Goal: Task Accomplishment & Management: Complete application form

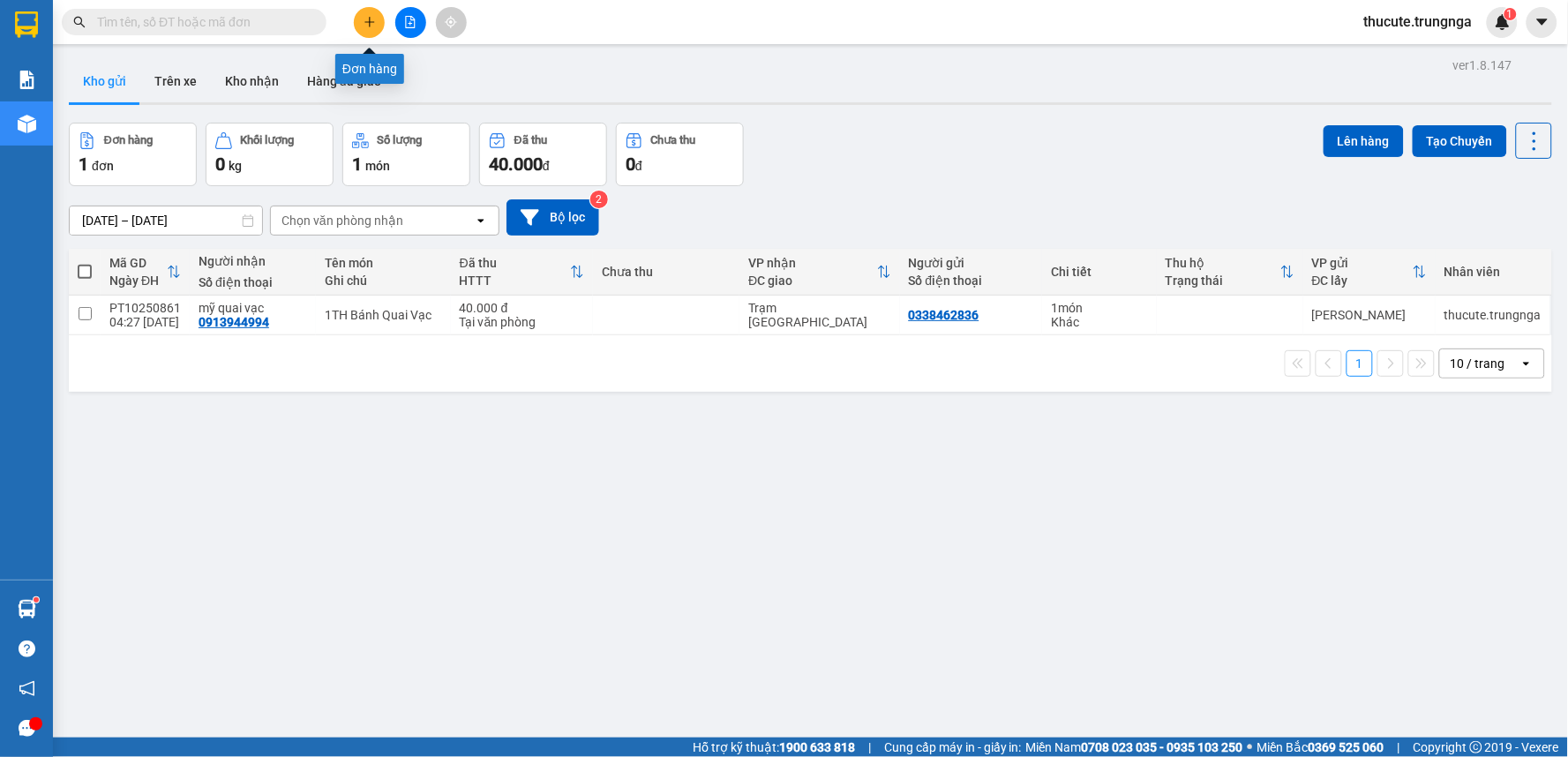
click at [396, 21] on button at bounding box center [411, 22] width 31 height 31
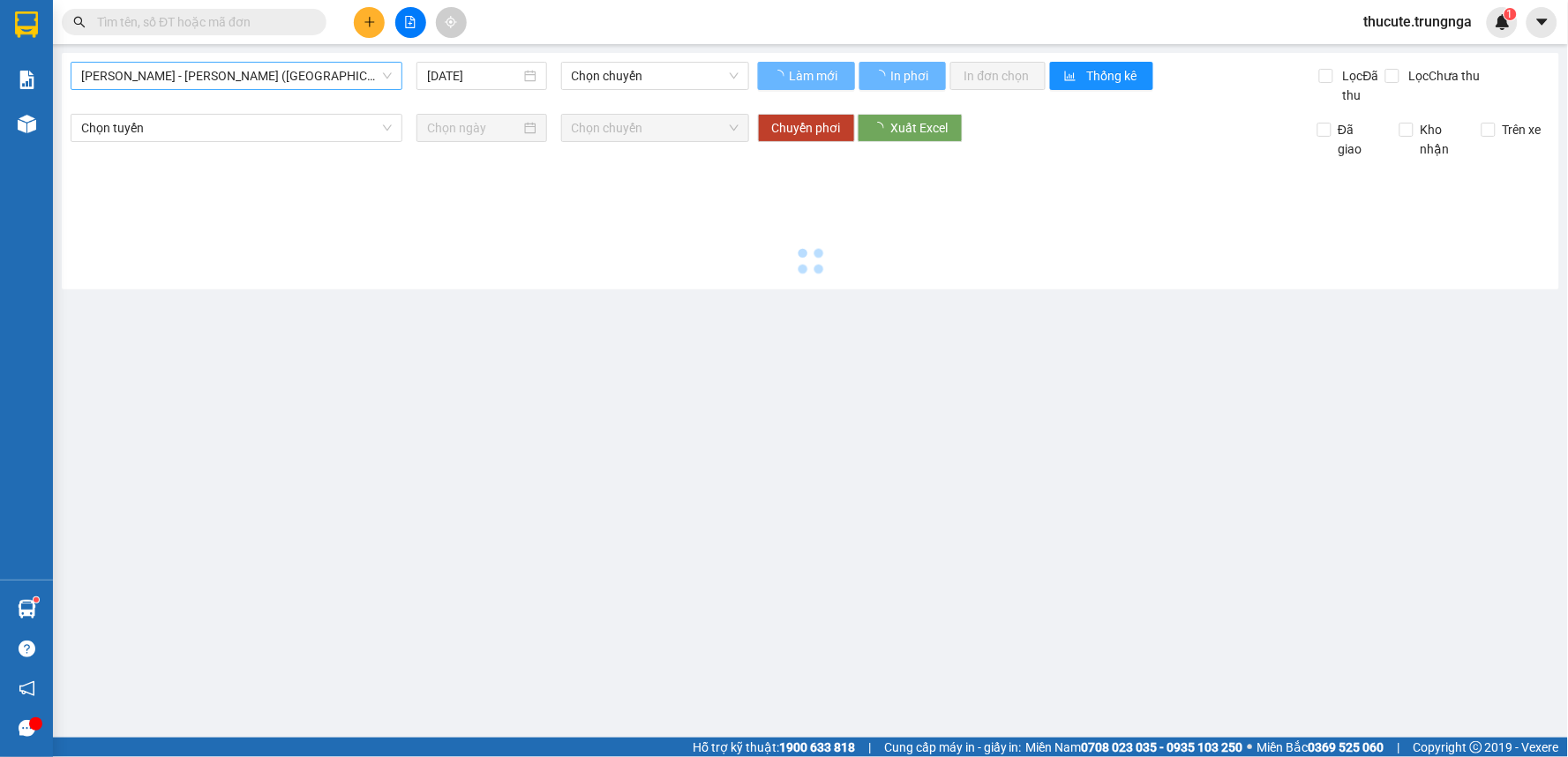
type input "15/10/2025"
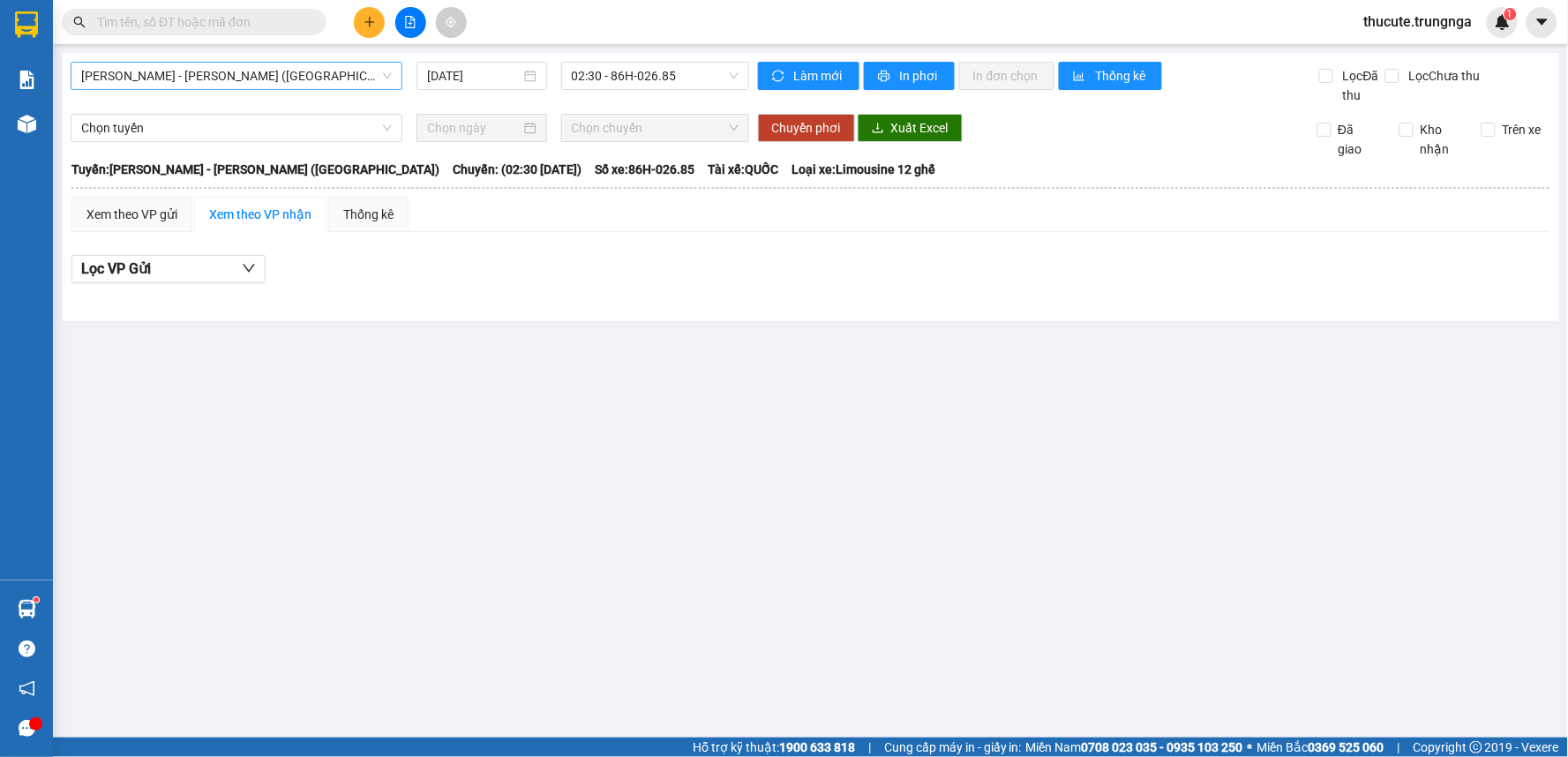
click at [262, 77] on span "[PERSON_NAME] - [PERSON_NAME] ([GEOGRAPHIC_DATA])" at bounding box center [236, 76] width 311 height 26
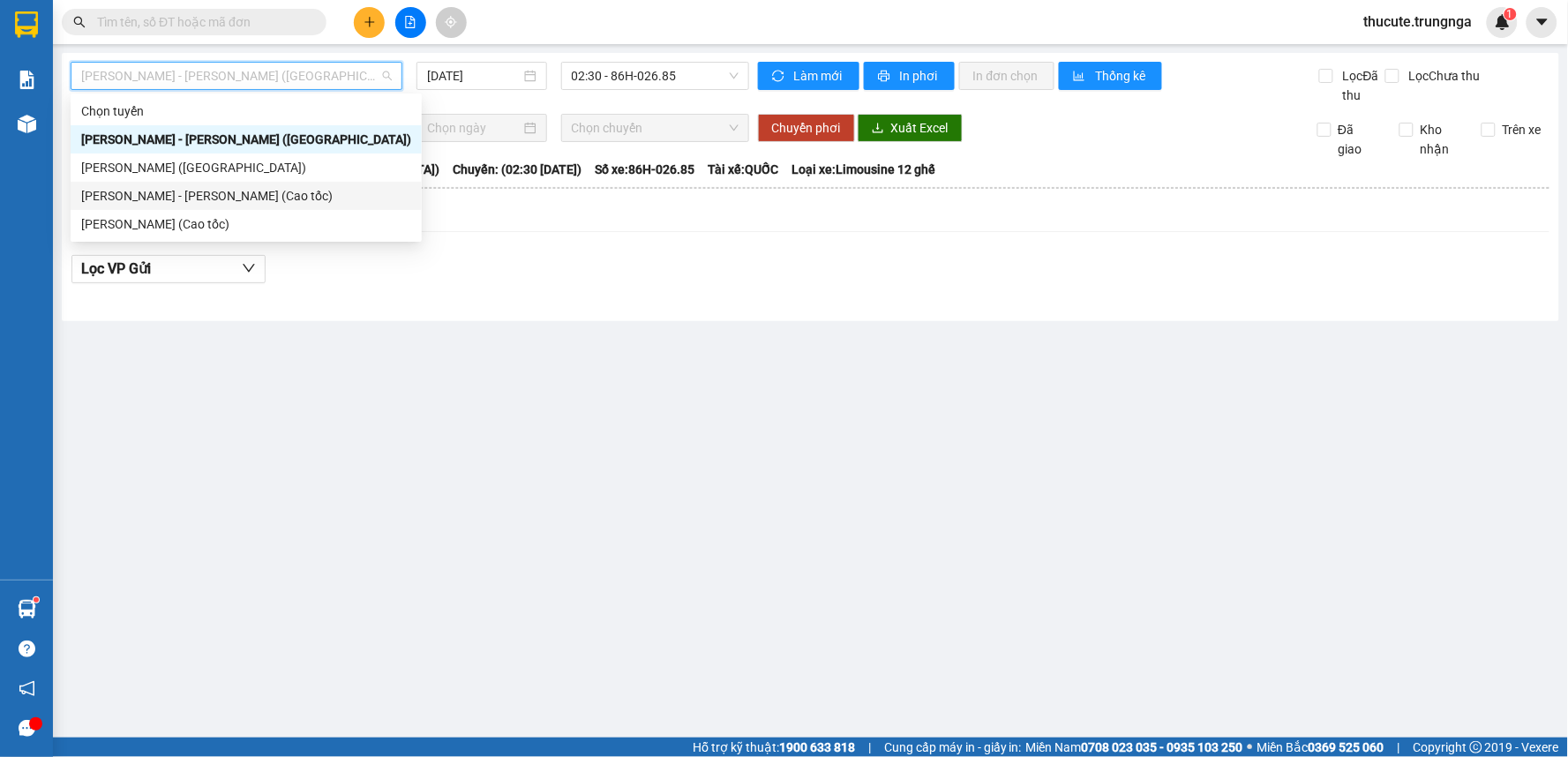
click at [268, 189] on div "[PERSON_NAME] - [PERSON_NAME] (Cao tốc)" at bounding box center [246, 196] width 330 height 20
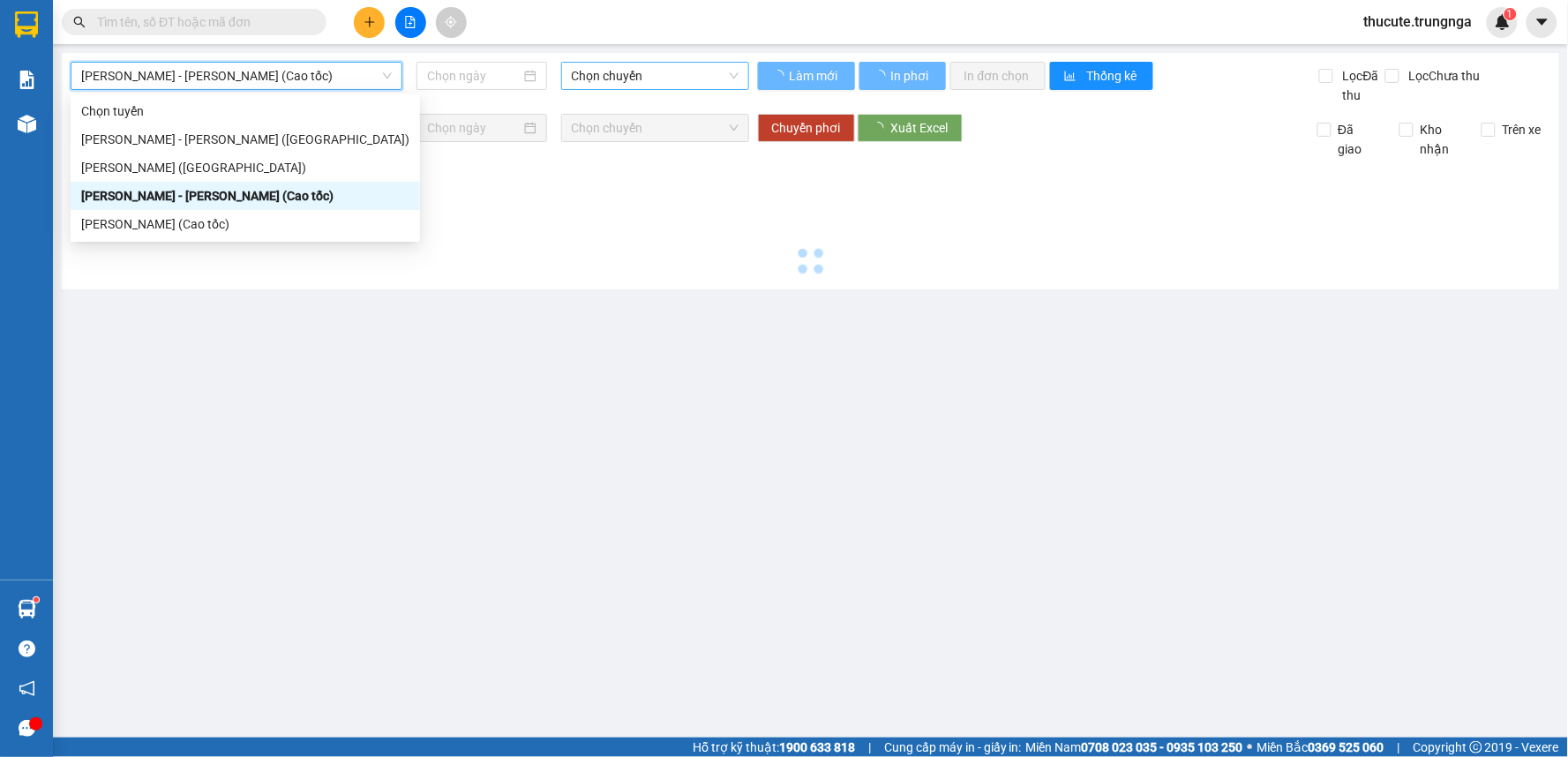
type input "[DATE]"
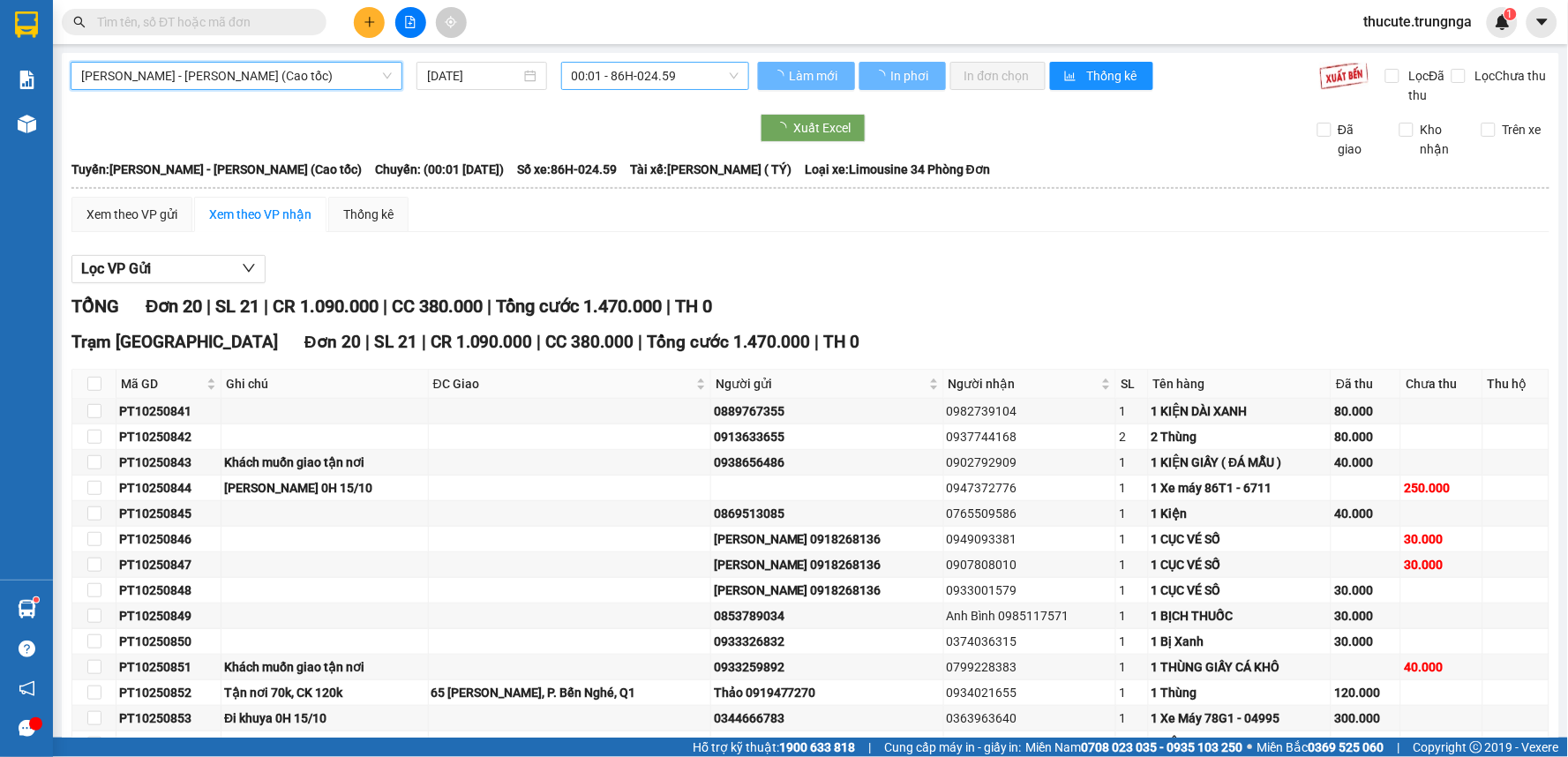
click at [598, 72] on span "00:01 - 86H-024.59" at bounding box center [655, 76] width 167 height 26
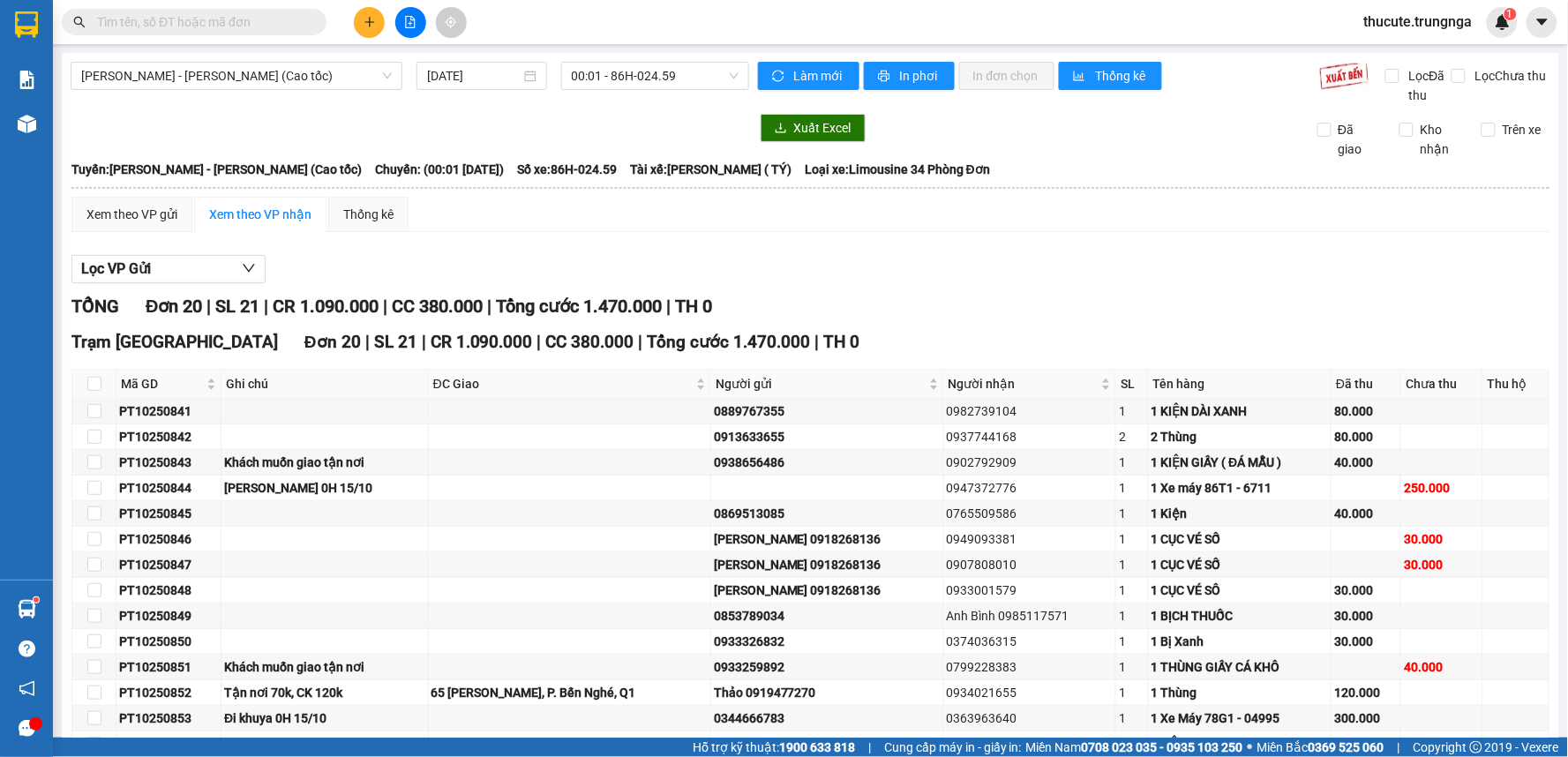
click at [870, 215] on div "Xem theo VP gửi Xem theo VP nhận Thống kê" at bounding box center [810, 214] width 1478 height 35
drag, startPoint x: 285, startPoint y: 303, endPoint x: 419, endPoint y: 311, distance: 134.2
click at [419, 311] on div "TỔNG Đơn 20 | SL 21 | CR 1.090.000 | CC 380.000 | Tổng cước 1.470.000 | TH 0" at bounding box center [810, 306] width 1478 height 27
drag, startPoint x: 348, startPoint y: 340, endPoint x: 348, endPoint y: 322, distance: 18.0
click at [348, 322] on div "TỔNG Đơn 20 | SL 21 | CR 1.090.000 | CC 380.000 | Tổng cước 1.470.000 | TH 0 Tr…" at bounding box center [810, 633] width 1478 height 681
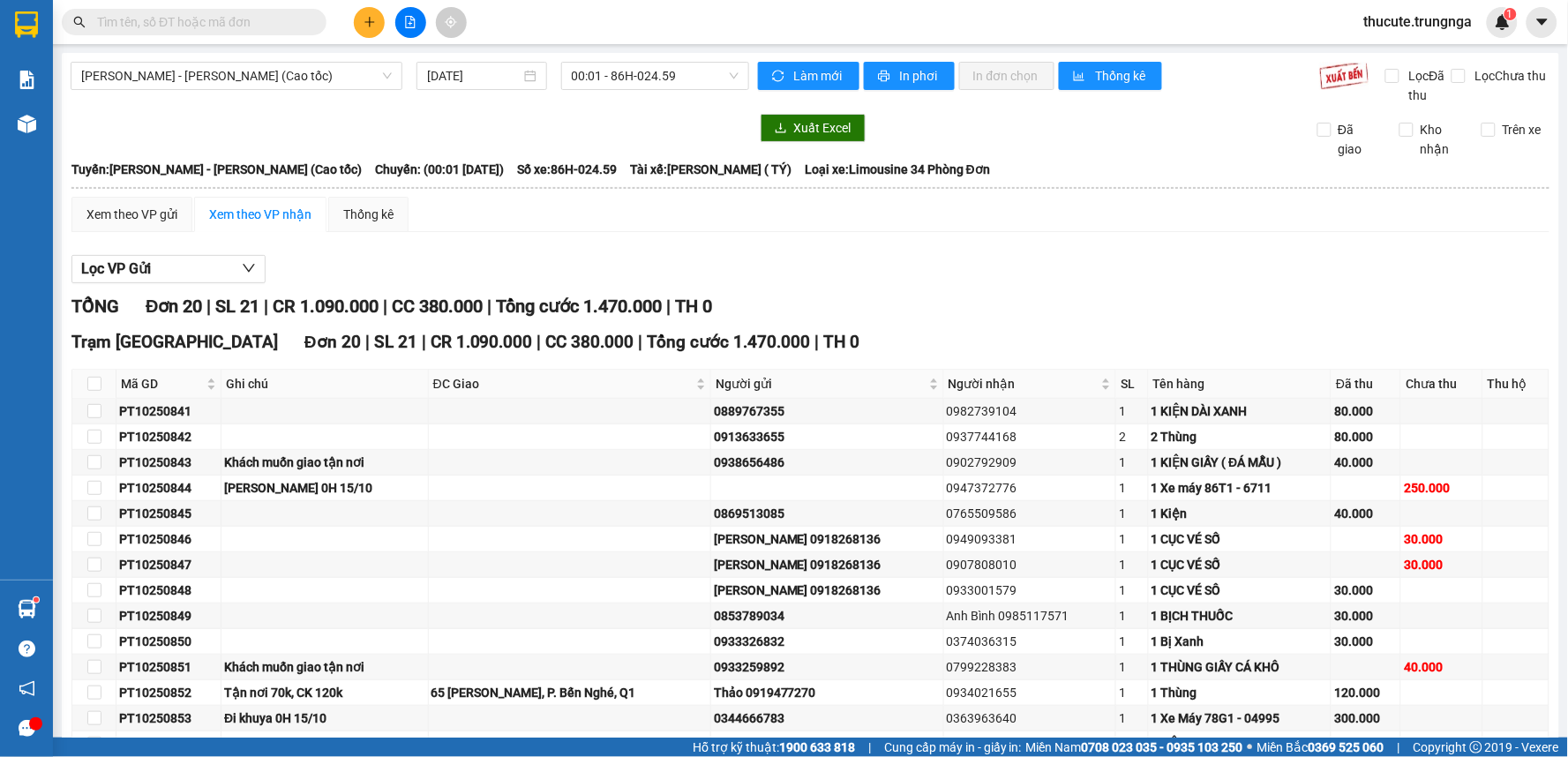
click at [348, 306] on span "CR 1.090.000" at bounding box center [326, 306] width 105 height 21
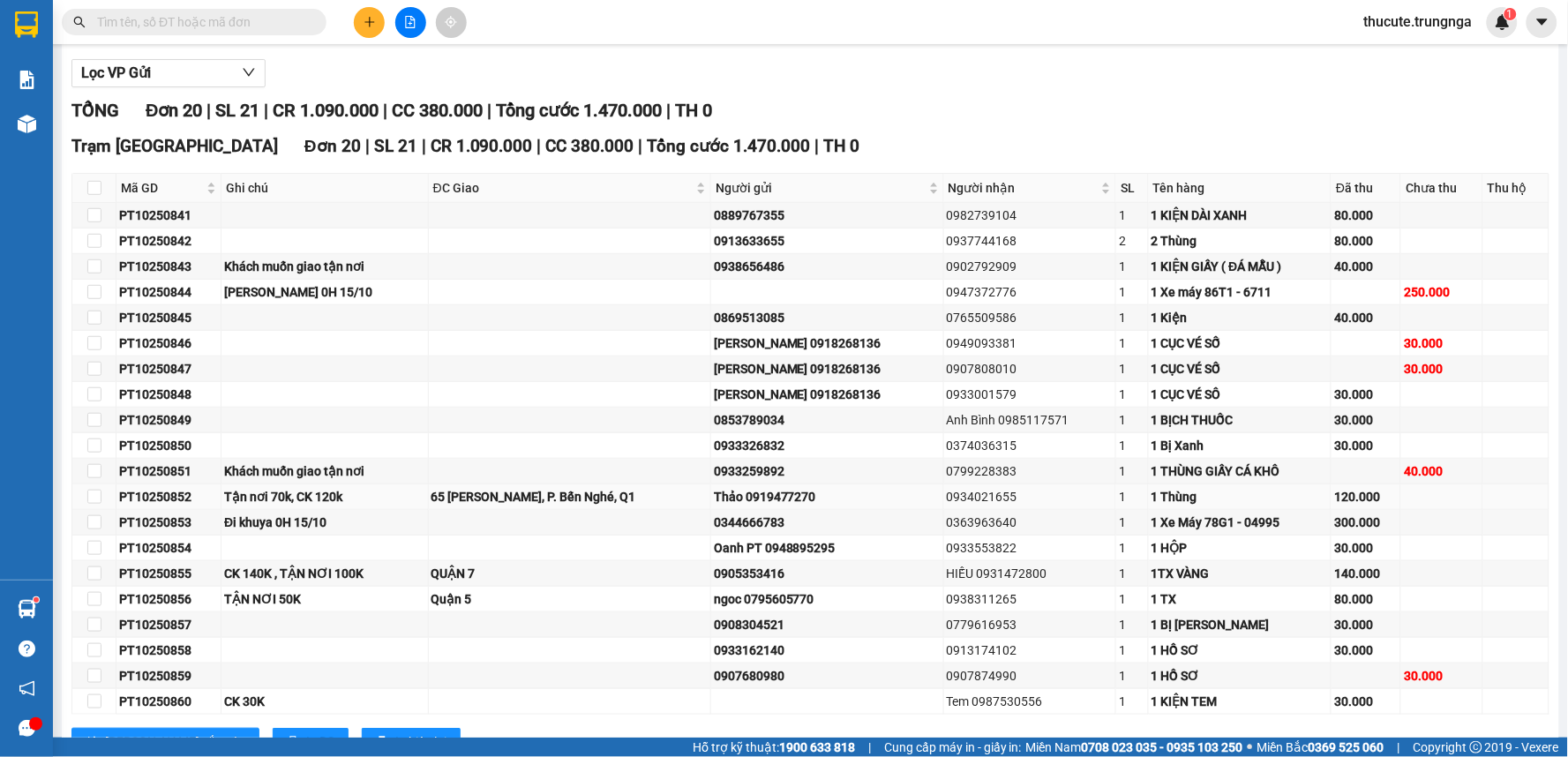
click at [272, 498] on div "Tận nơi 70k, CK 120k" at bounding box center [324, 496] width 201 height 20
click at [286, 604] on div "TẬN NƠI 50K" at bounding box center [324, 599] width 201 height 20
click at [304, 512] on div "Đi khuya 0H 15/10" at bounding box center [324, 522] width 201 height 20
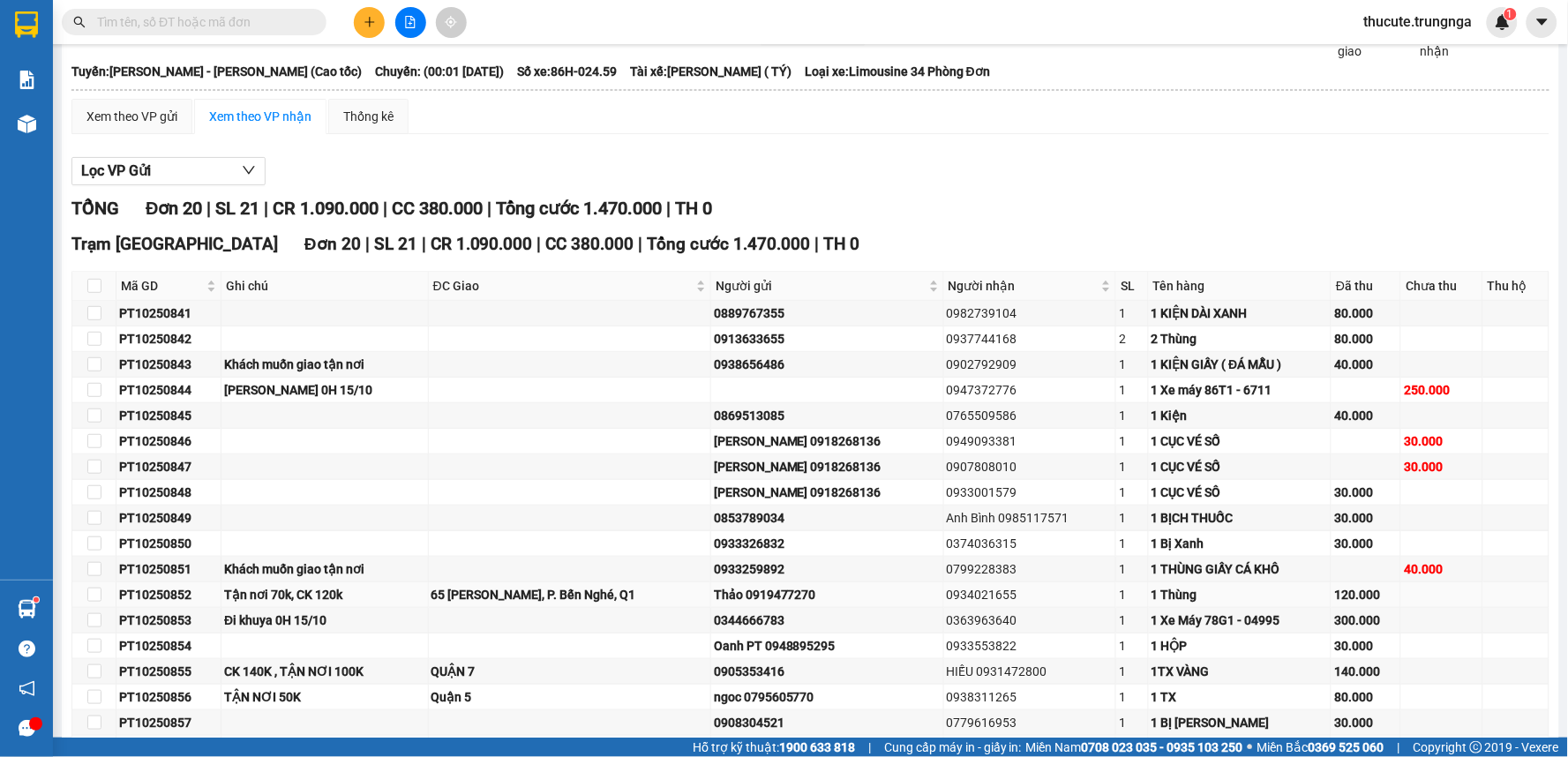
click at [280, 596] on div "Tận nơi 70k, CK 120k" at bounding box center [324, 594] width 201 height 20
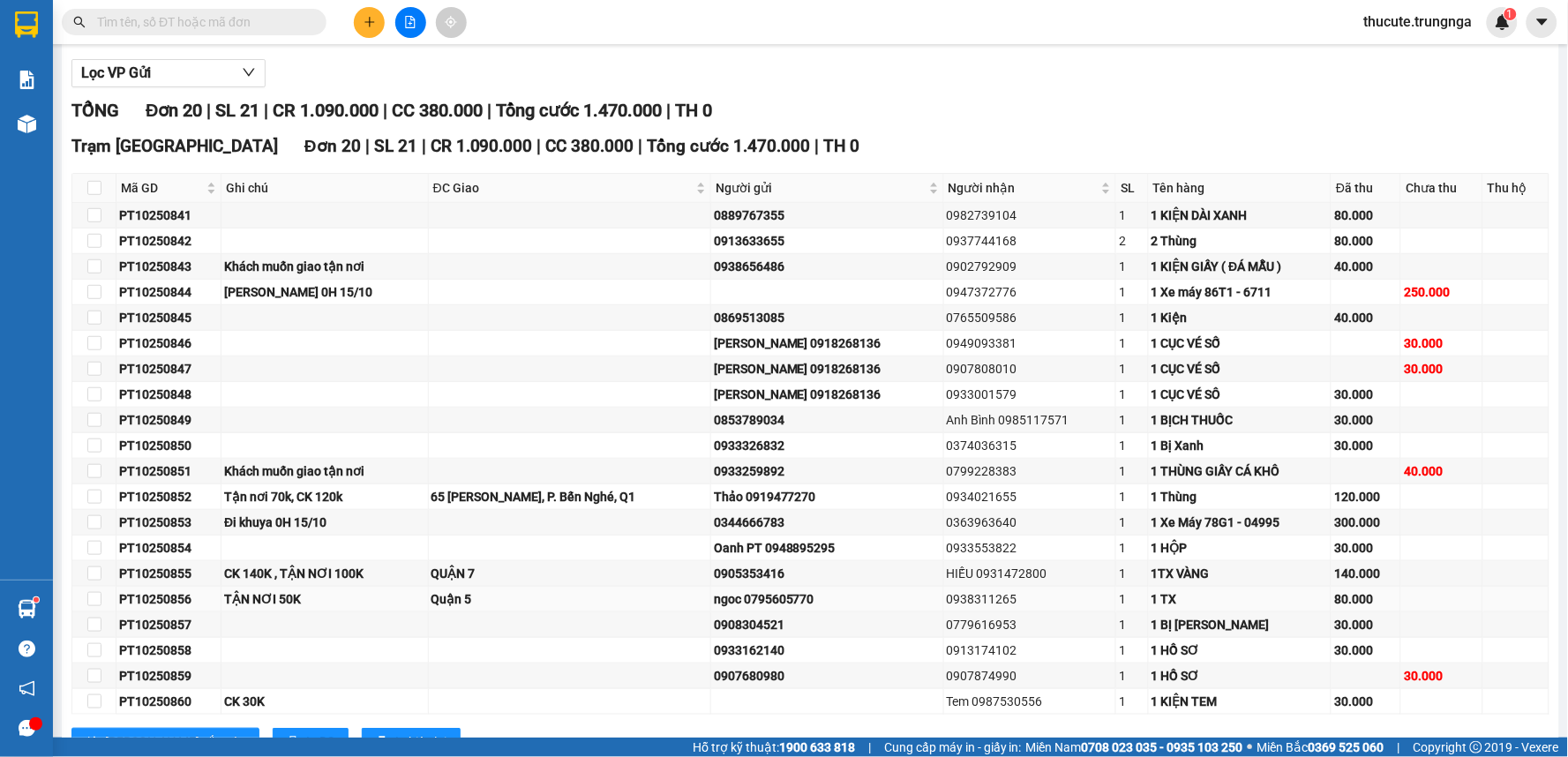
click at [315, 600] on div "TẬN NƠI 50K" at bounding box center [324, 599] width 201 height 20
click at [340, 578] on div "CK 140K , TẬN NƠI 100K" at bounding box center [324, 573] width 201 height 20
drag, startPoint x: 603, startPoint y: 110, endPoint x: 651, endPoint y: 117, distance: 48.5
click at [651, 117] on span "Tổng cước 1.470.000" at bounding box center [579, 110] width 166 height 21
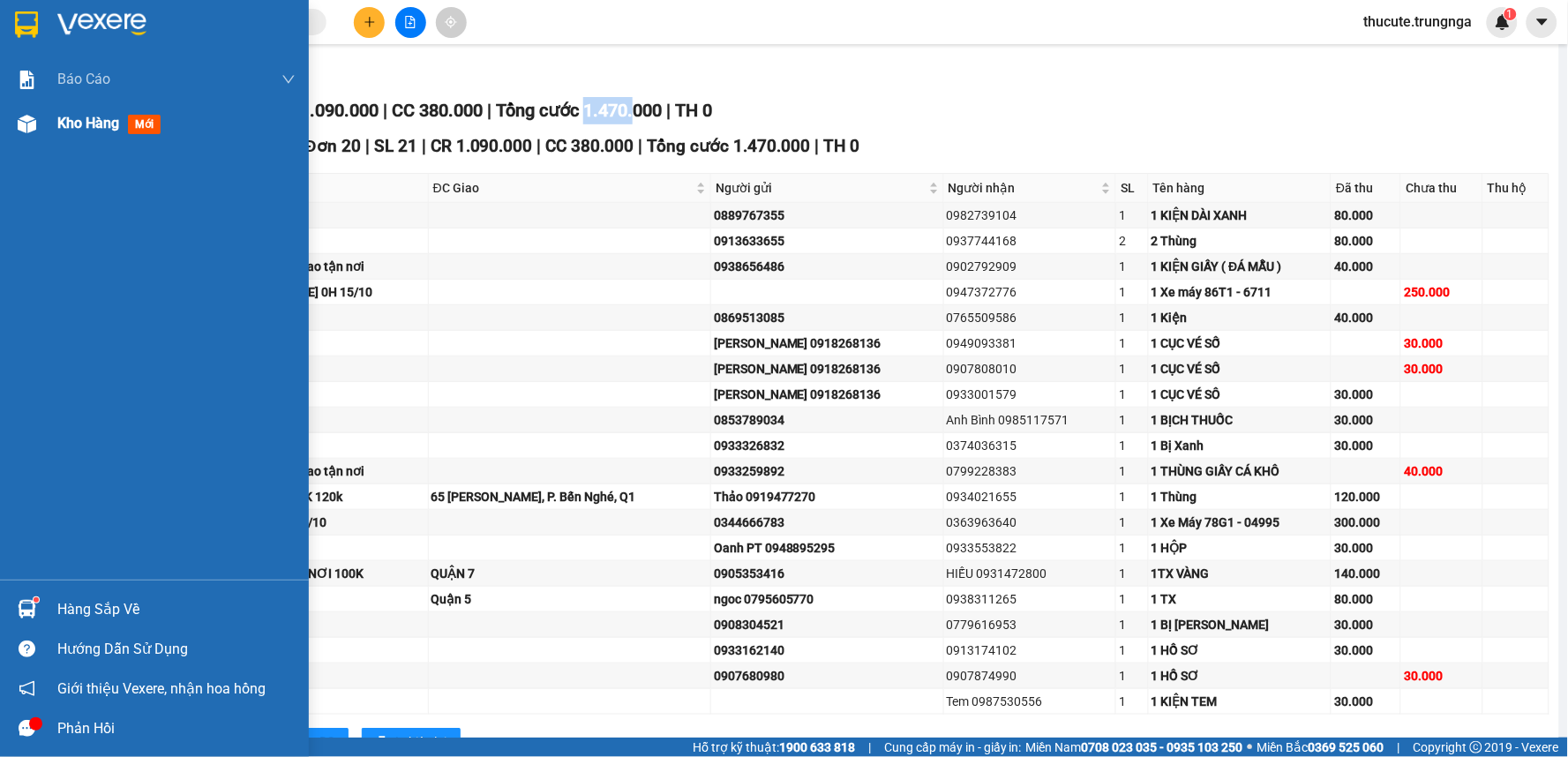
click at [65, 129] on span "Kho hàng" at bounding box center [89, 123] width 62 height 17
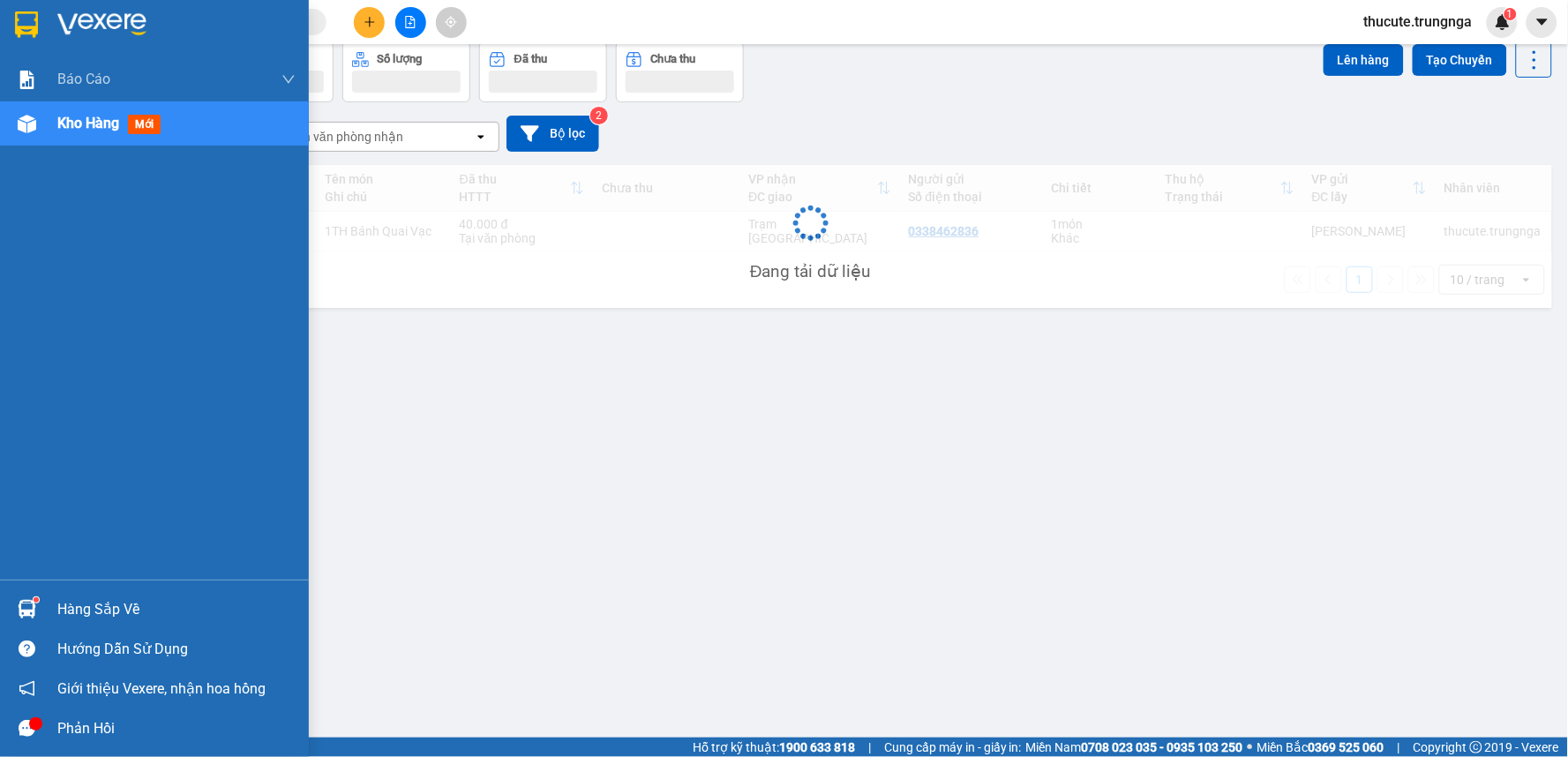
scroll to position [81, 0]
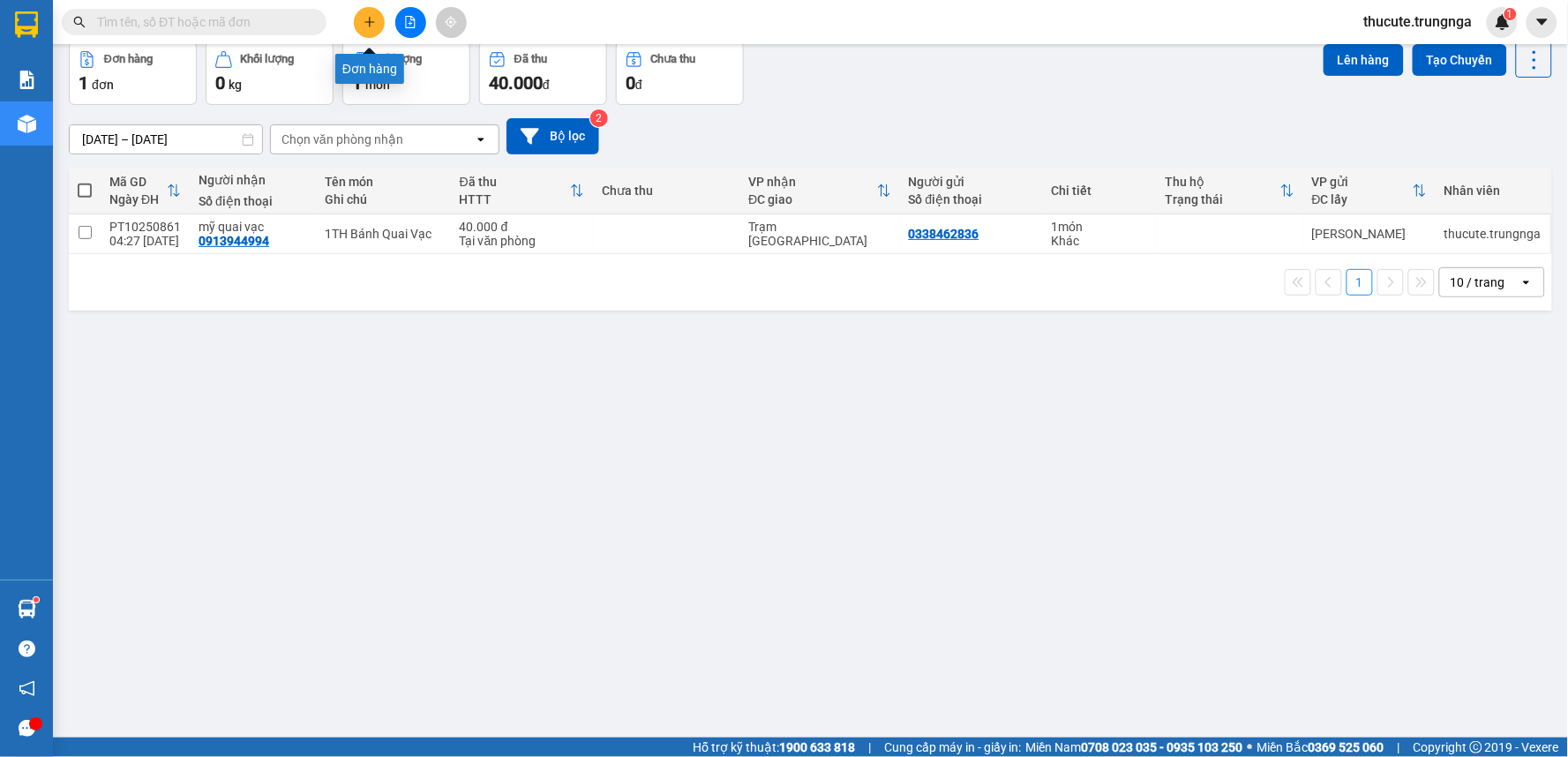
click at [368, 21] on icon "plus" at bounding box center [369, 22] width 12 height 12
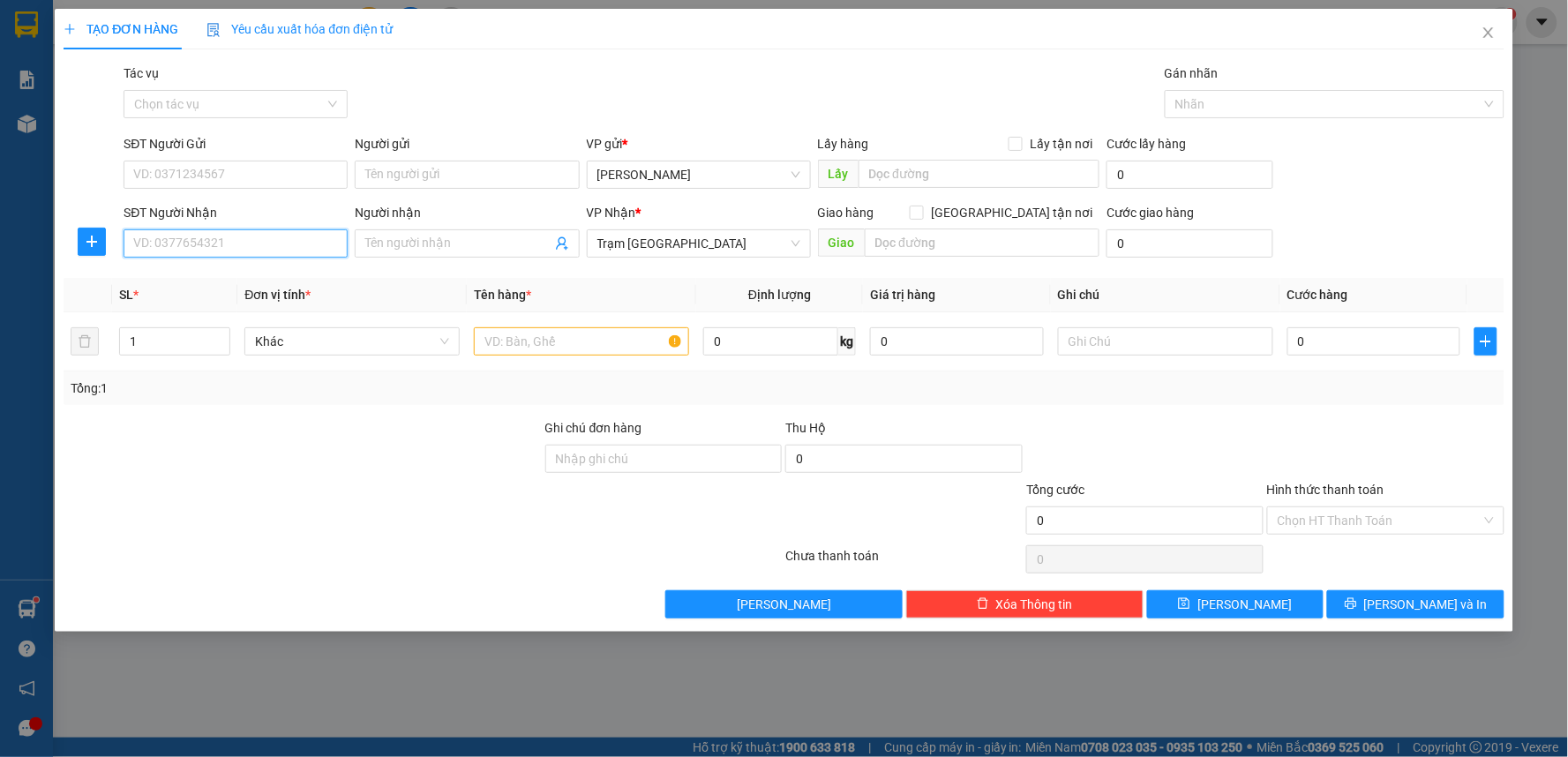
click at [248, 231] on input "SĐT Người Nhận" at bounding box center [235, 244] width 224 height 28
click at [241, 270] on div "0903496221 - CHỊ ANH" at bounding box center [234, 279] width 202 height 20
type input "0903496221"
type input "CHỊ ANH"
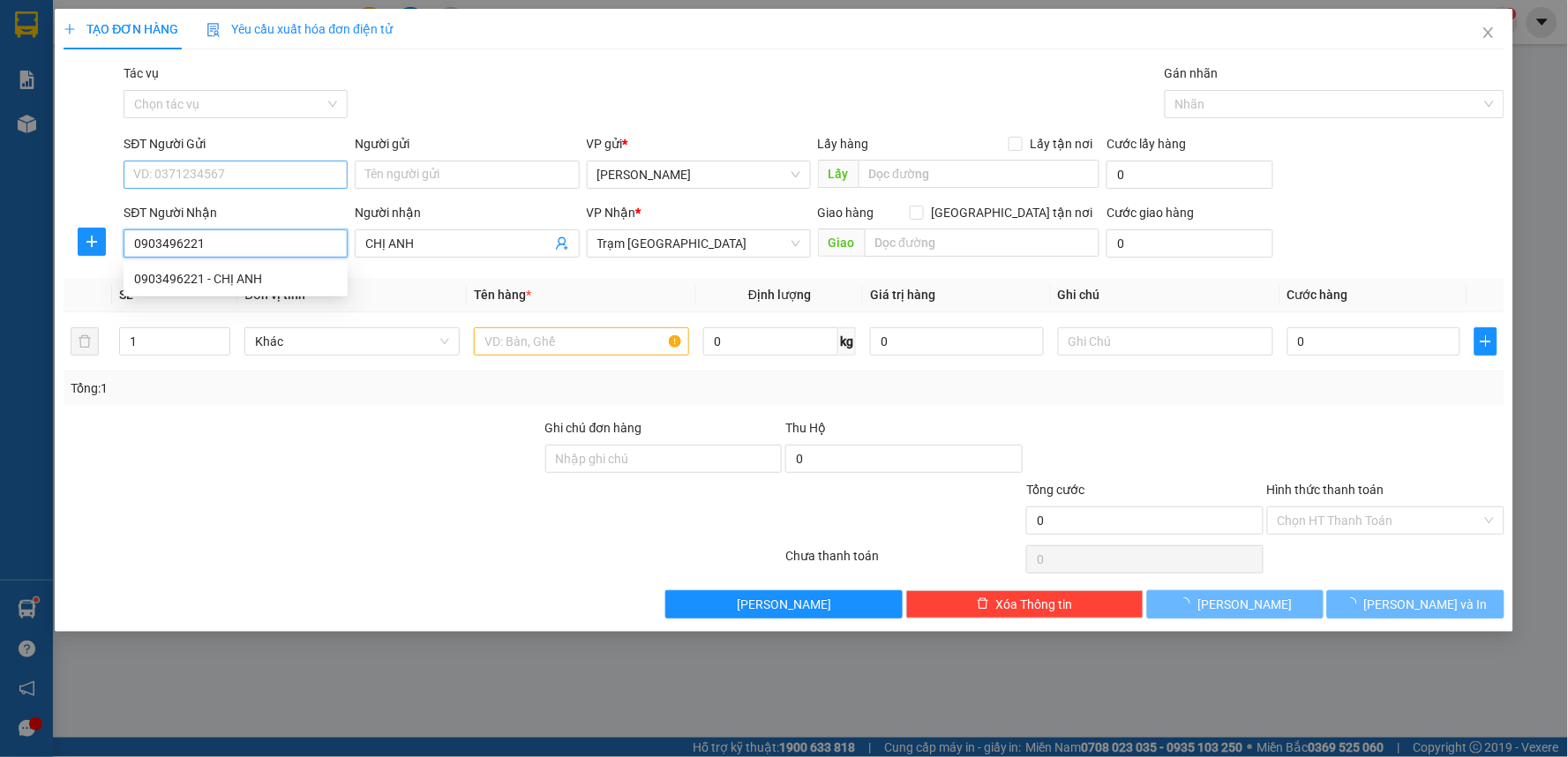
type input "40.000"
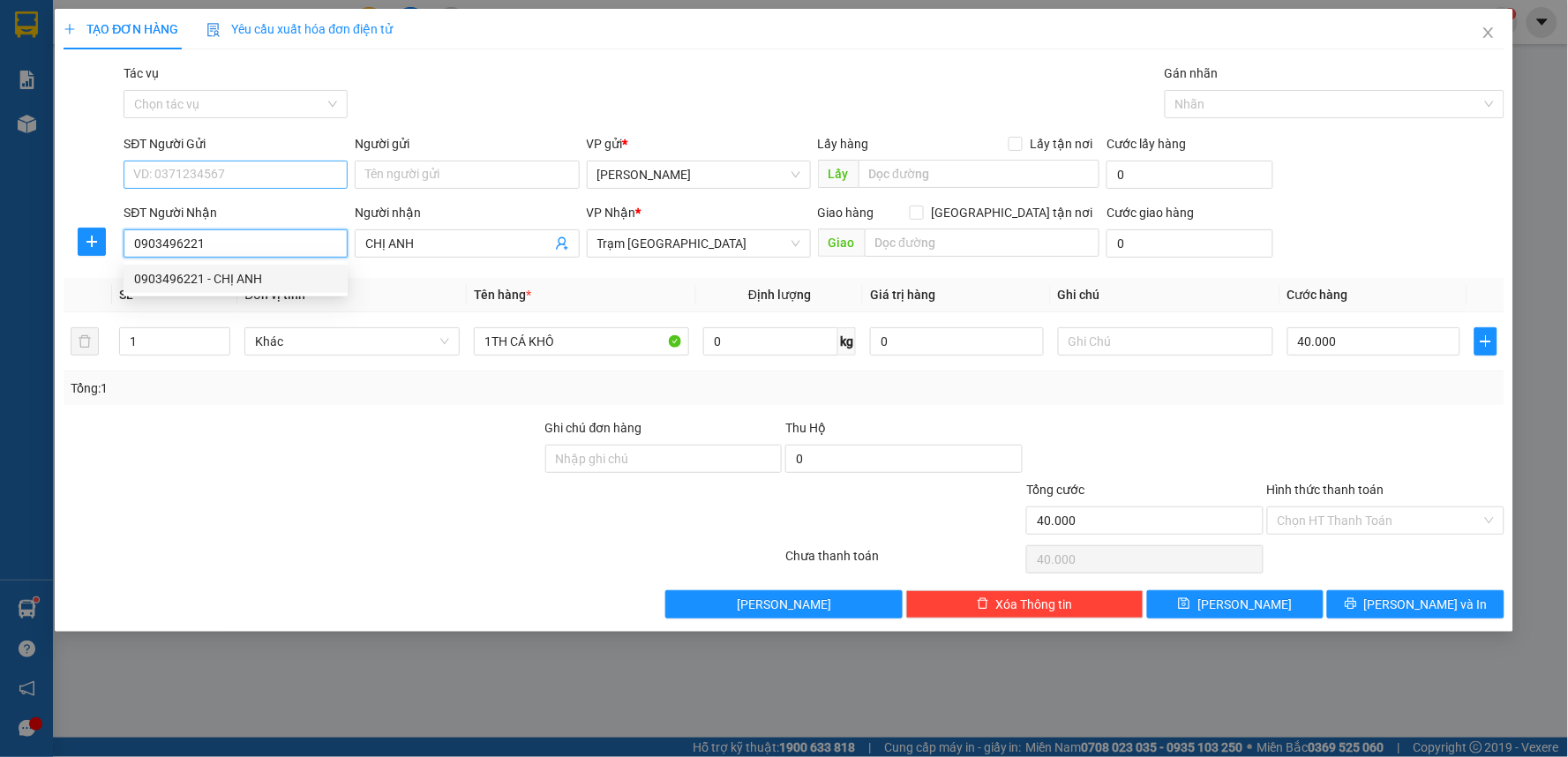
type input "0903496221"
click at [218, 178] on input "SĐT Người Gửi" at bounding box center [235, 175] width 224 height 28
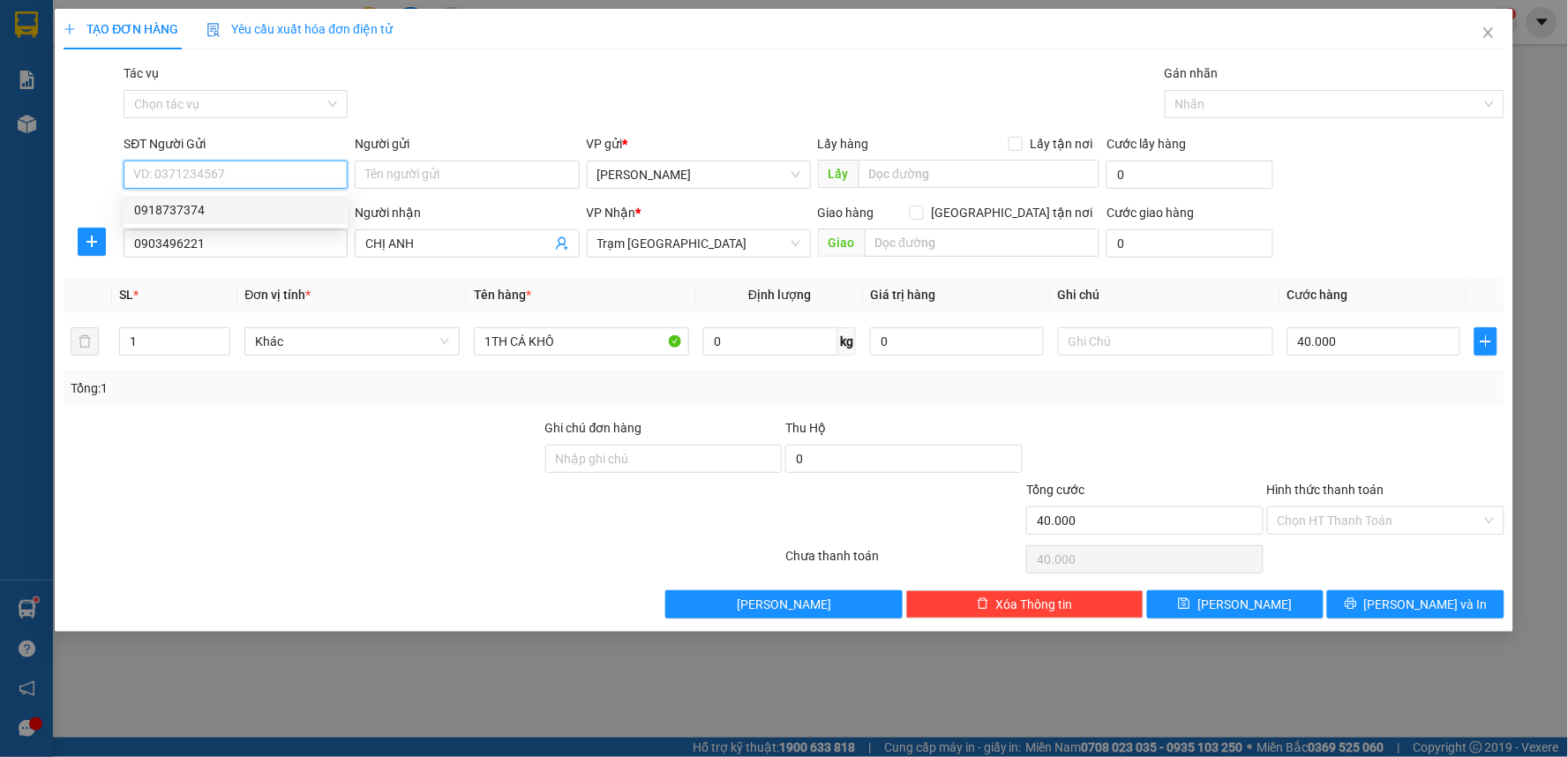
click at [245, 223] on div "0918737374" at bounding box center [235, 210] width 224 height 28
drag, startPoint x: 251, startPoint y: 174, endPoint x: 0, endPoint y: 168, distance: 251.1
click at [0, 168] on div "TẠO ĐƠN HÀNG Yêu cầu xuất hóa đơn điện tử Transit Pickup Surcharge Ids Transit …" at bounding box center [784, 378] width 1568 height 757
click at [1392, 534] on div "Chọn HT Thanh Toán" at bounding box center [1385, 521] width 237 height 28
type input "0857807780"
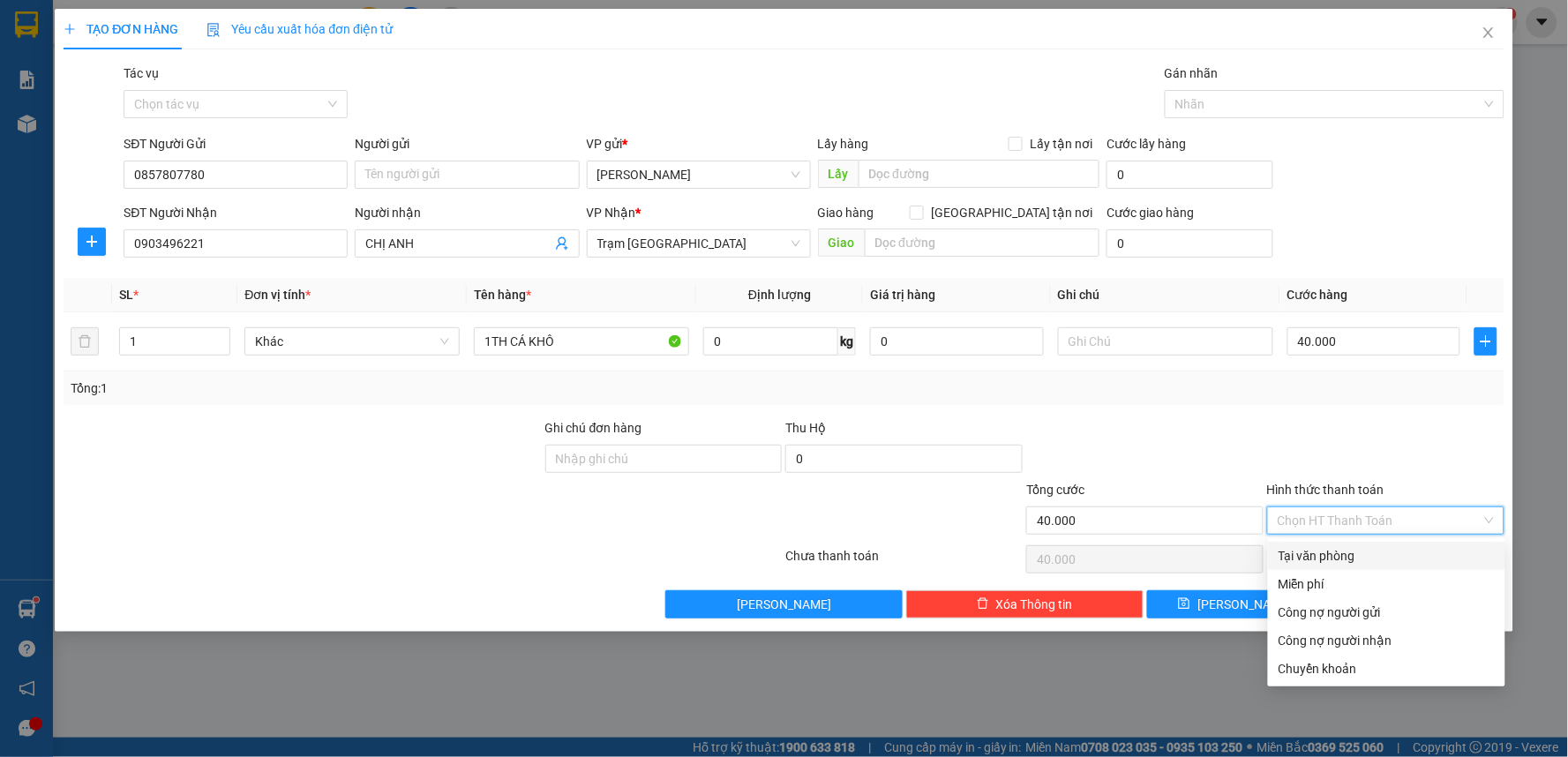
click at [1317, 550] on div "Tại văn phòng" at bounding box center [1387, 556] width 217 height 20
type input "0"
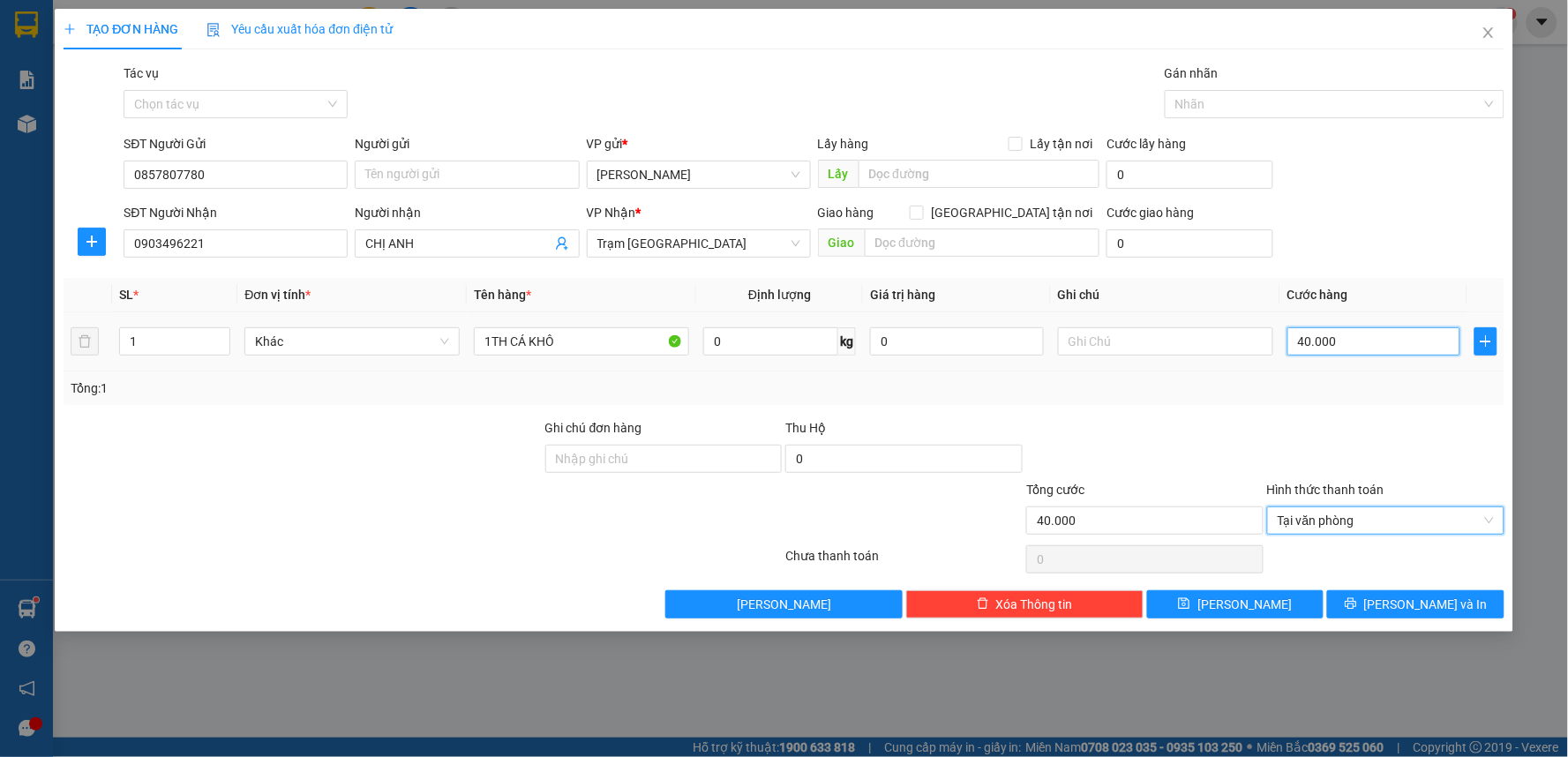
click at [1346, 337] on input "40.000" at bounding box center [1374, 342] width 174 height 28
type input "5"
type input "50"
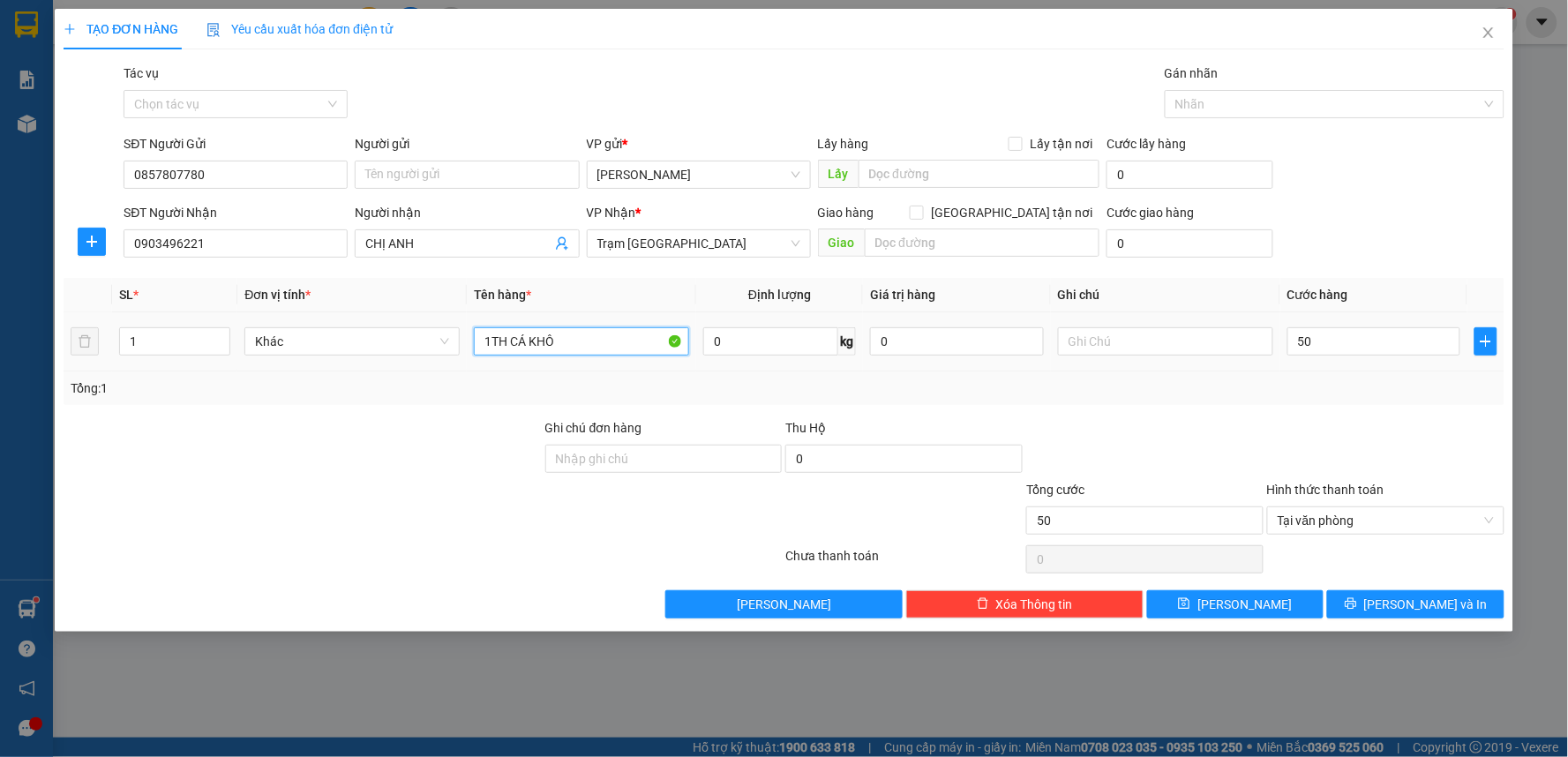
type input "50.000"
click at [579, 346] on input "1TH CÁ KHÔ" at bounding box center [581, 342] width 216 height 28
click at [577, 338] on input "1TH CÁ KHÔ" at bounding box center [581, 342] width 216 height 28
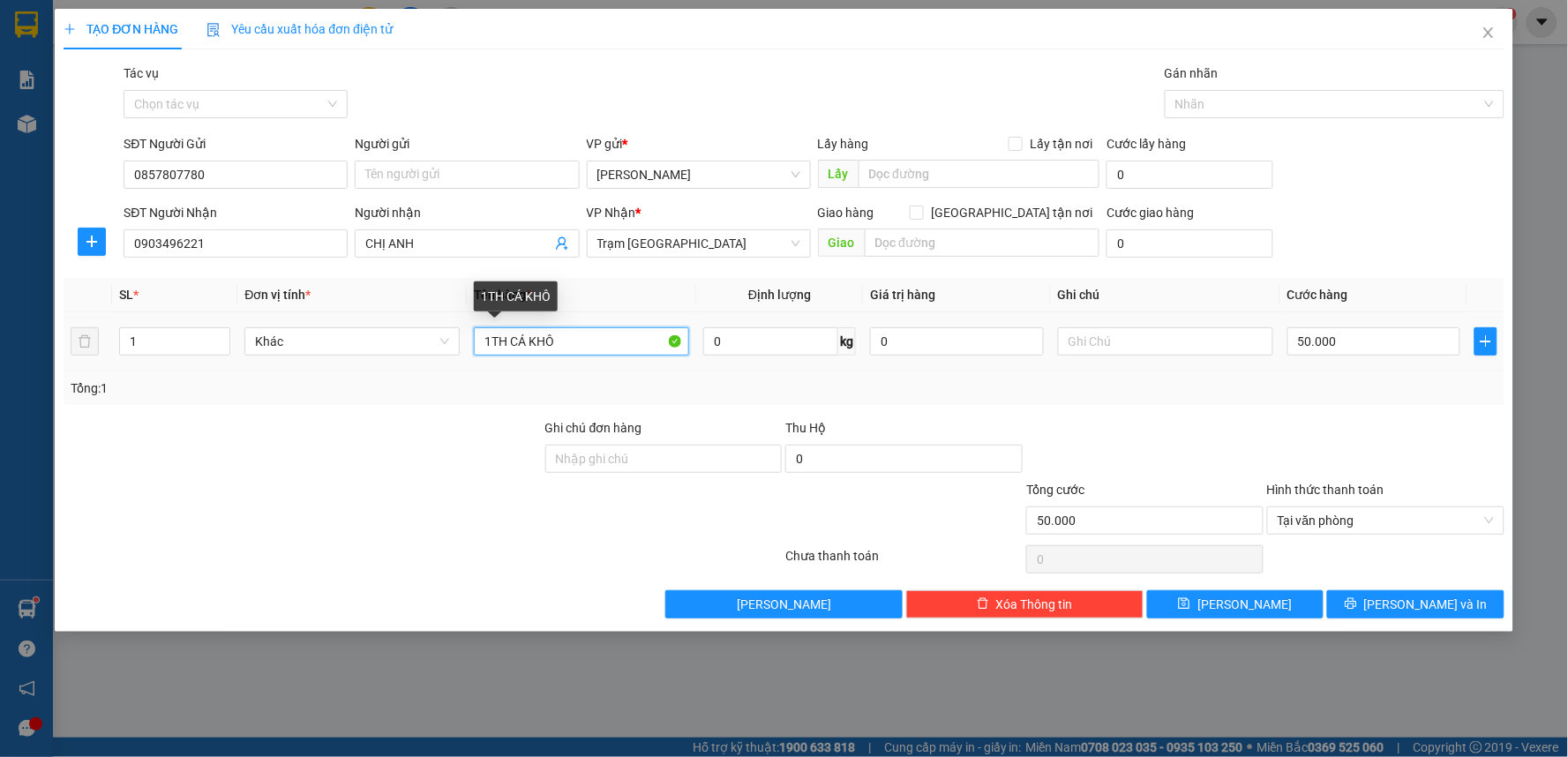
click at [577, 338] on input "1TH CÁ KHÔ" at bounding box center [581, 342] width 216 height 28
click at [1352, 519] on span "Tại văn phòng" at bounding box center [1386, 521] width 217 height 26
type input "1 bao"
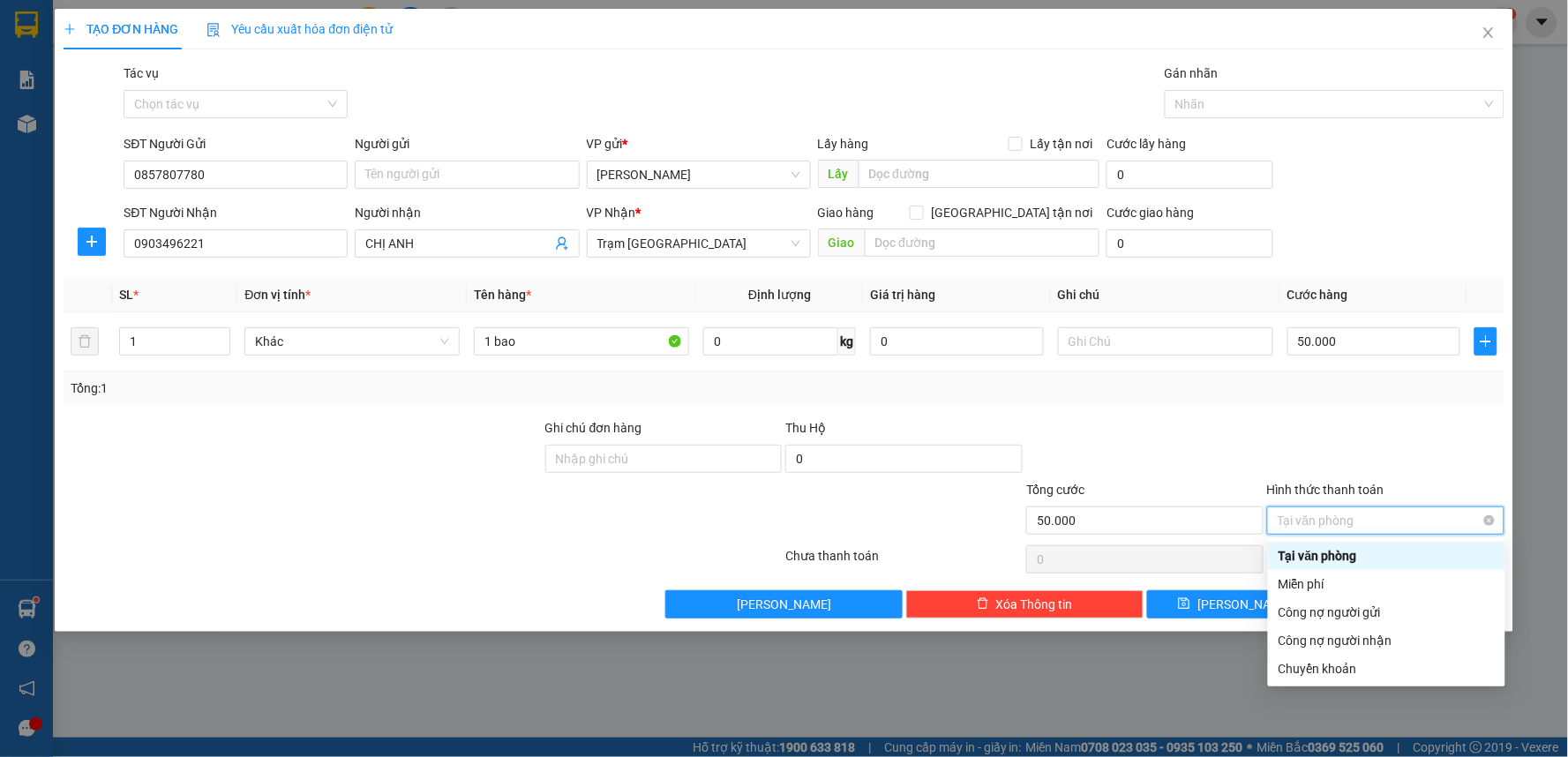
click at [1352, 521] on span "Tại văn phòng" at bounding box center [1386, 521] width 217 height 26
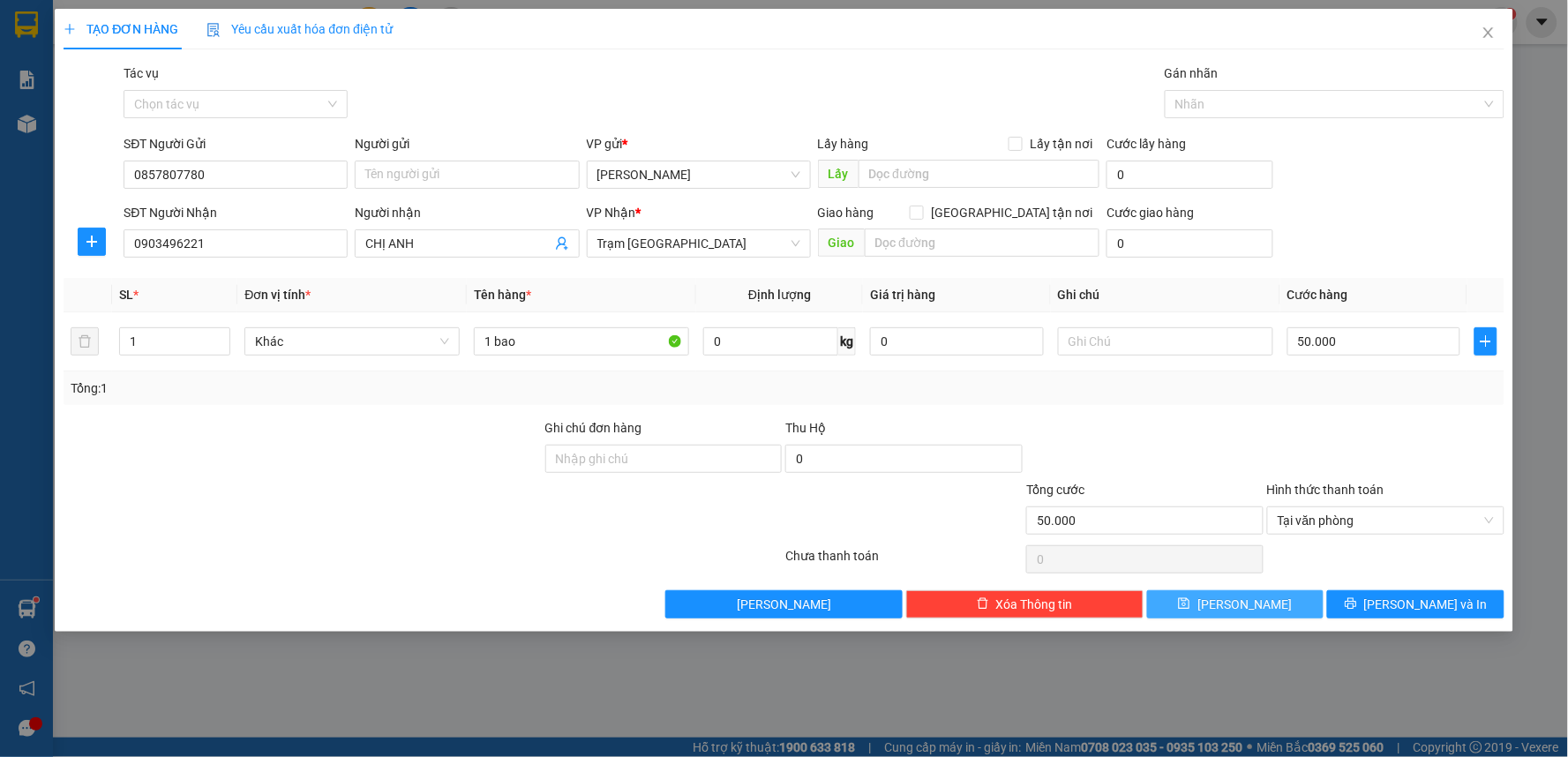
click at [1207, 602] on button "Lưu" at bounding box center [1236, 604] width 177 height 28
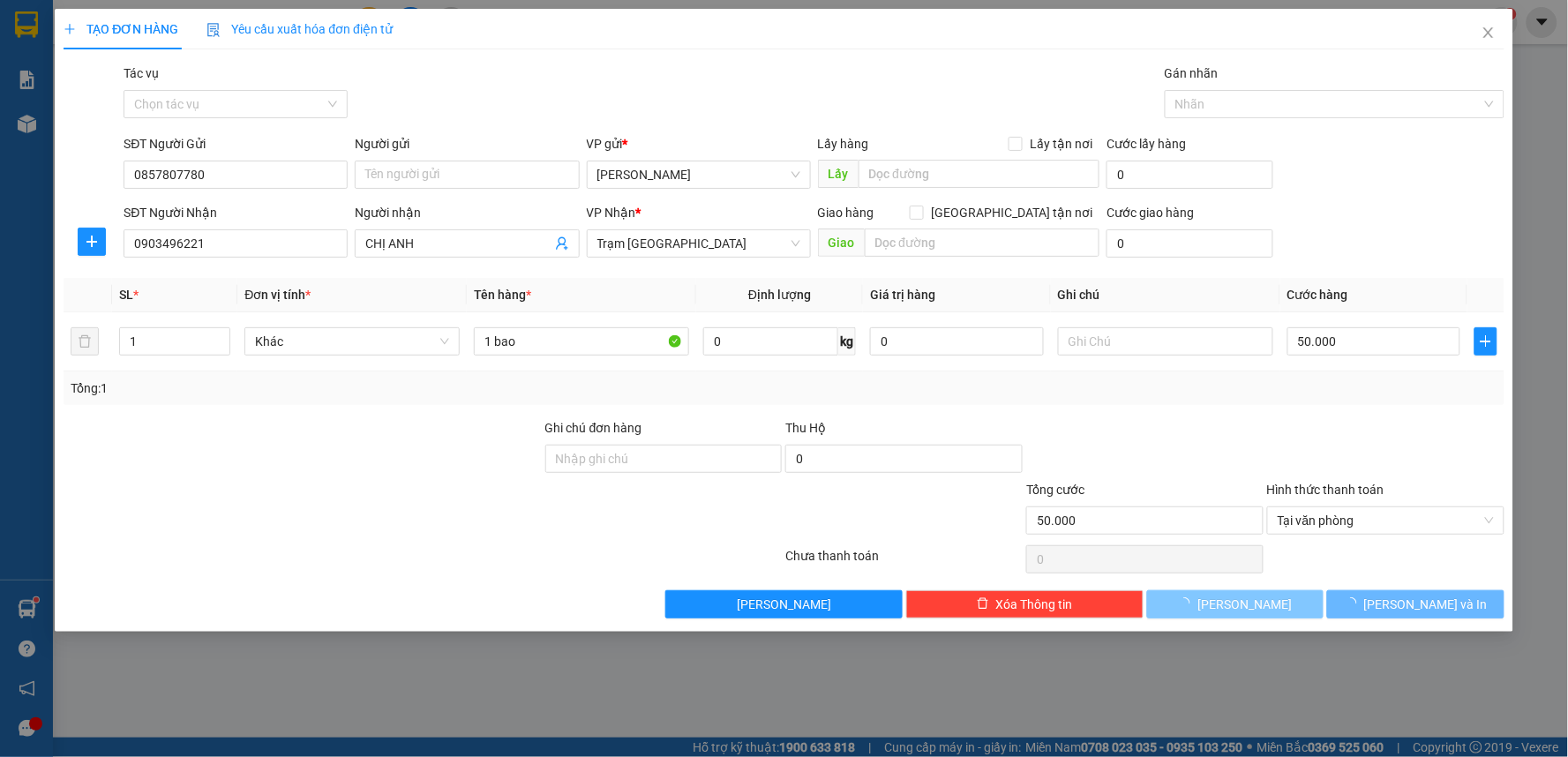
type input "0"
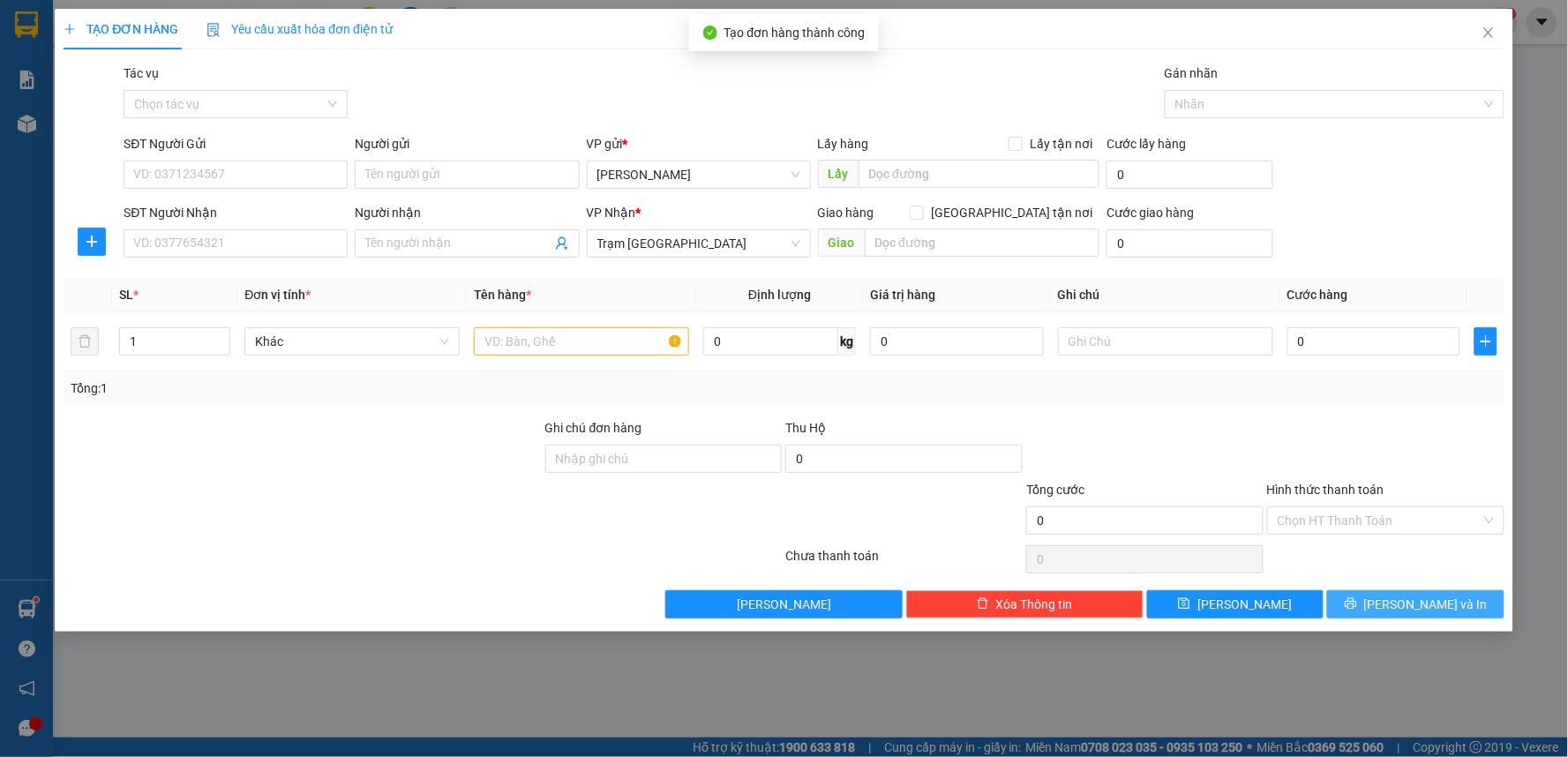
click at [1423, 605] on span "Lưu và In" at bounding box center [1426, 604] width 123 height 20
click at [1496, 45] on span "Close" at bounding box center [1488, 33] width 49 height 49
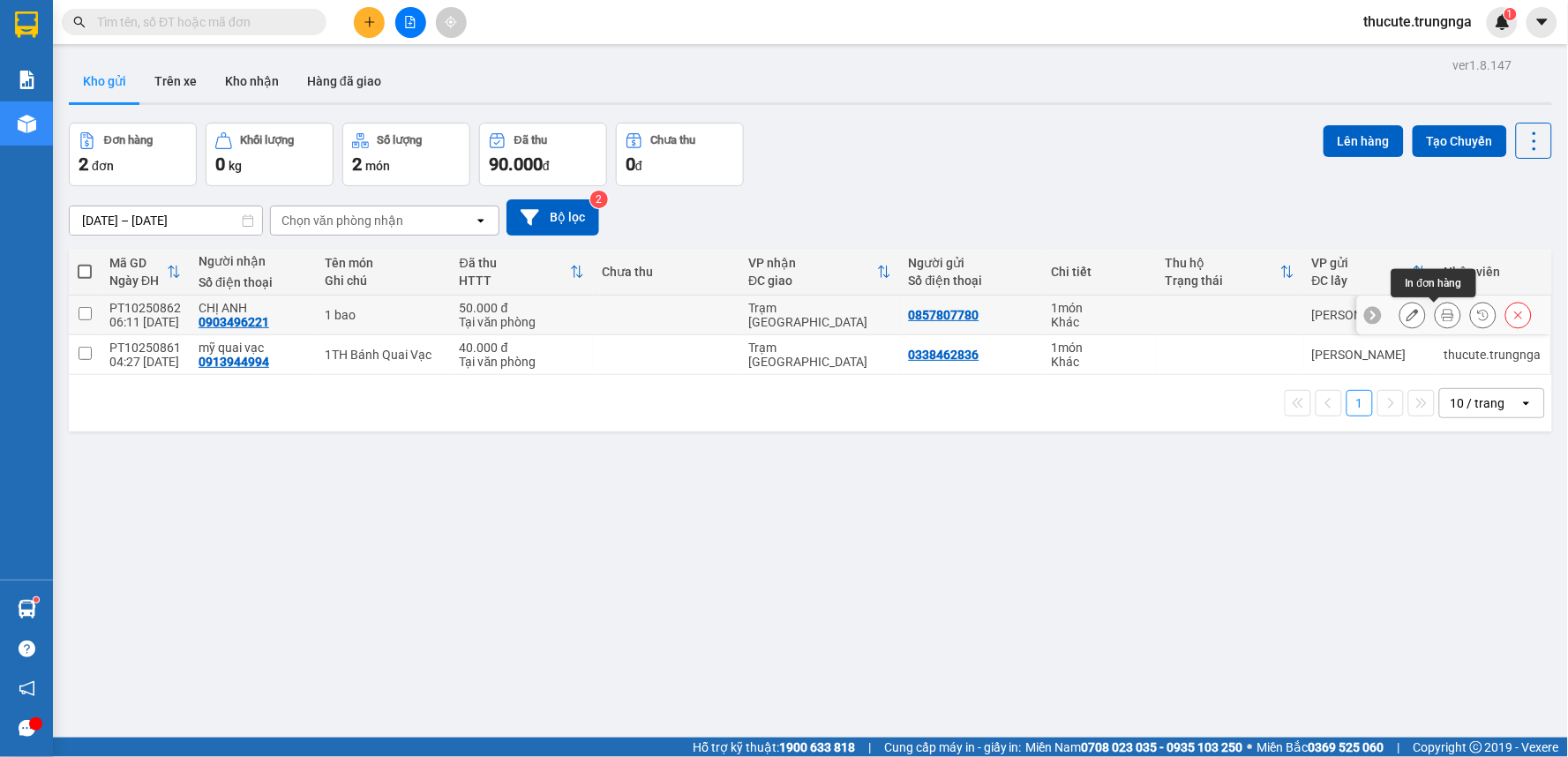
click at [1442, 314] on icon at bounding box center [1447, 314] width 12 height 12
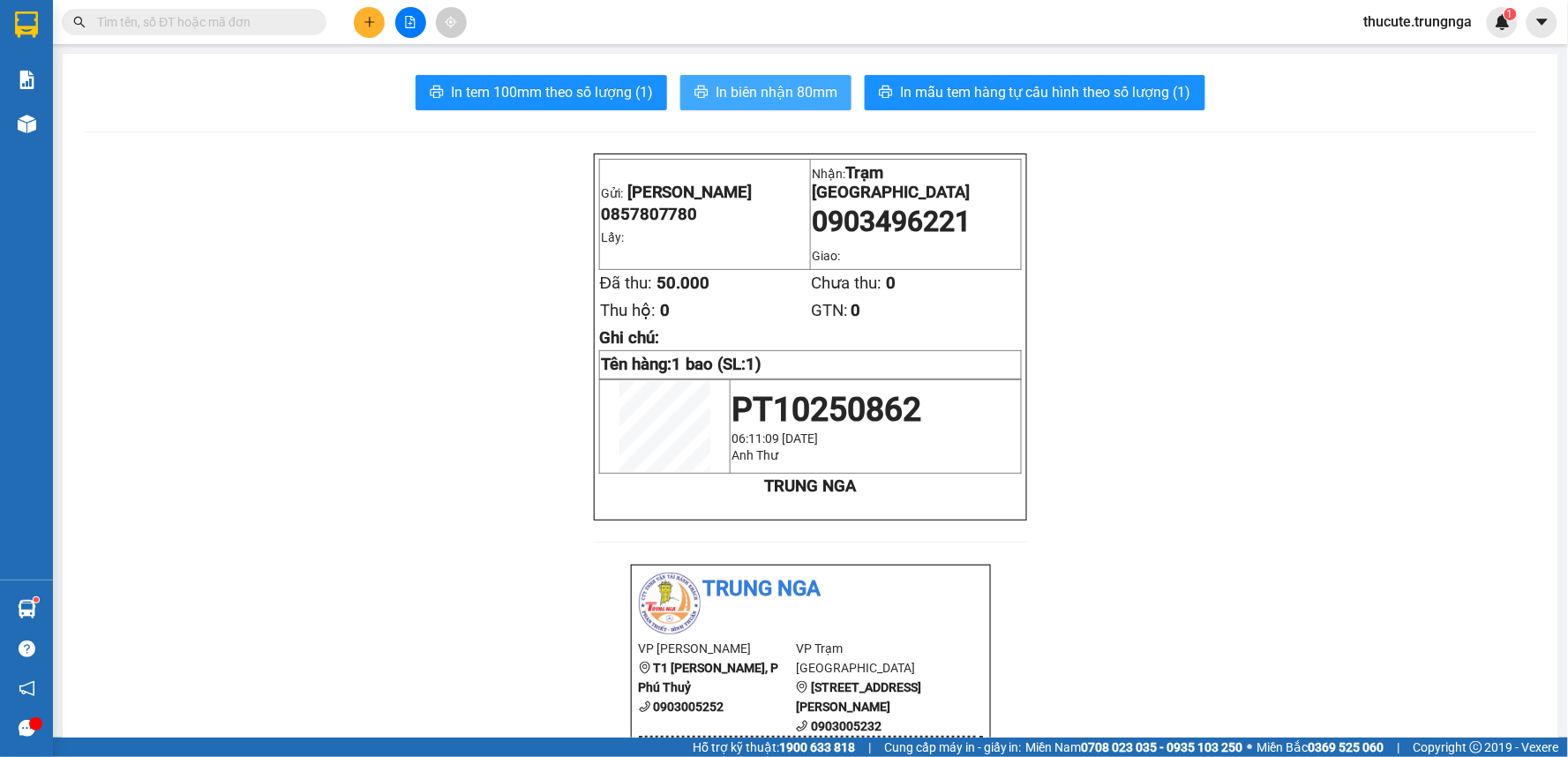
click at [763, 92] on span "In biên nhận 80mm" at bounding box center [776, 91] width 121 height 22
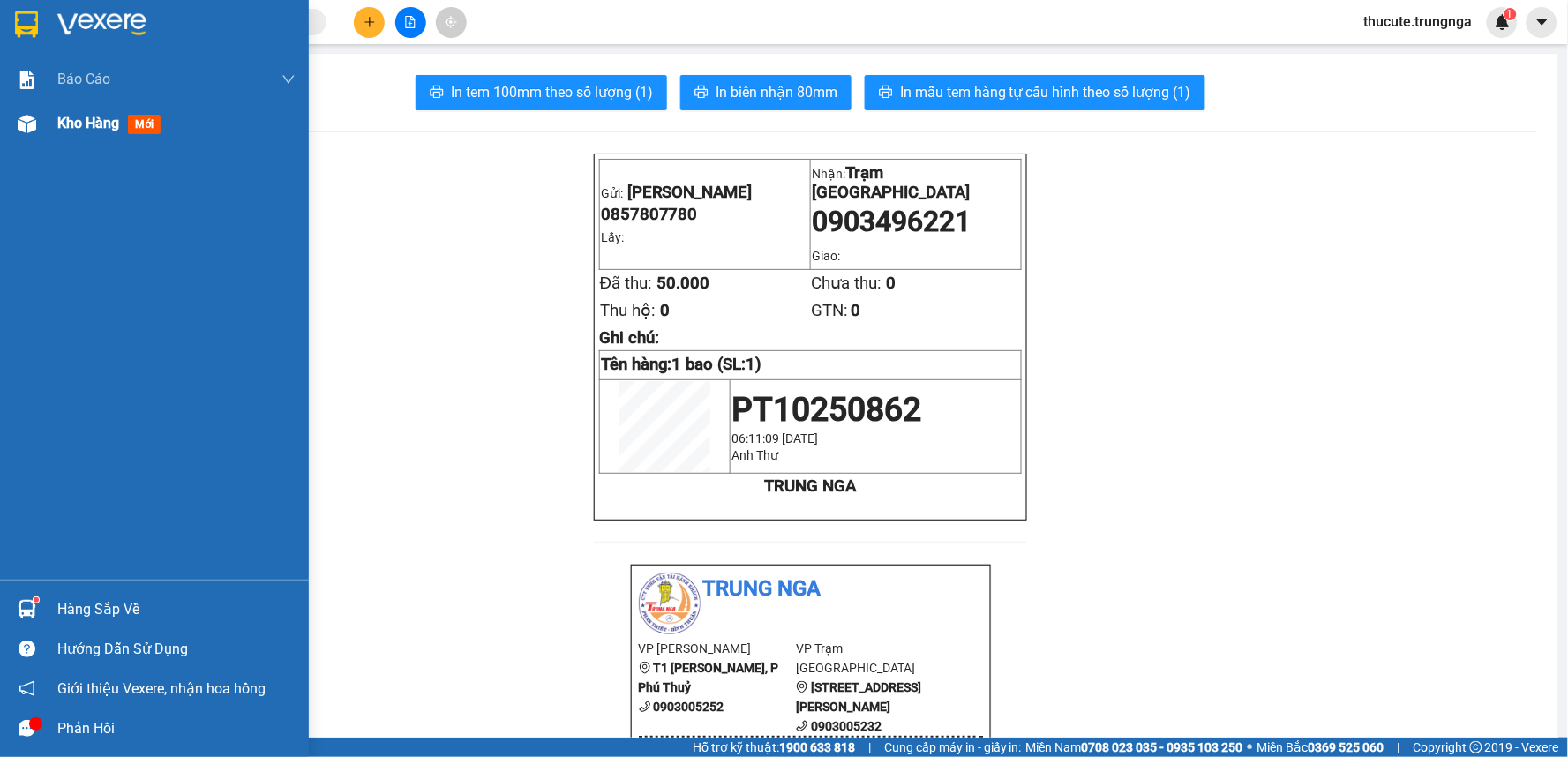
click at [46, 121] on div "Kho hàng mới" at bounding box center [154, 123] width 309 height 44
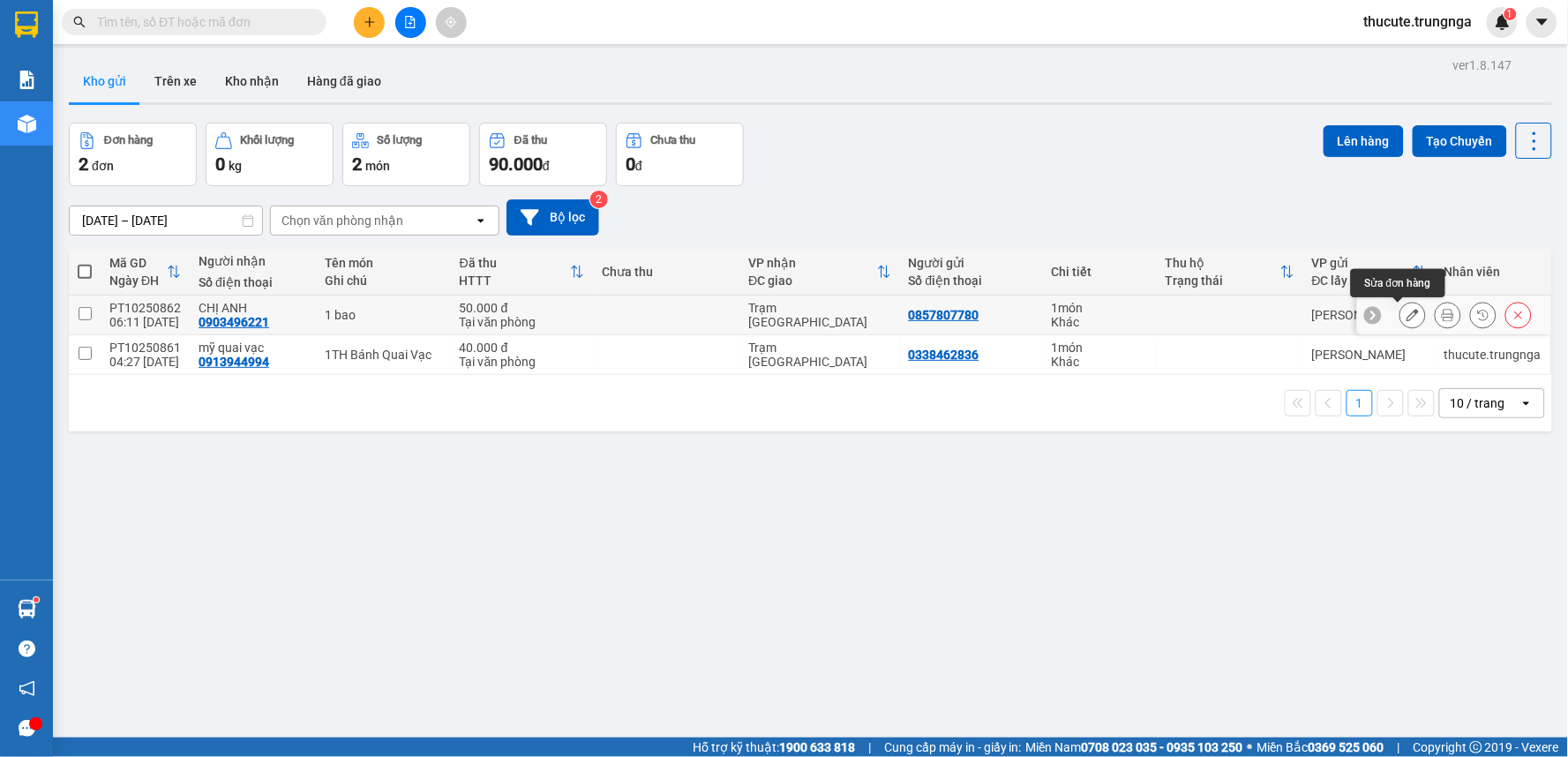
click at [1407, 315] on icon at bounding box center [1413, 314] width 12 height 12
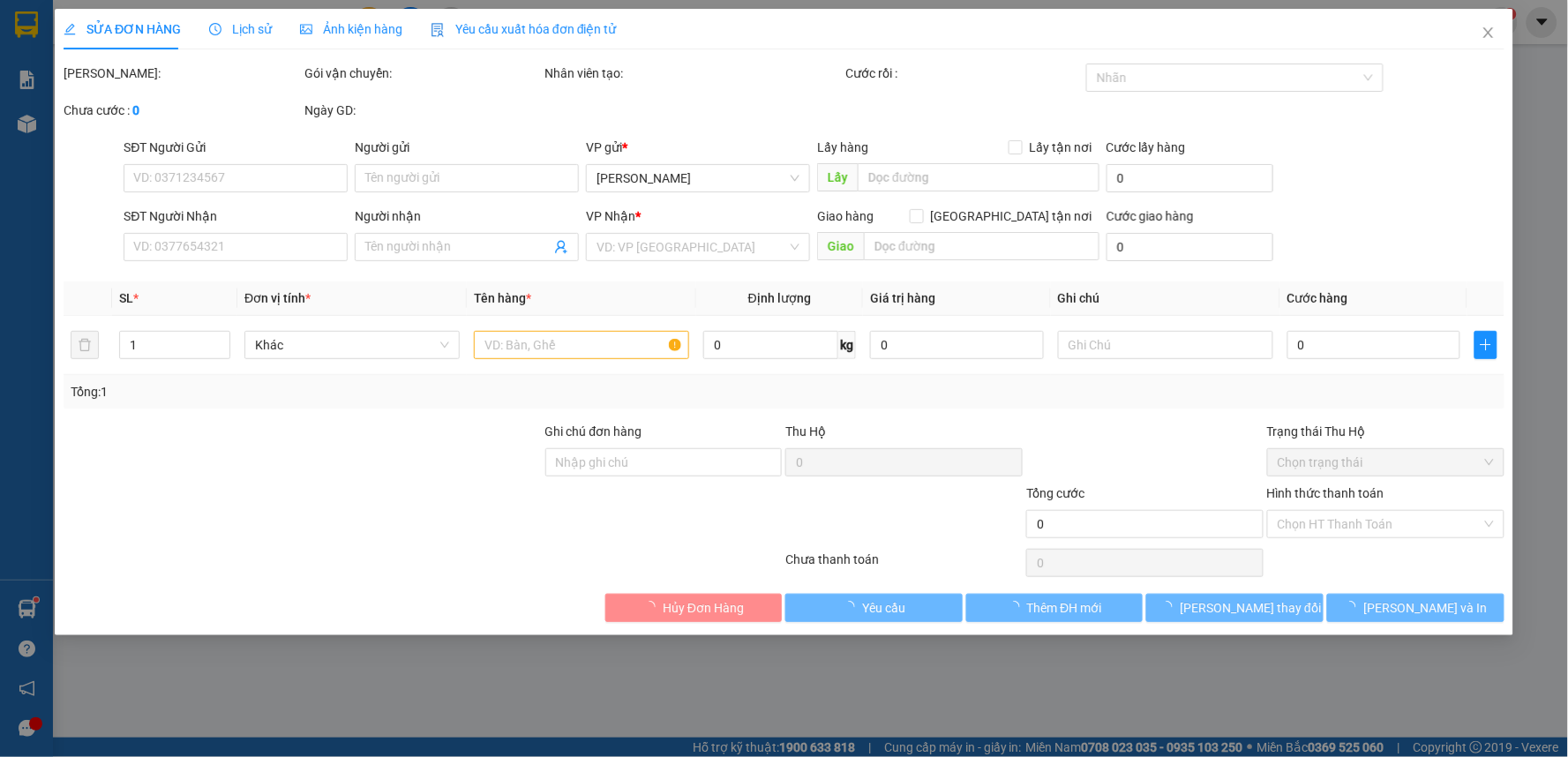
type input "0857807780"
type input "0903496221"
type input "CHỊ ANH"
type input "50.000"
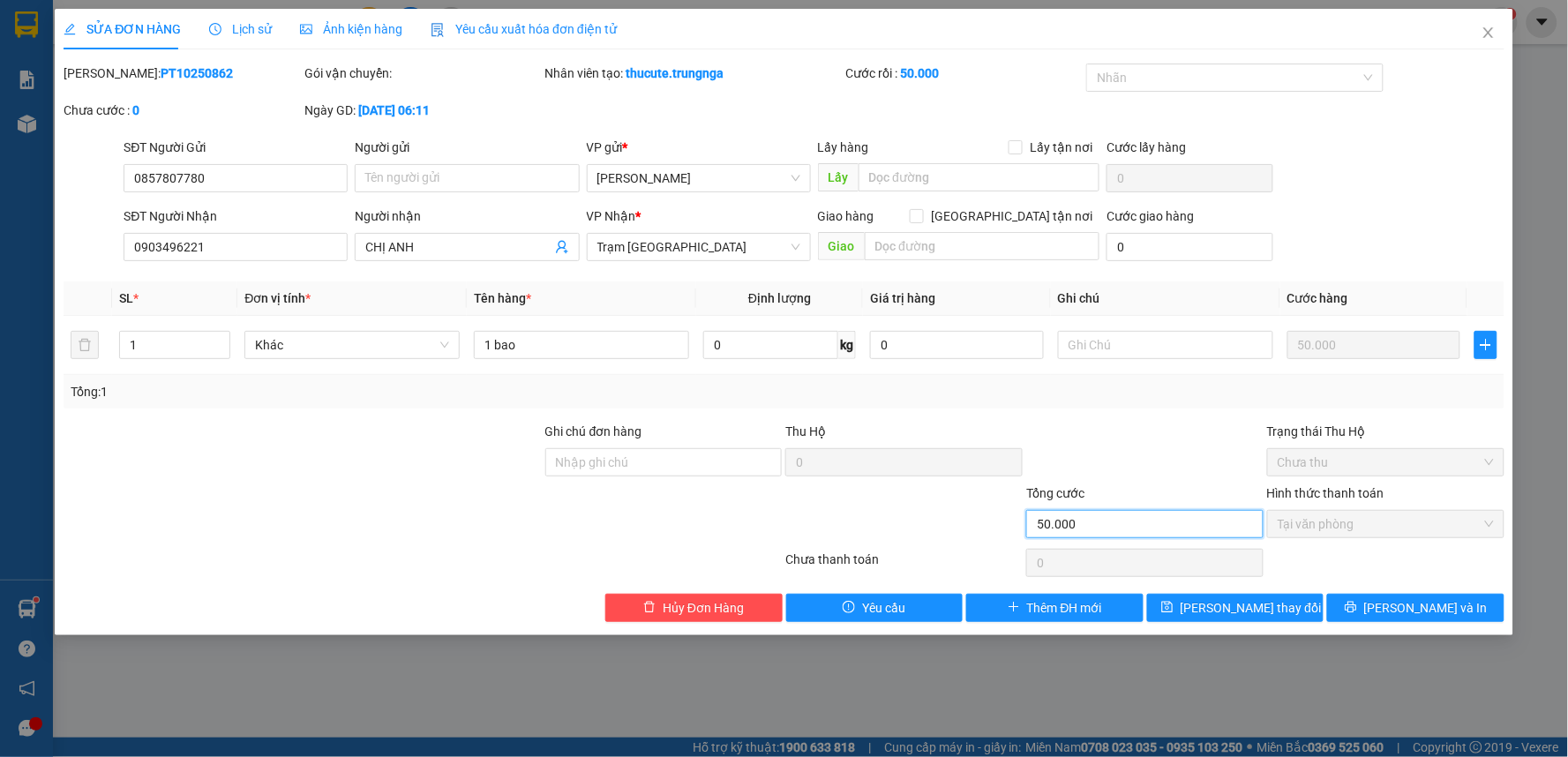
click at [1117, 516] on input "50.000" at bounding box center [1145, 524] width 237 height 28
drag, startPoint x: 1285, startPoint y: 461, endPoint x: 1295, endPoint y: 494, distance: 34.5
click at [1288, 461] on span "Chưa thu" at bounding box center [1386, 462] width 217 height 26
click at [1285, 518] on span "Tại văn phòng" at bounding box center [1386, 523] width 217 height 26
click at [688, 602] on span "Hủy Đơn Hàng" at bounding box center [703, 607] width 81 height 20
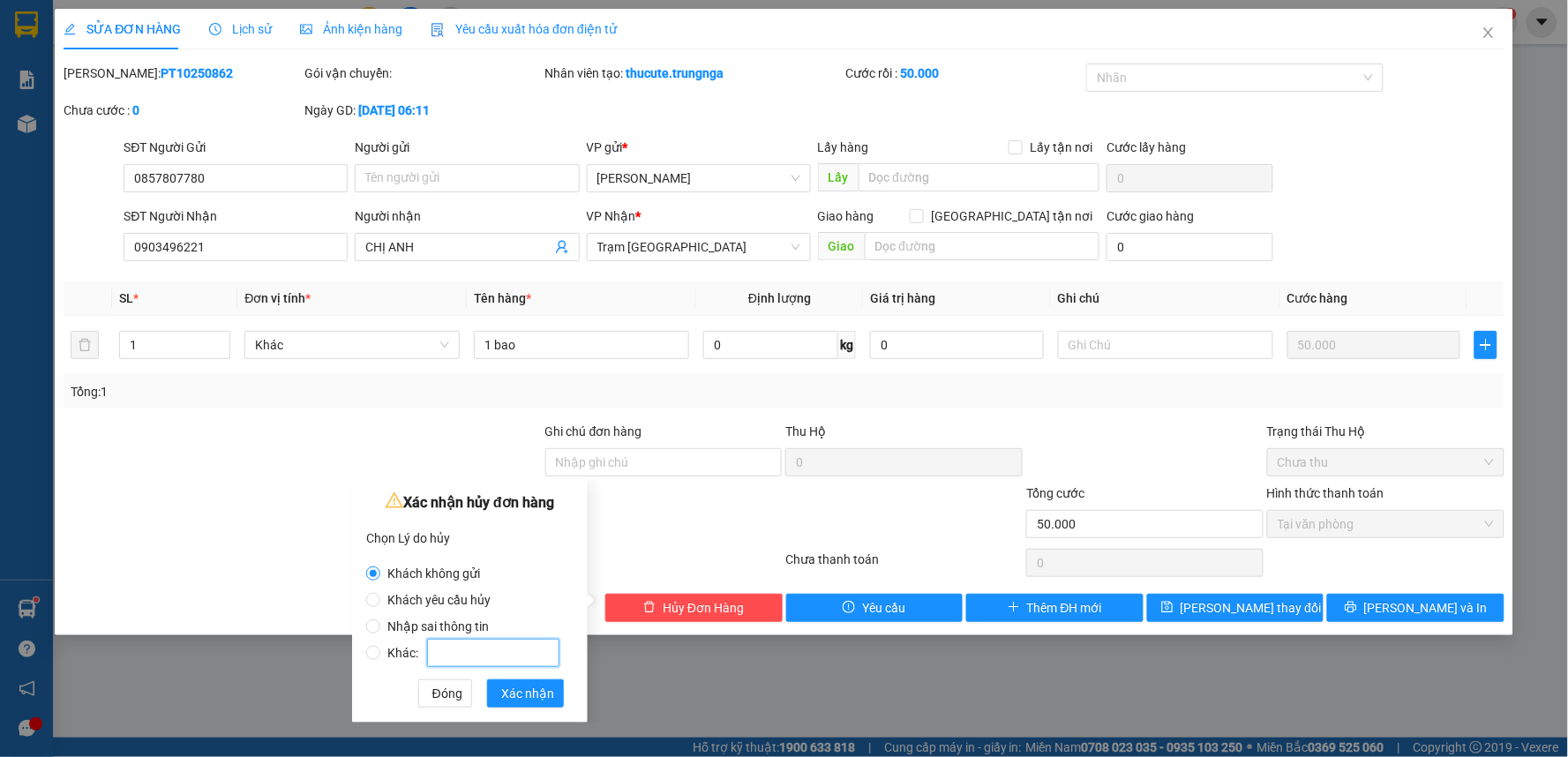
click at [494, 640] on input "Khác:" at bounding box center [493, 652] width 133 height 28
radio input "false"
radio input "true"
type input "ko thu tiền"
click at [533, 701] on span "Xác nhận" at bounding box center [527, 693] width 53 height 20
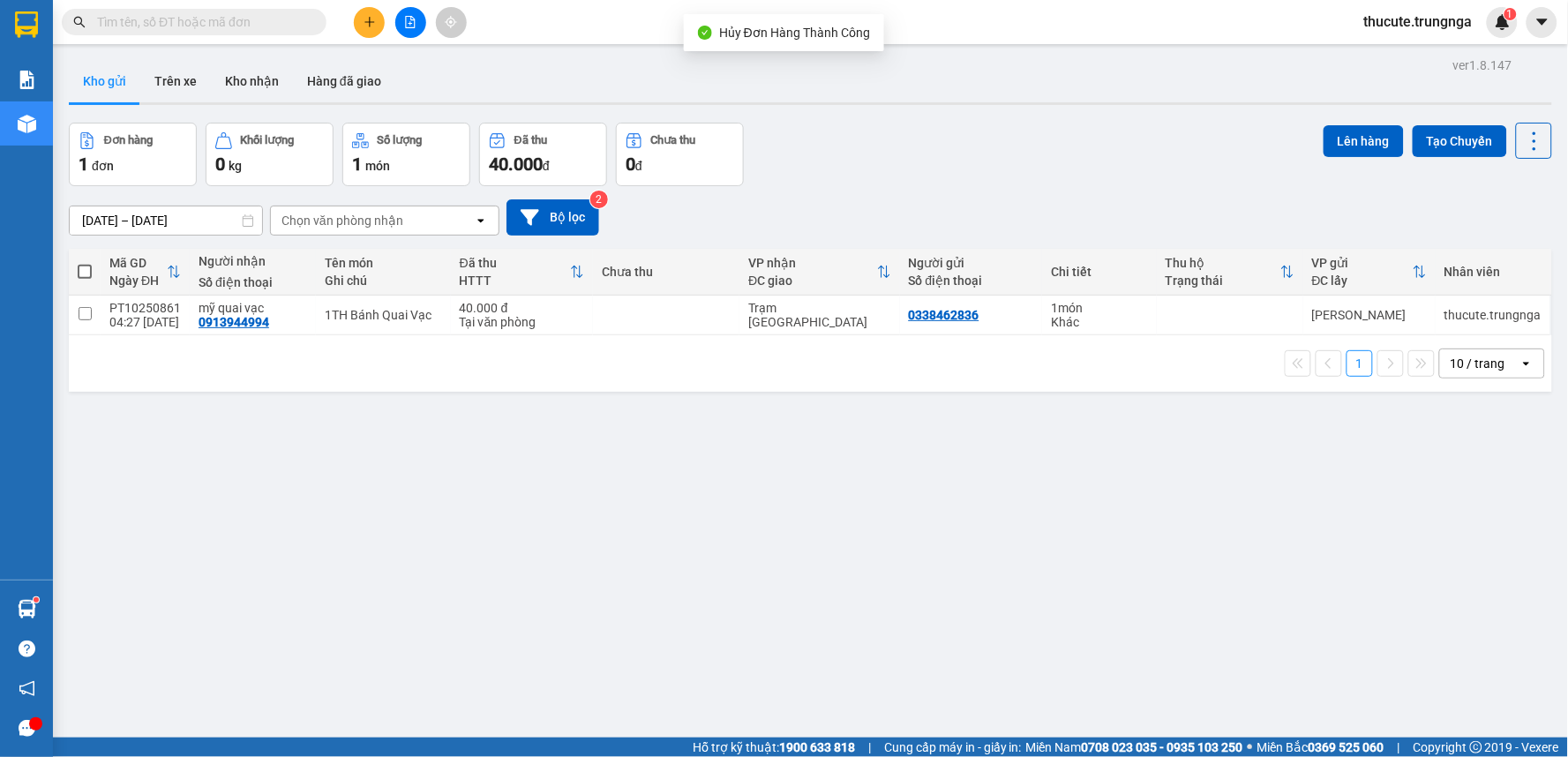
click at [380, 29] on button at bounding box center [369, 22] width 31 height 31
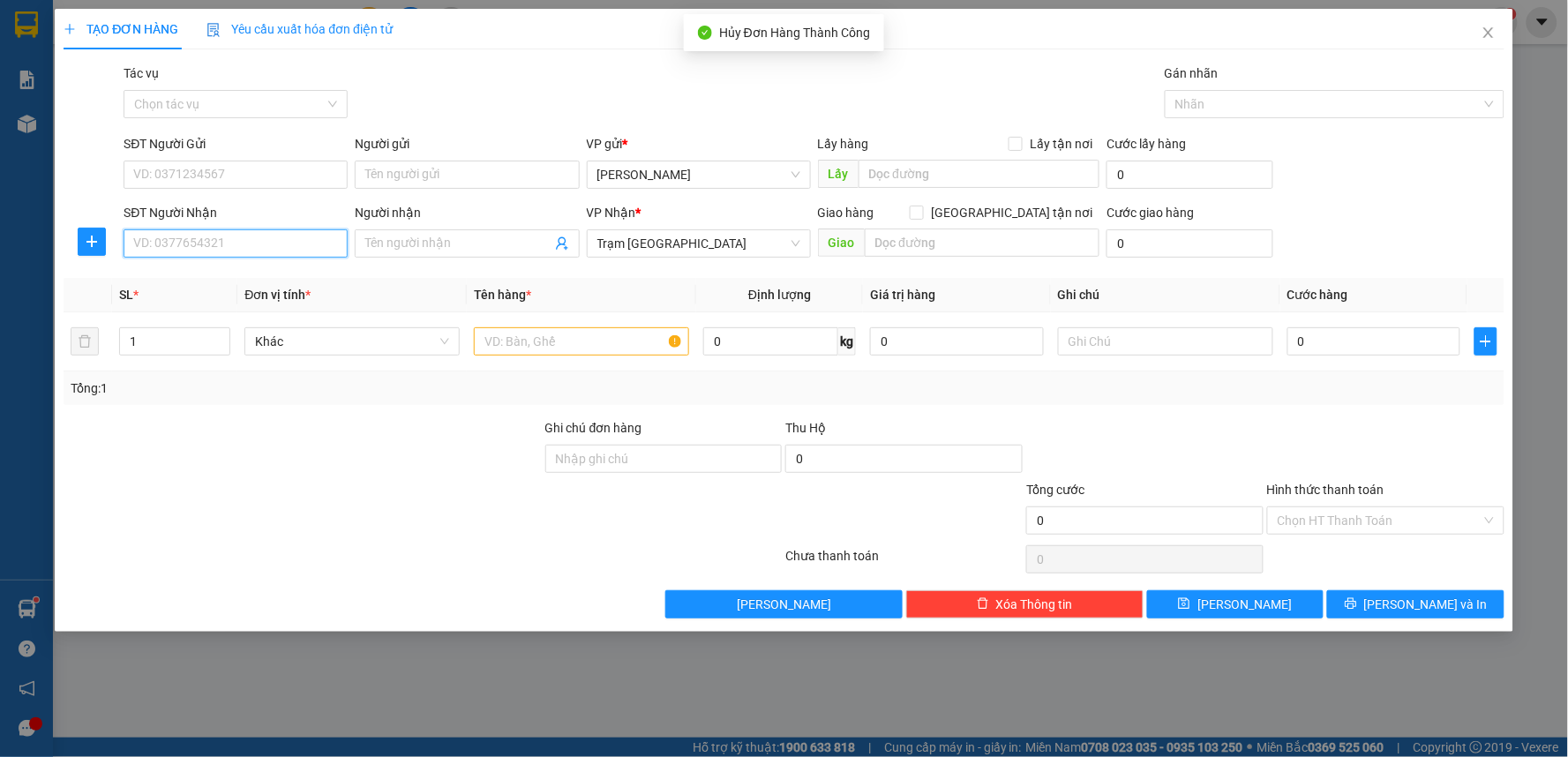
click at [195, 239] on input "SĐT Người Nhận" at bounding box center [235, 244] width 224 height 28
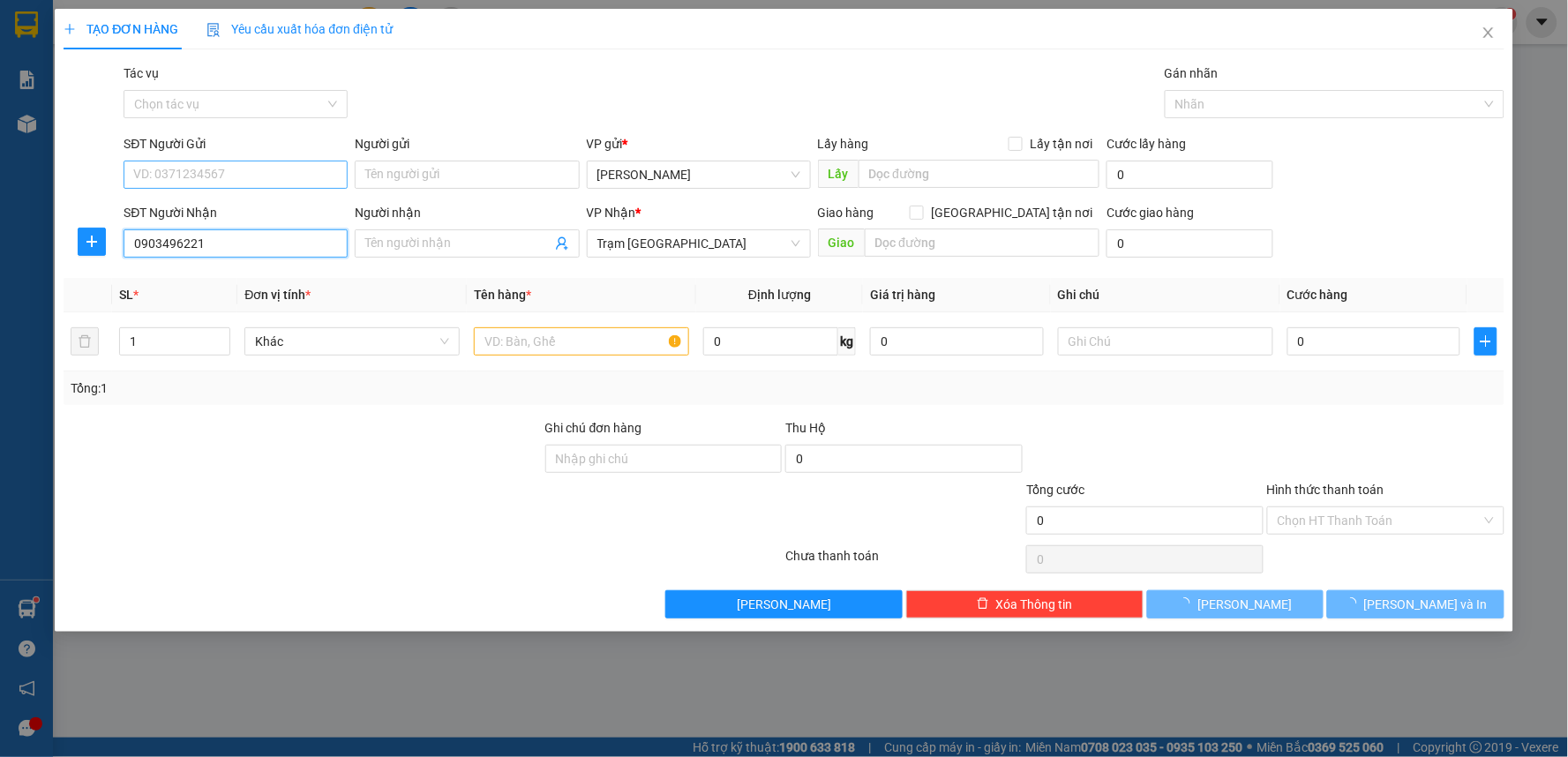
type input "0903496221"
click at [300, 169] on input "SĐT Người Gửi" at bounding box center [235, 175] width 224 height 28
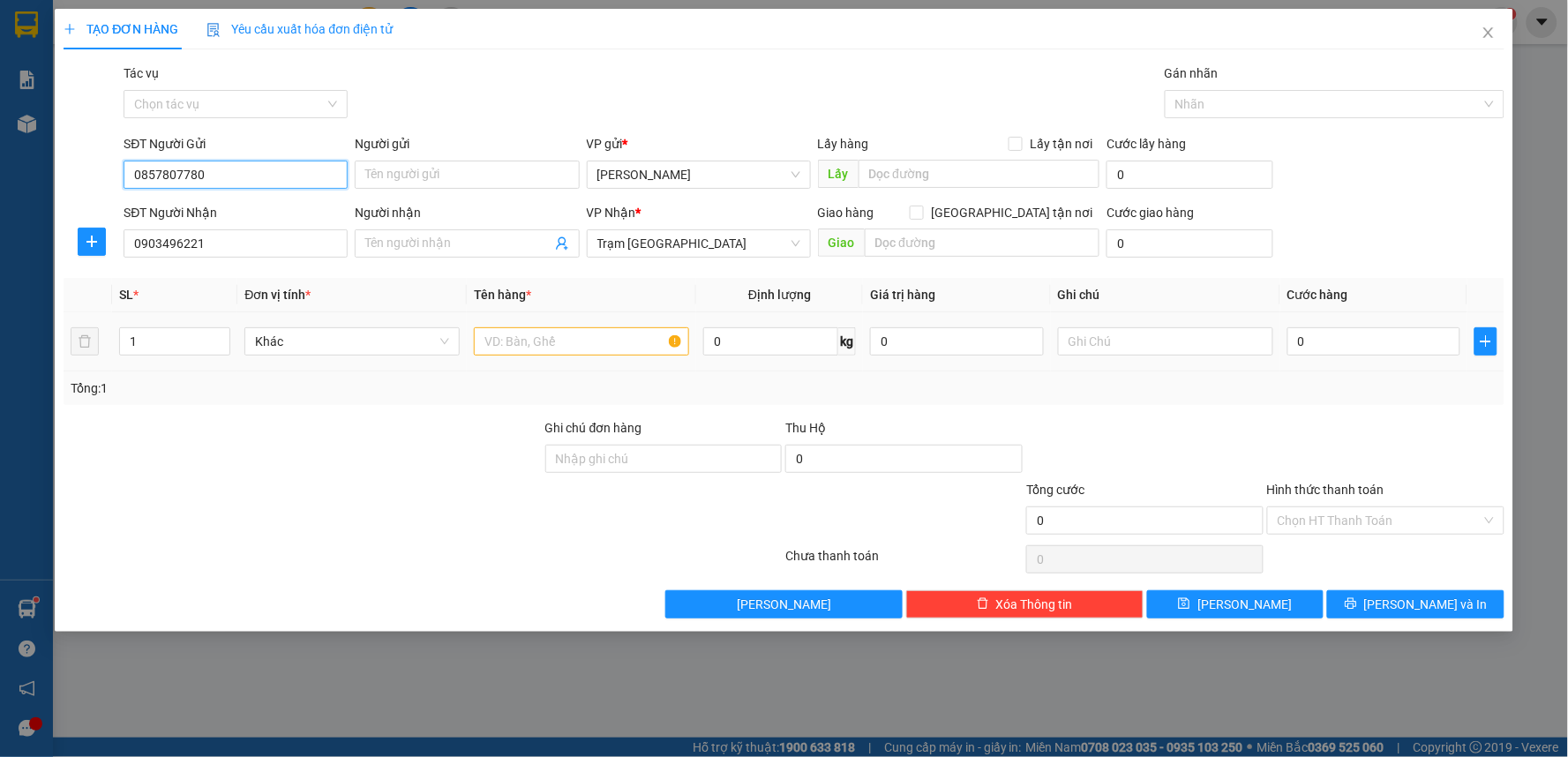
type input "0857807780"
click at [536, 344] on input "text" at bounding box center [581, 342] width 216 height 28
type input "1 bao"
click at [1373, 346] on input "0" at bounding box center [1374, 342] width 174 height 28
type input "65"
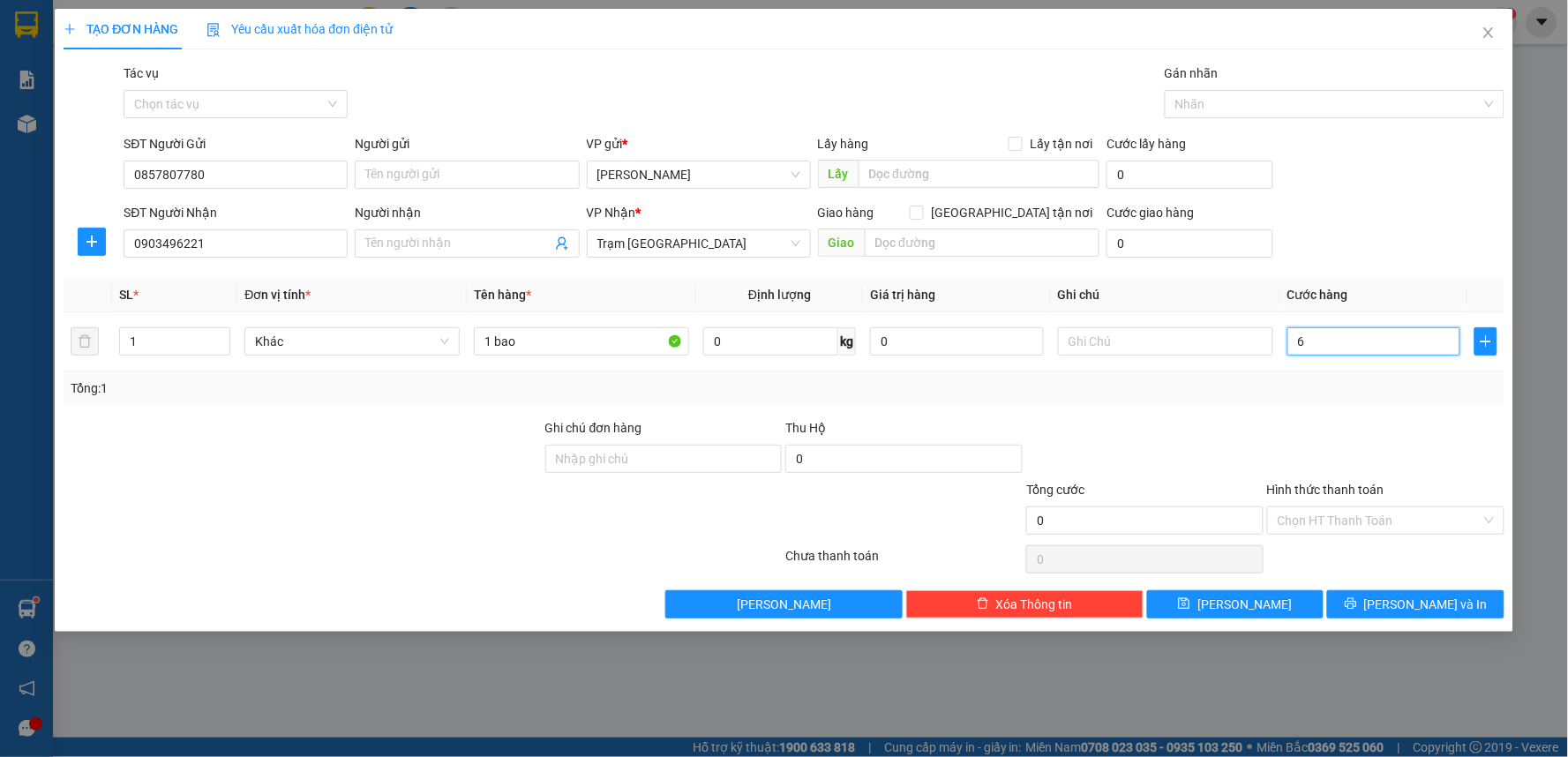
type input "65"
type input "650"
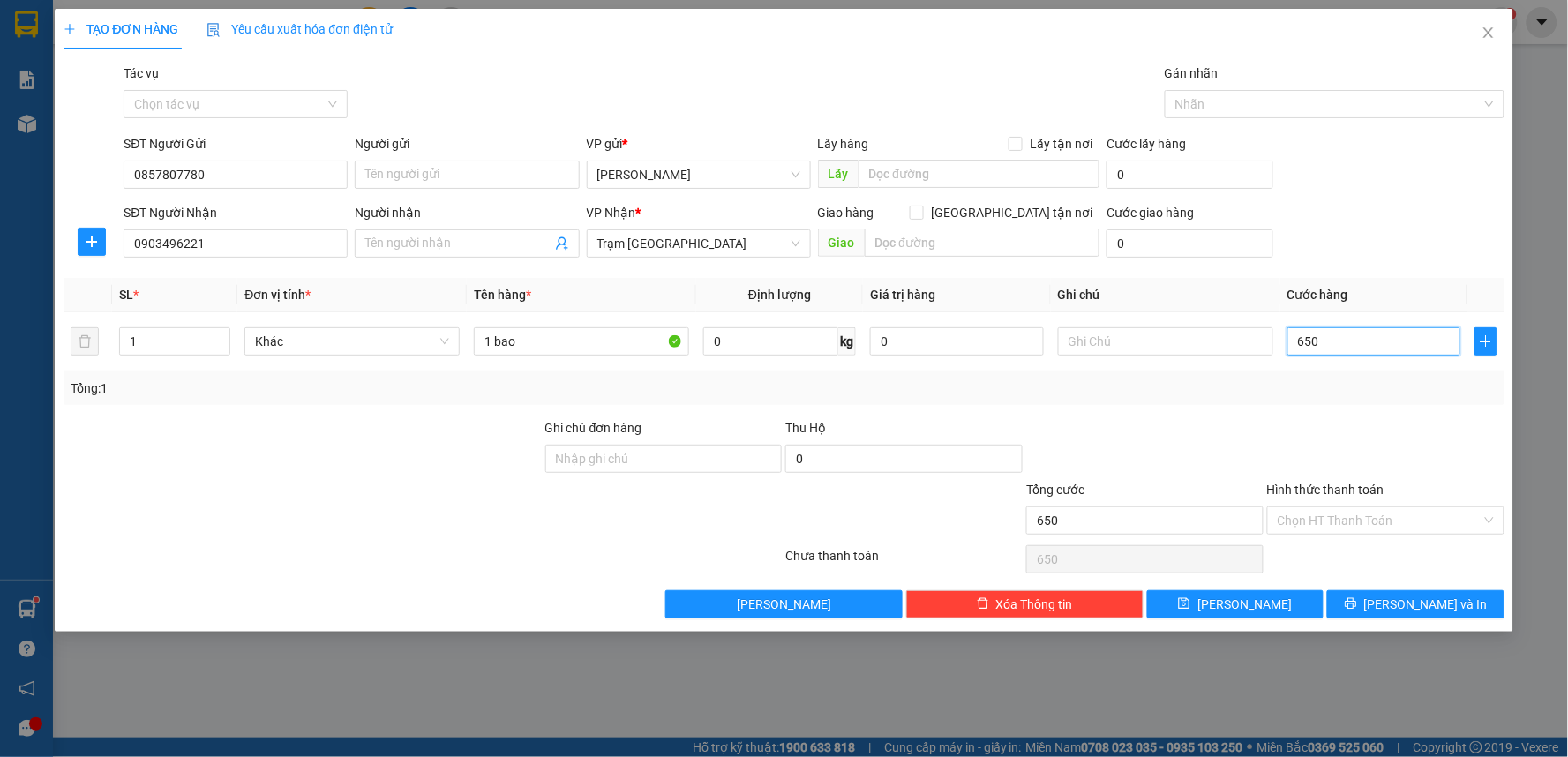
type input "65"
type input "6"
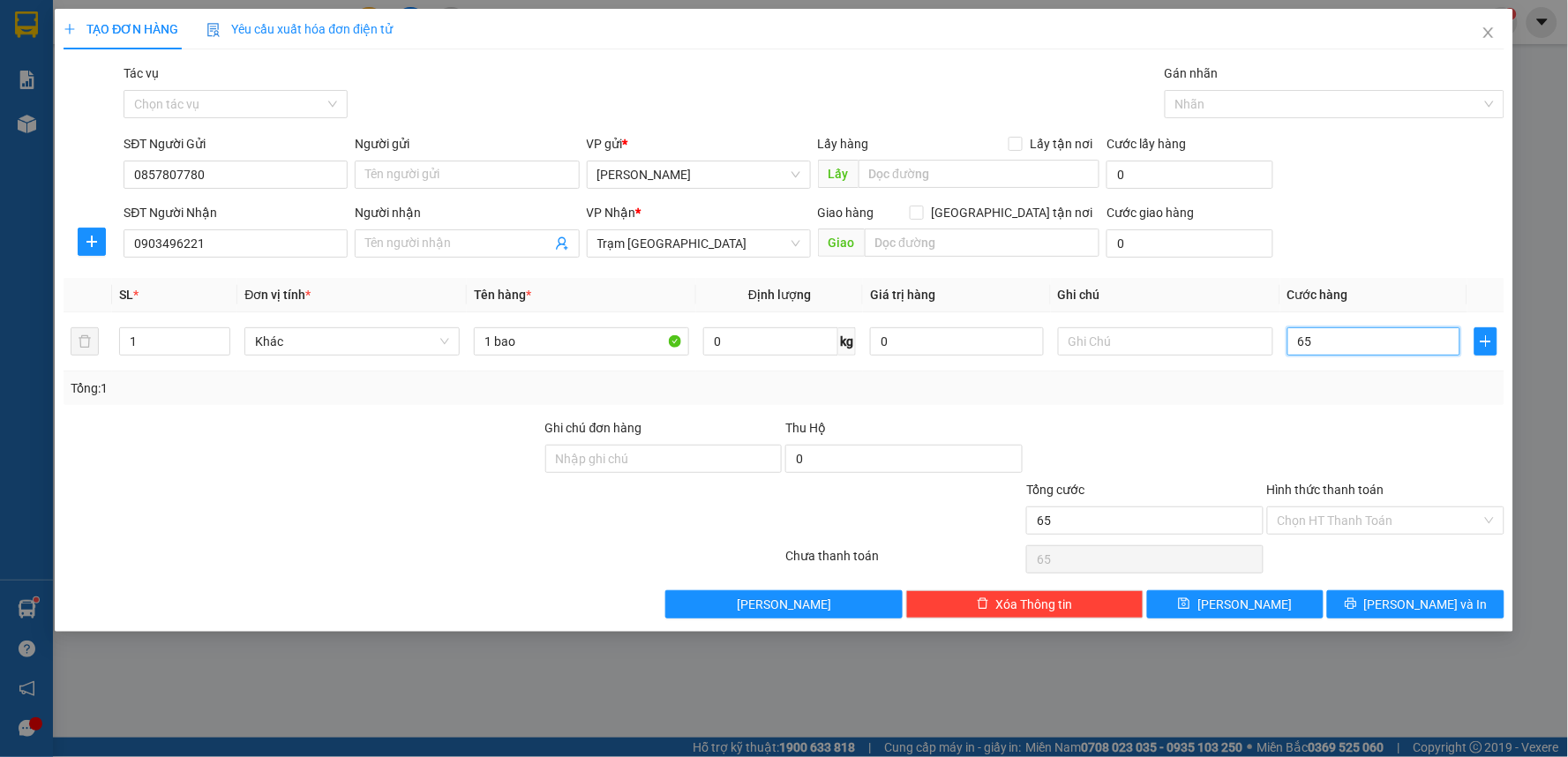
type input "6"
type input "0"
type input "05"
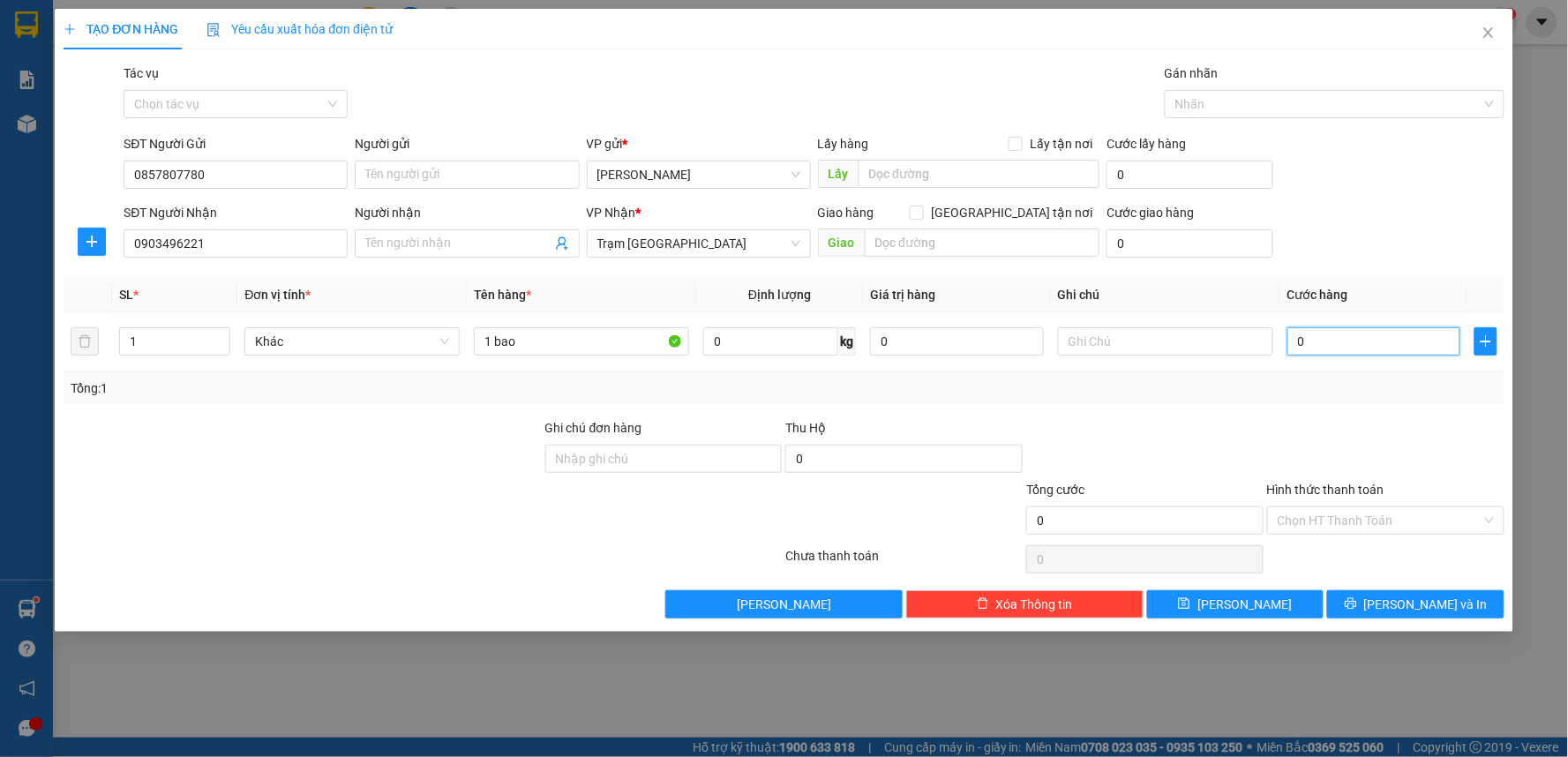
type input "5"
type input "050"
type input "50"
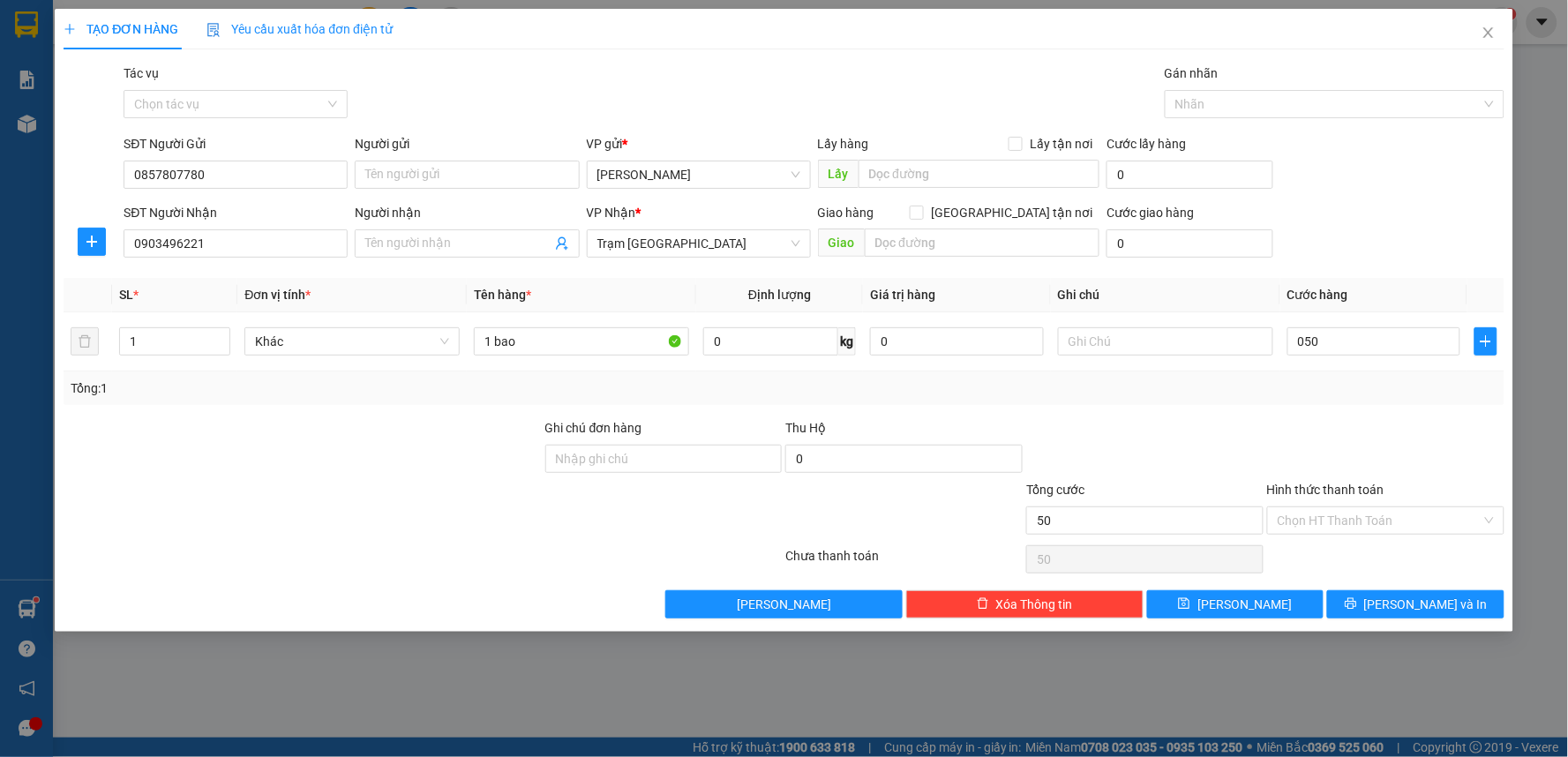
type input "50.000"
click at [1322, 430] on div at bounding box center [1386, 449] width 241 height 62
click at [1375, 583] on div "Transit Pickup Surcharge Ids Transit Deliver Surcharge Ids Transit Deliver Surc…" at bounding box center [784, 340] width 1441 height 555
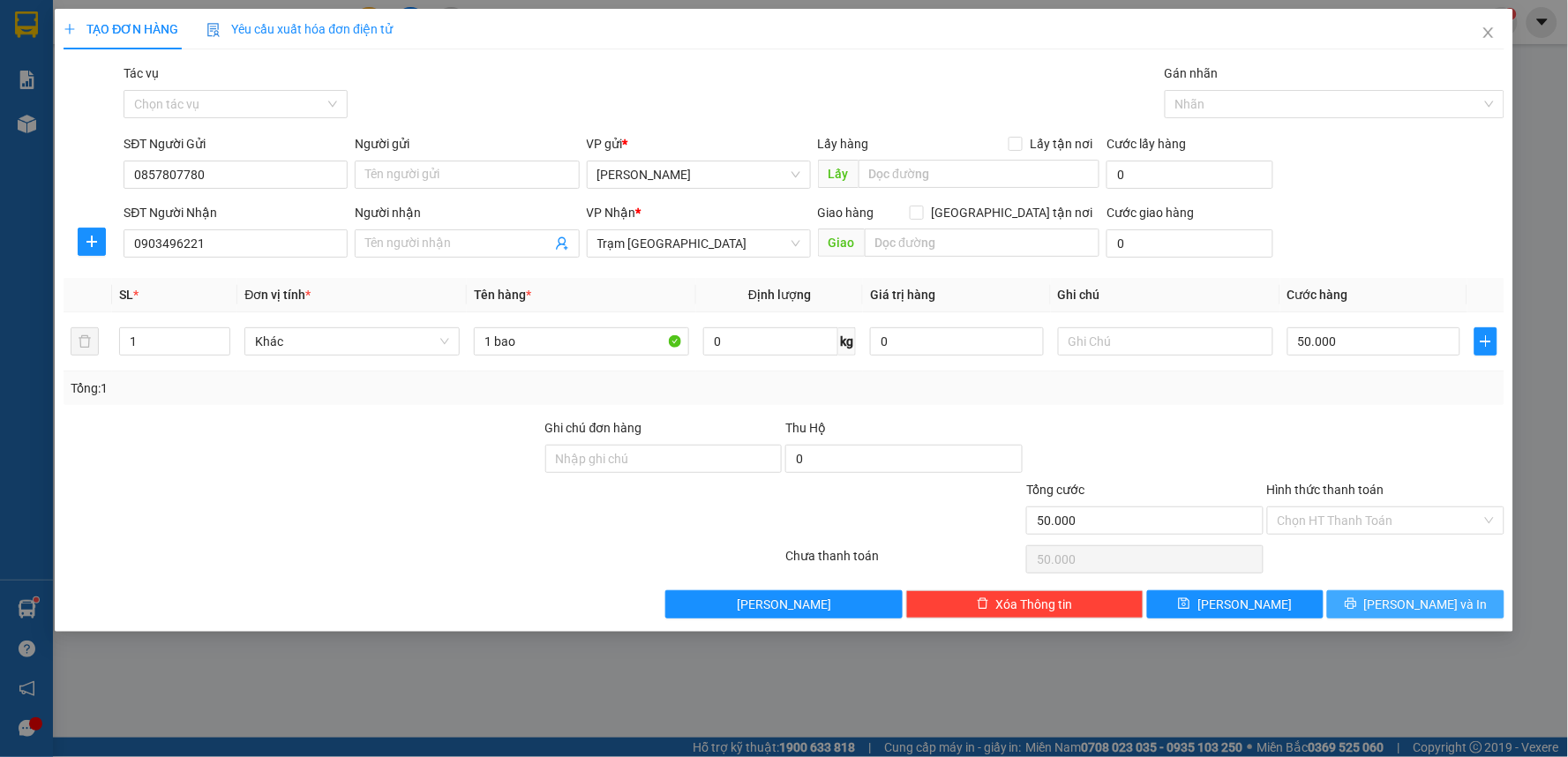
click at [1377, 596] on button "Lưu và In" at bounding box center [1415, 604] width 177 height 28
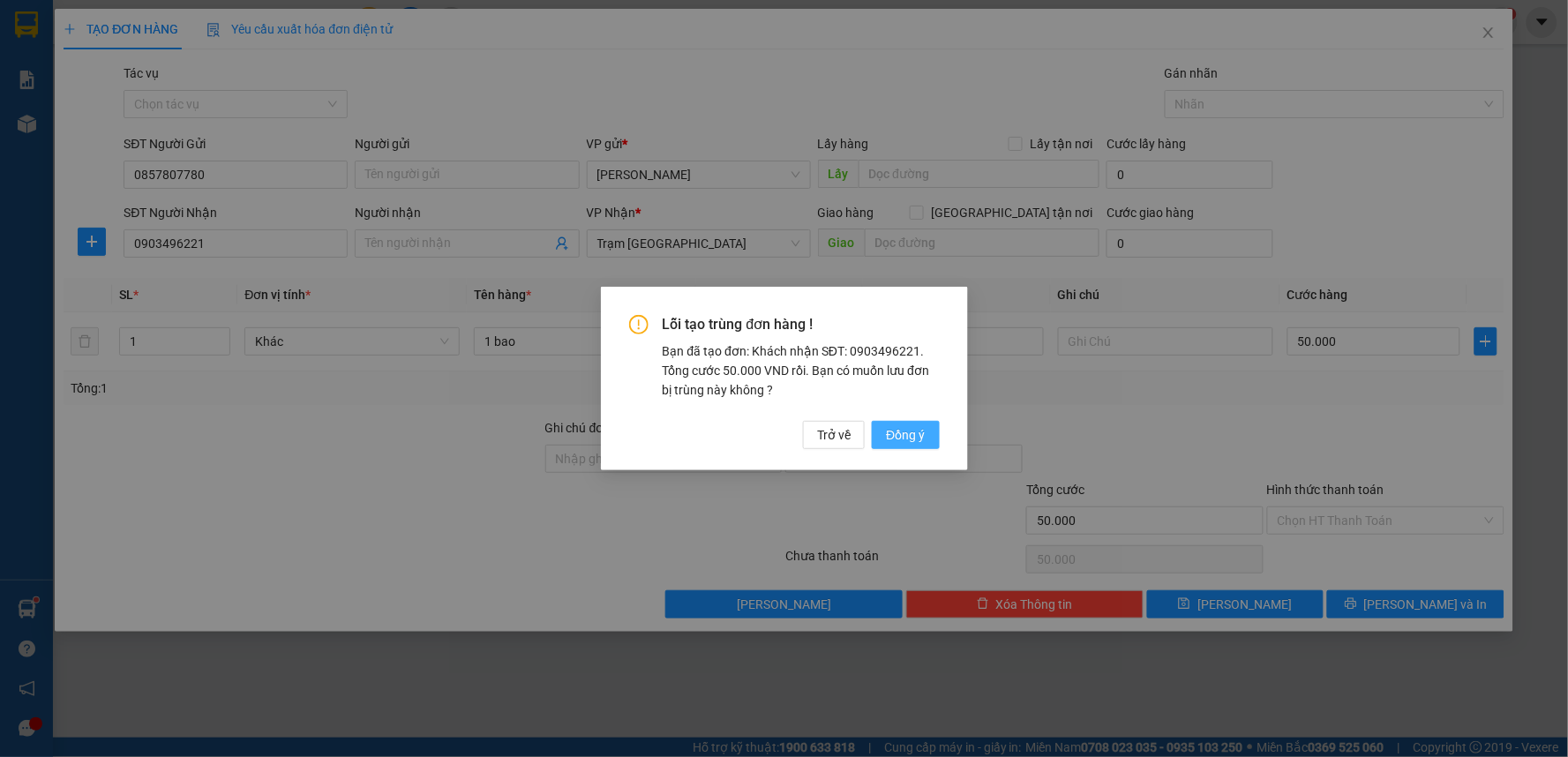
click at [910, 430] on span "Đồng ý" at bounding box center [905, 435] width 39 height 20
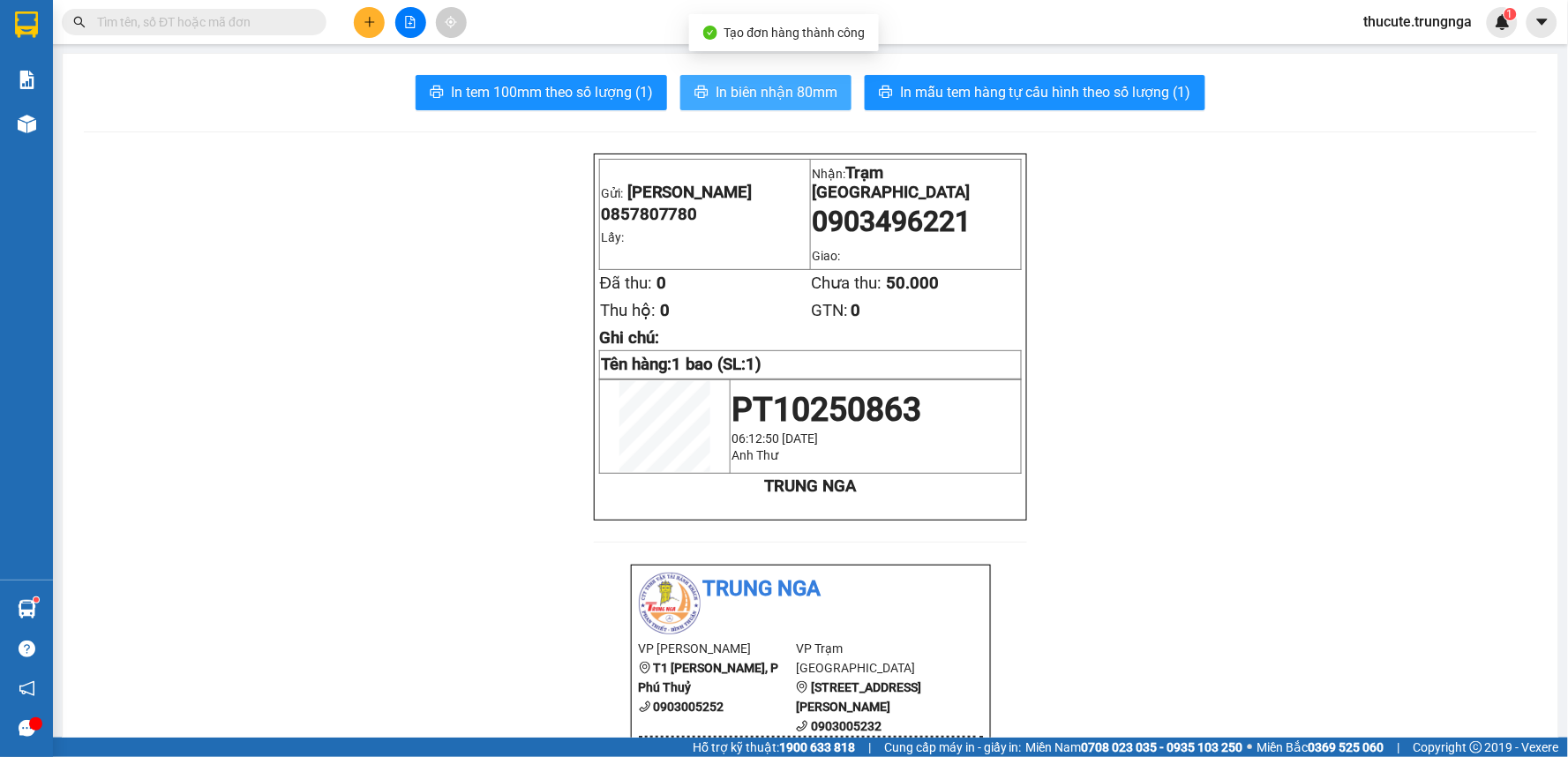
click at [785, 95] on span "In biên nhận 80mm" at bounding box center [776, 91] width 121 height 22
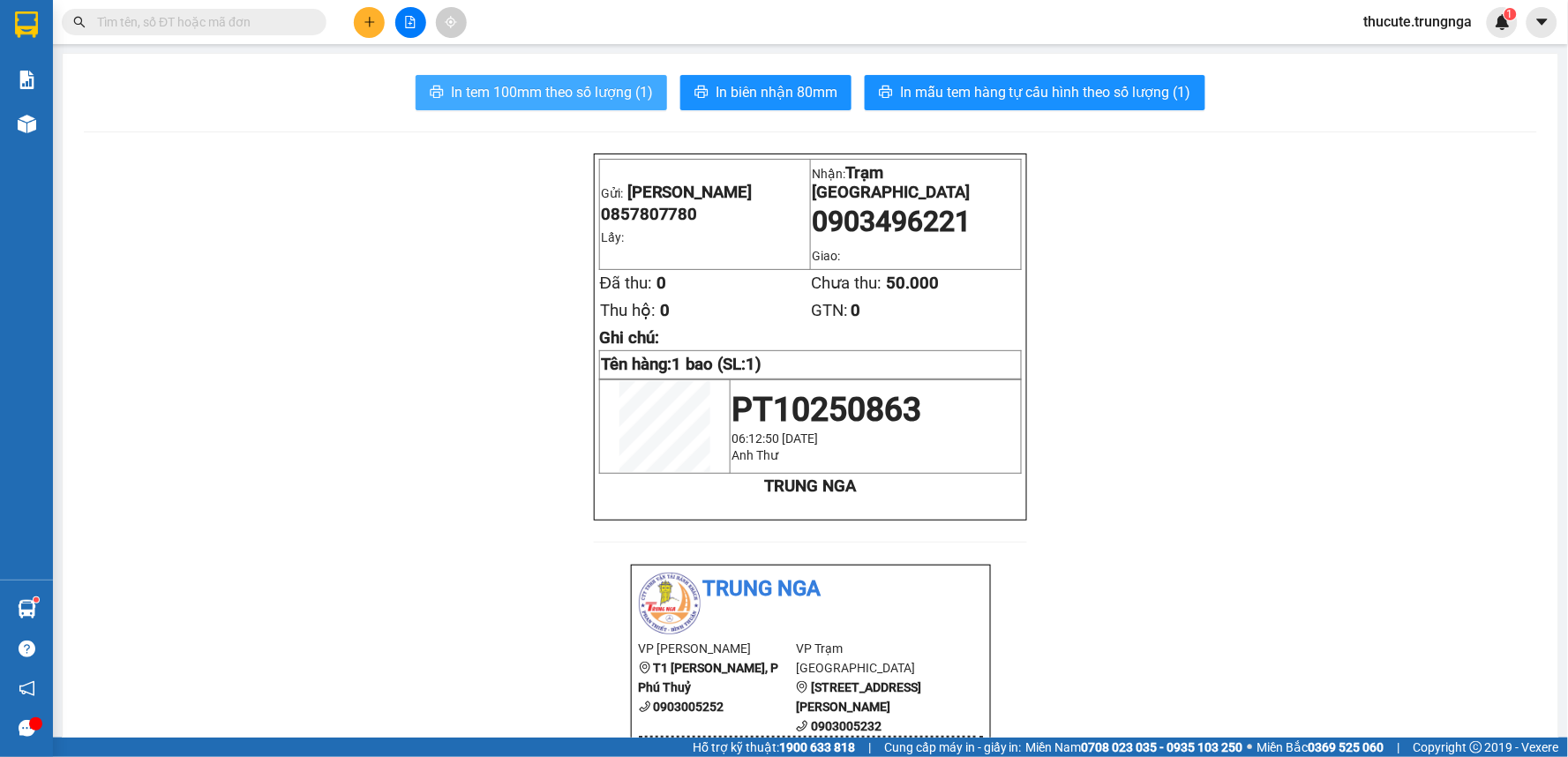
click at [545, 105] on button "In tem 100mm theo số lượng (1)" at bounding box center [541, 92] width 251 height 35
click at [521, 91] on span "In tem 100mm theo số lượng (1)" at bounding box center [552, 91] width 202 height 22
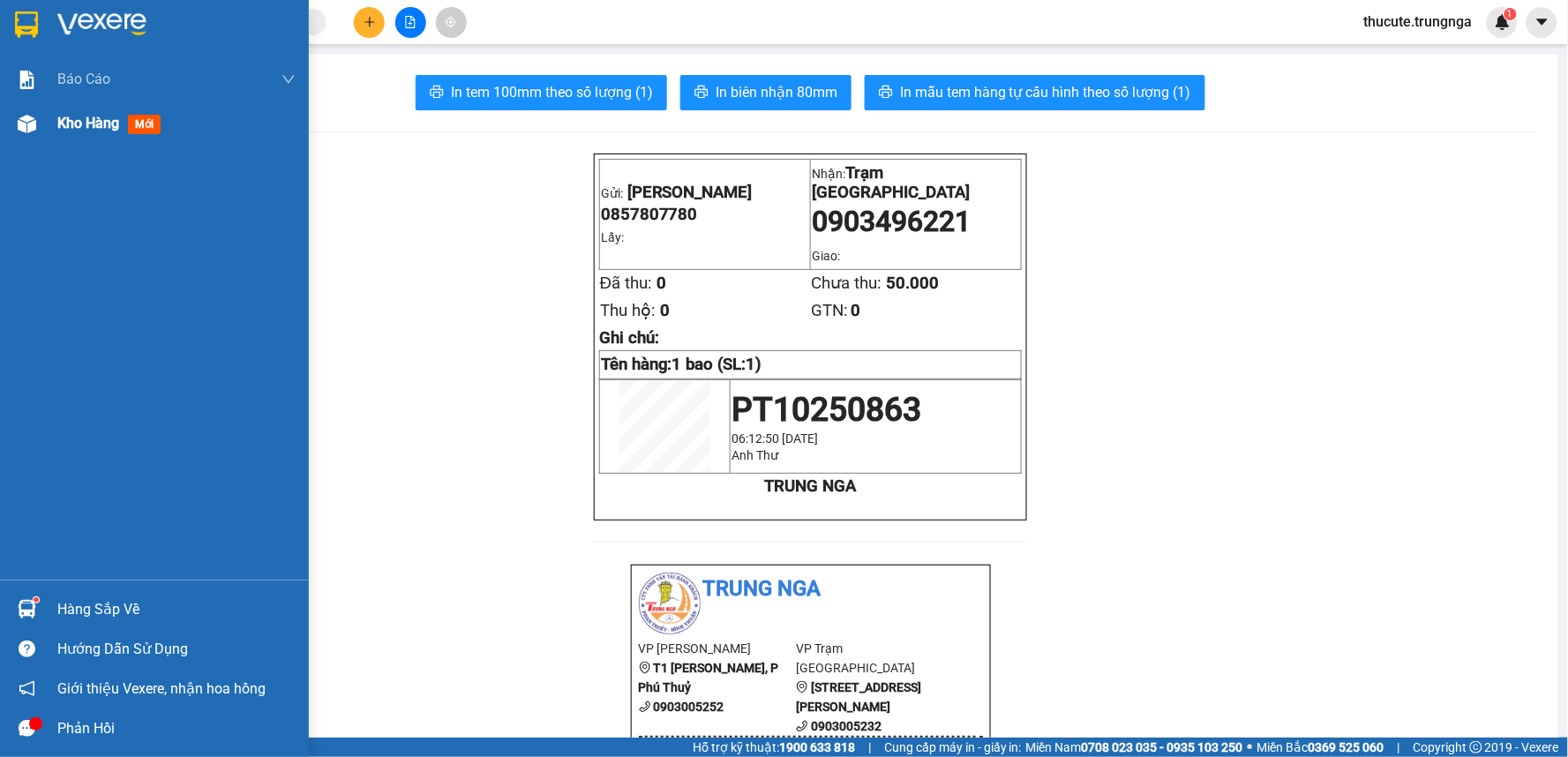
click at [58, 137] on div "Kho hàng mới" at bounding box center [176, 123] width 238 height 44
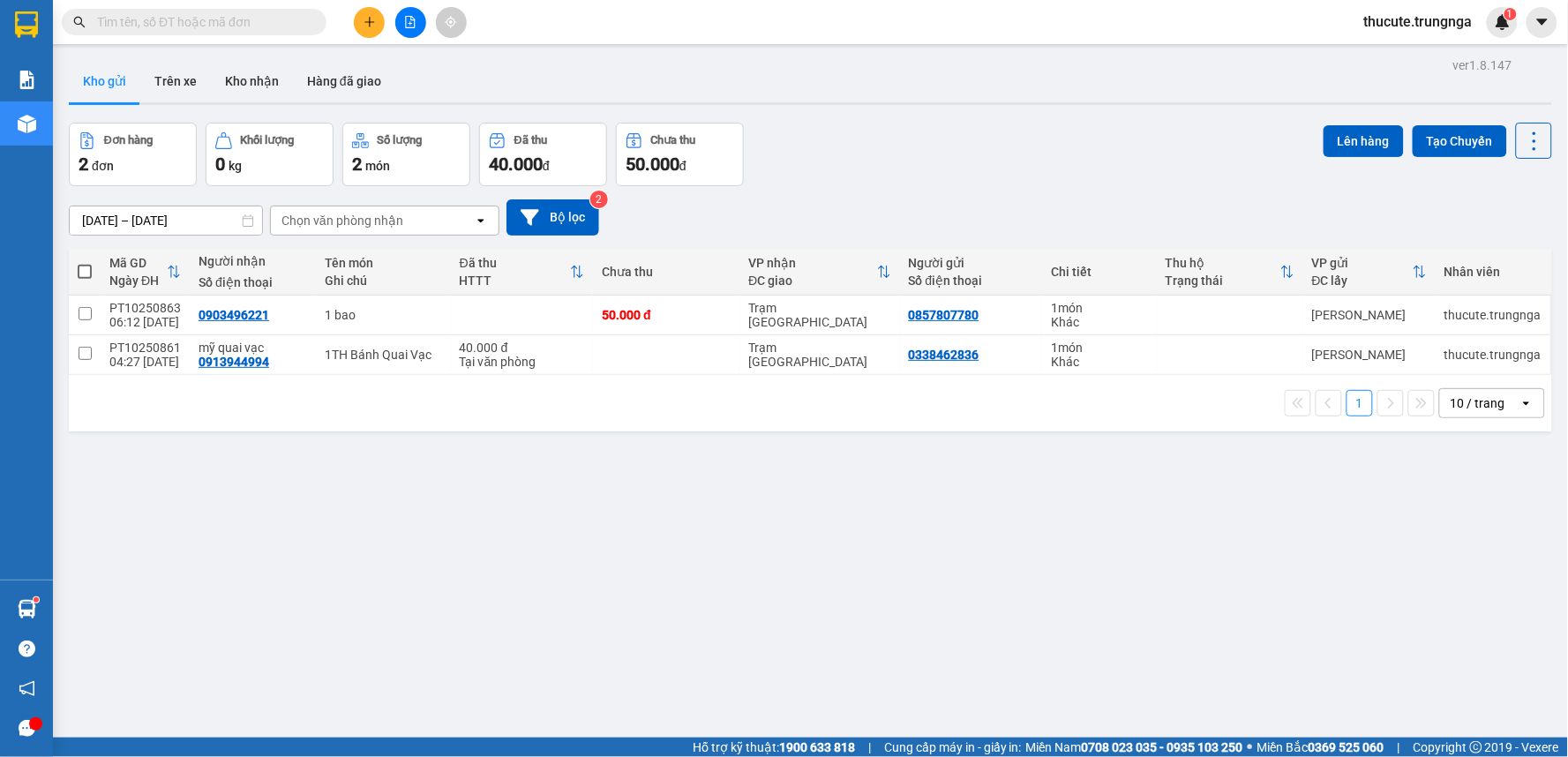
click at [201, 21] on input "text" at bounding box center [201, 22] width 208 height 20
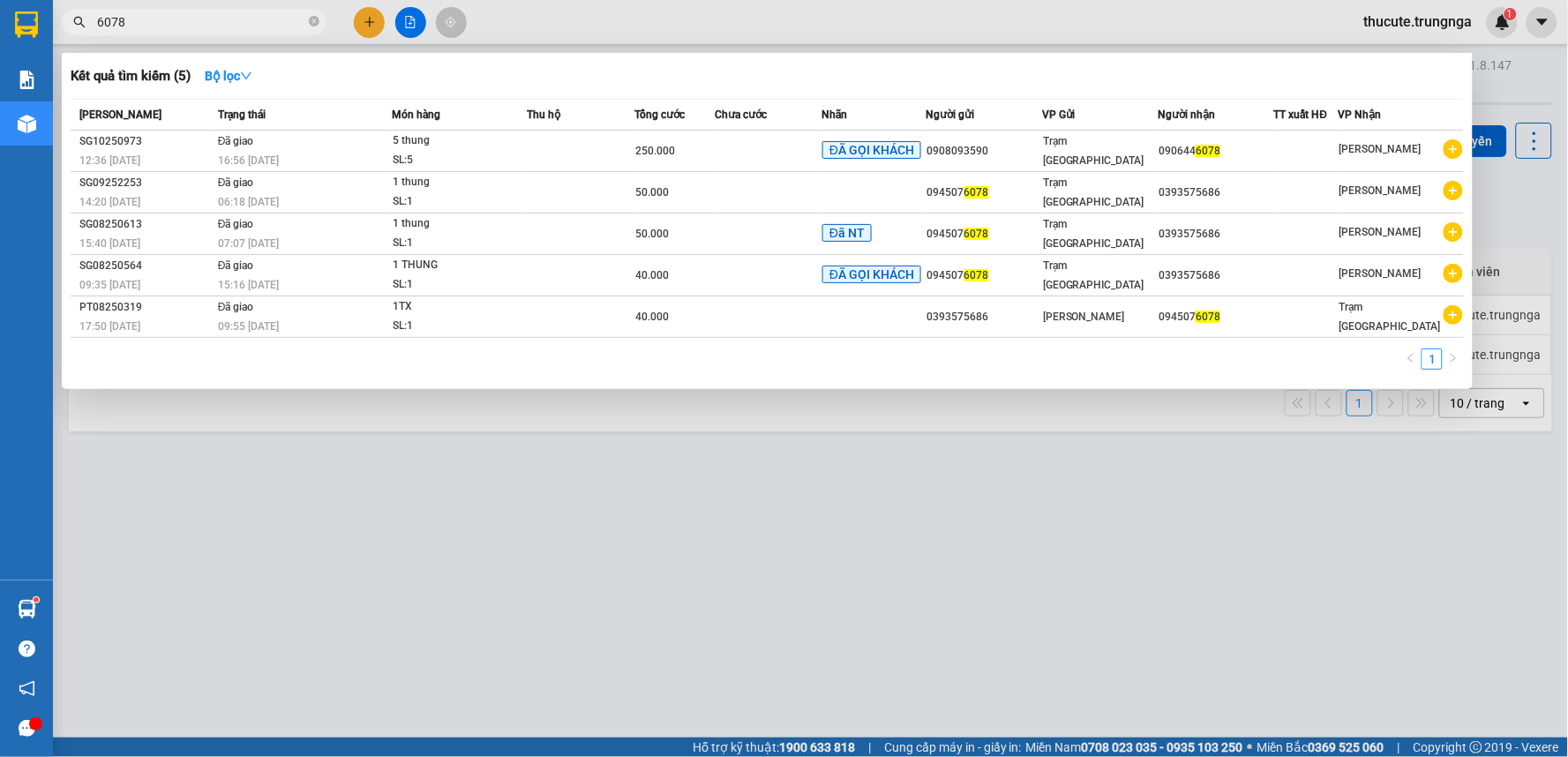
click at [197, 21] on input "6078" at bounding box center [201, 22] width 208 height 20
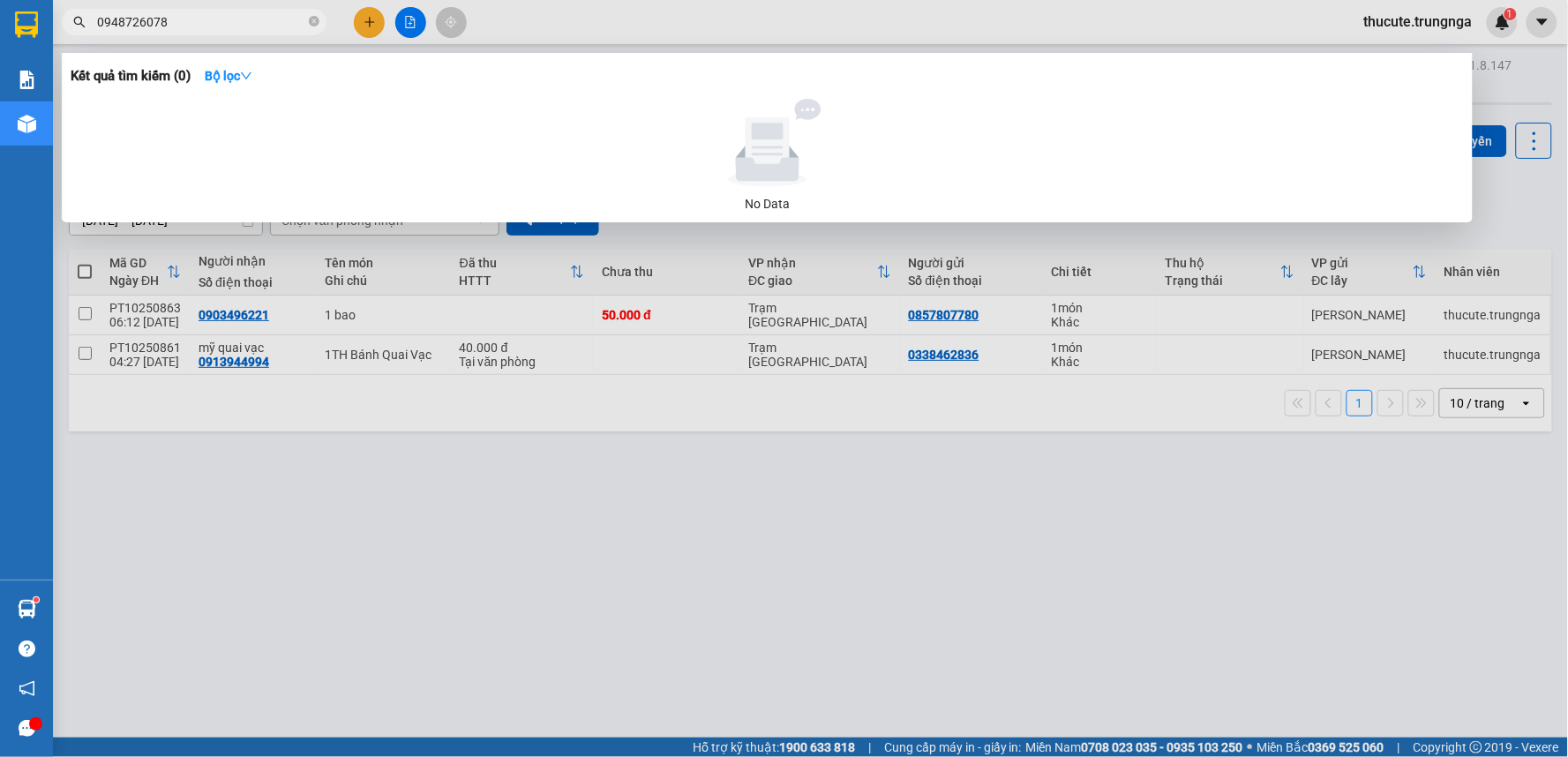
click at [231, 21] on input "0948726078" at bounding box center [201, 22] width 208 height 20
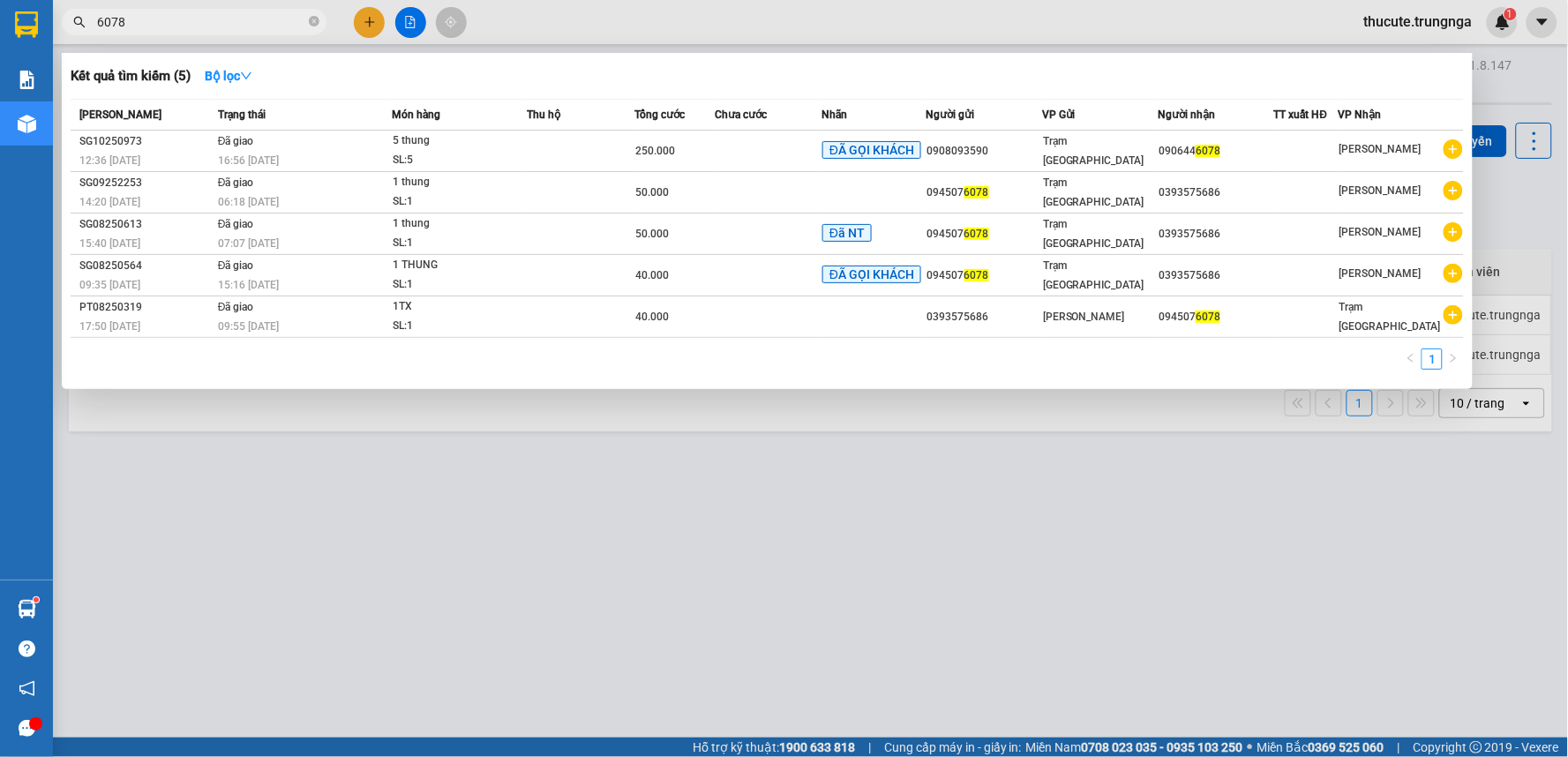
click at [302, 507] on div at bounding box center [784, 378] width 1568 height 757
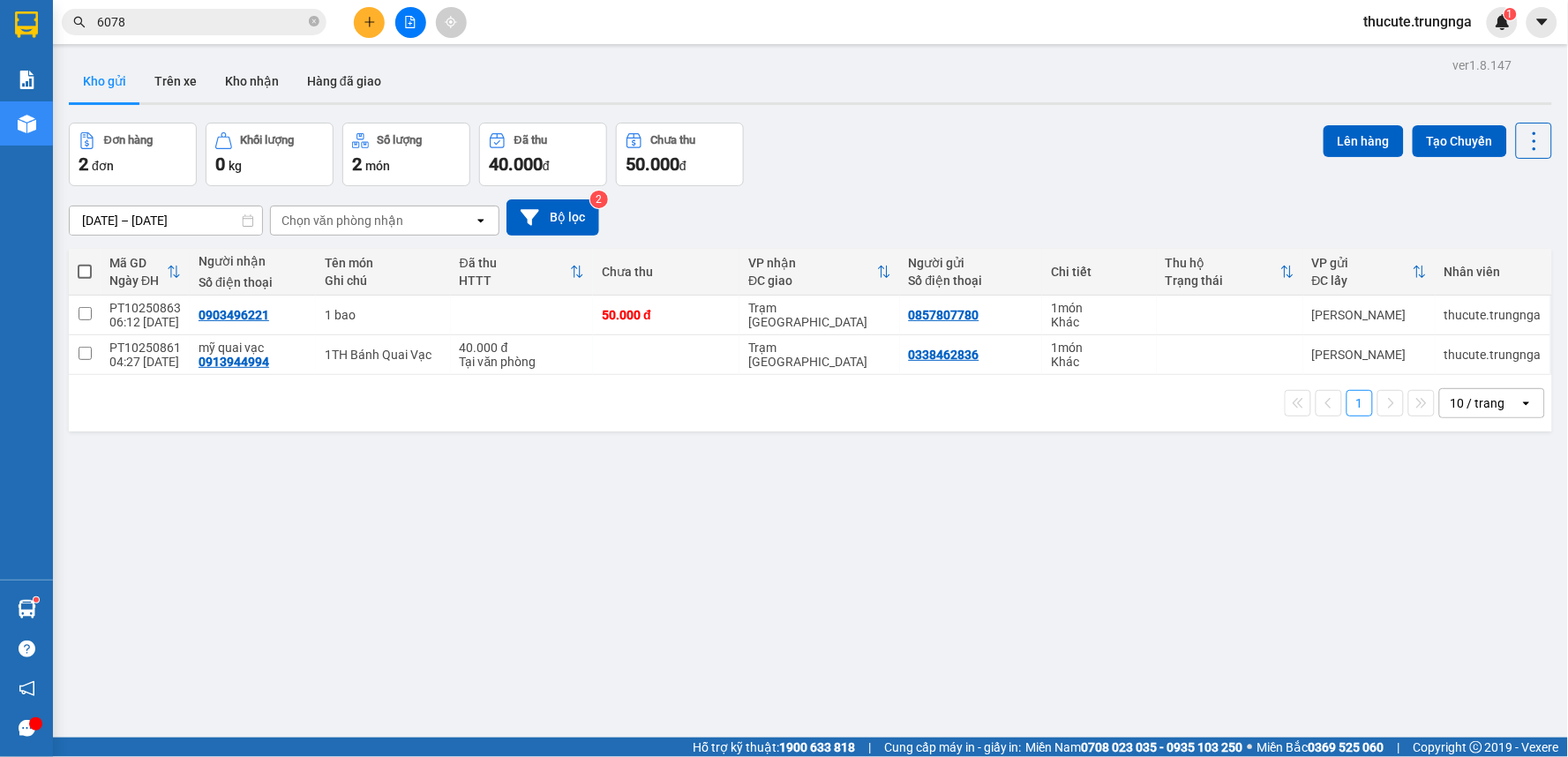
click at [227, 30] on input "6078" at bounding box center [201, 22] width 208 height 20
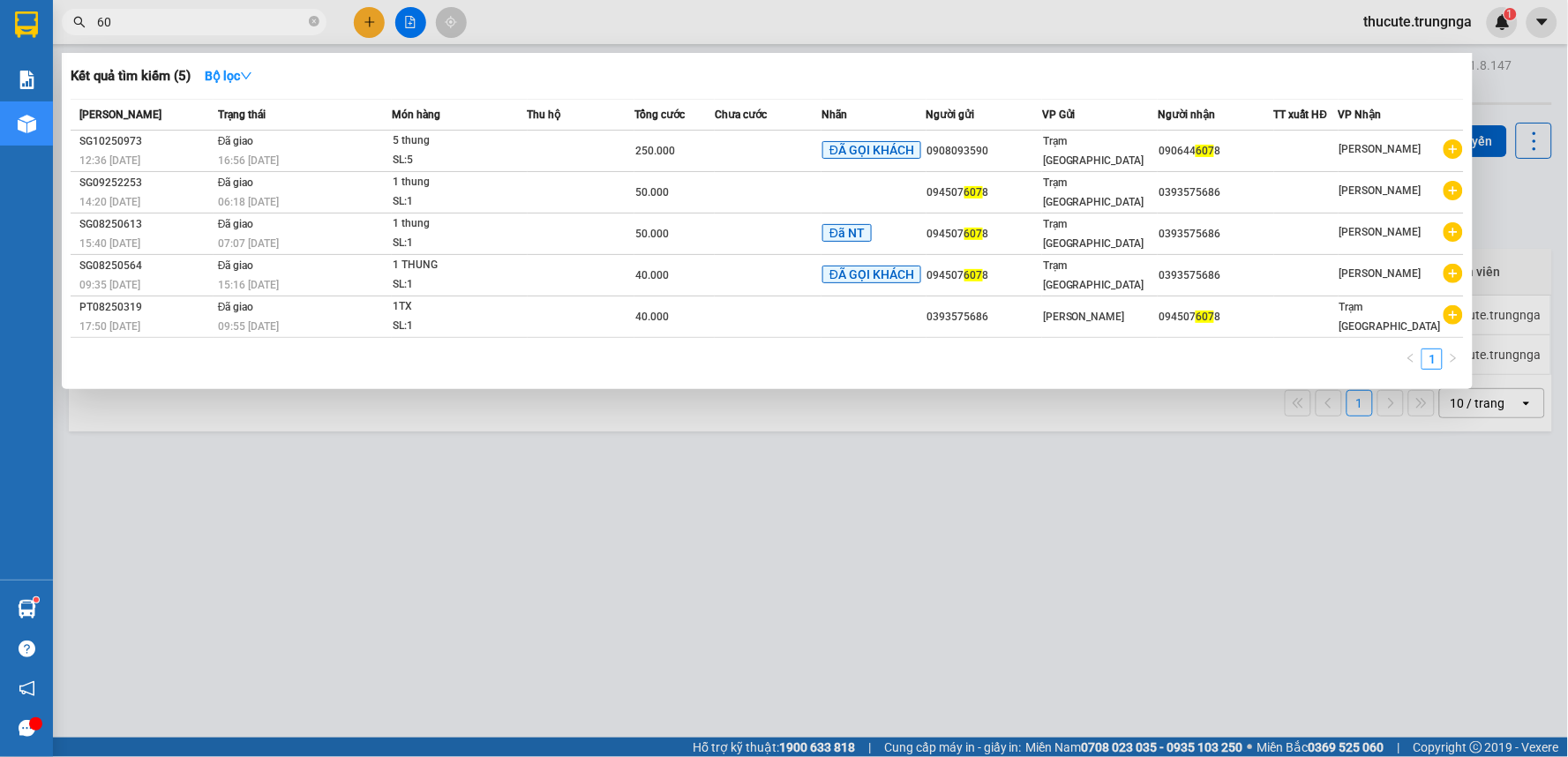
type input "6"
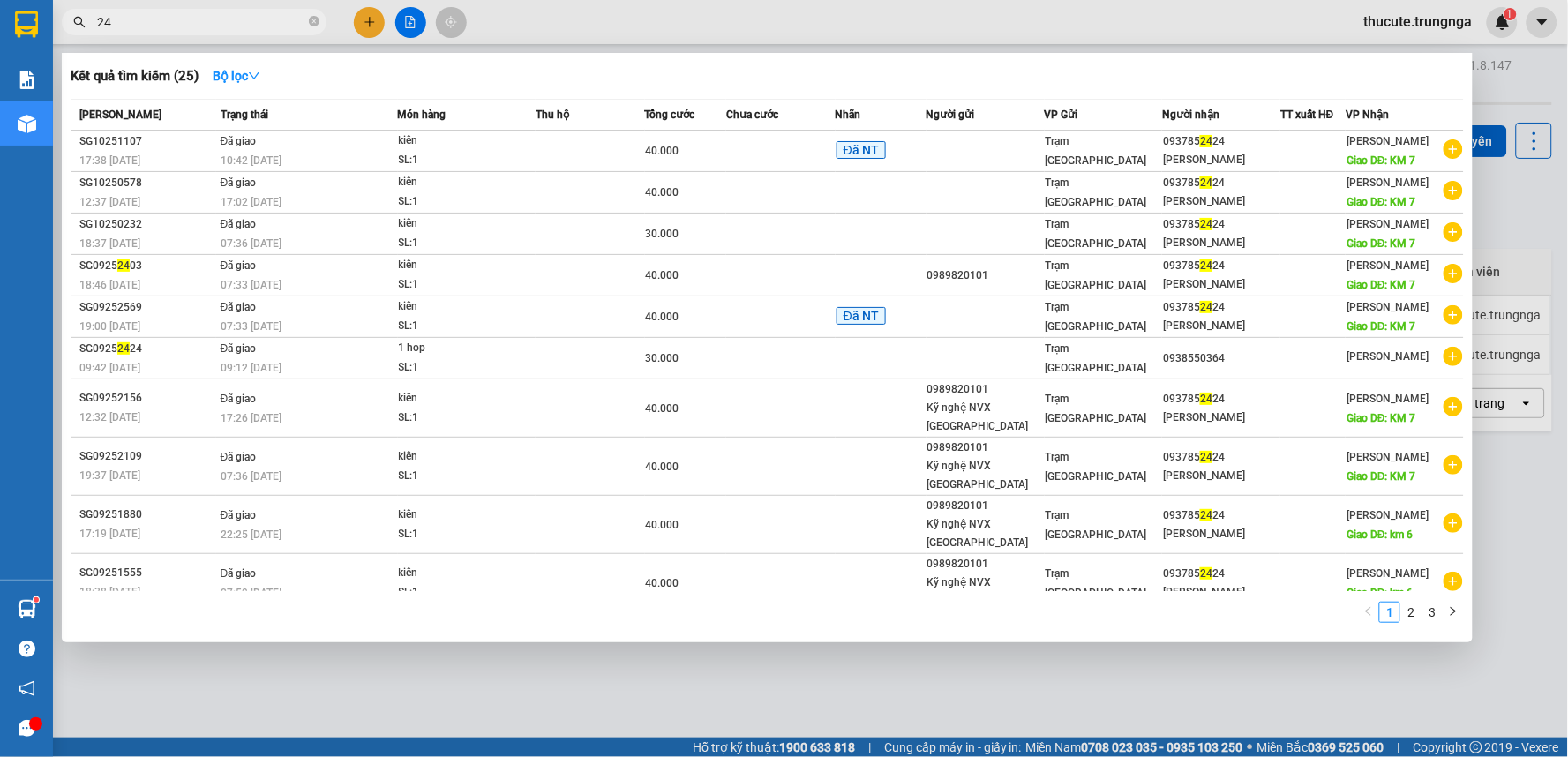
type input "2"
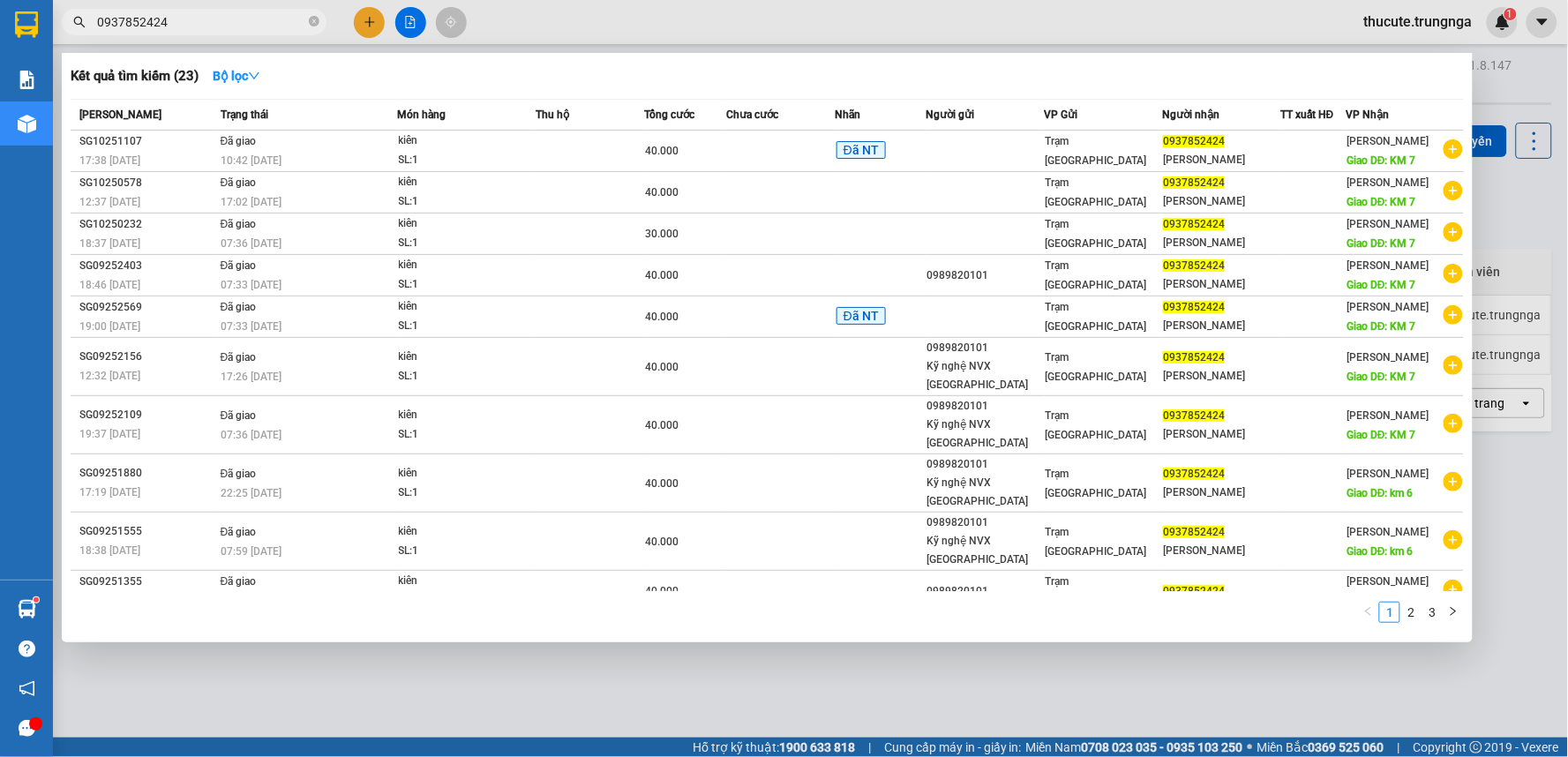
type input "0937852424"
click at [378, 12] on div at bounding box center [784, 378] width 1568 height 757
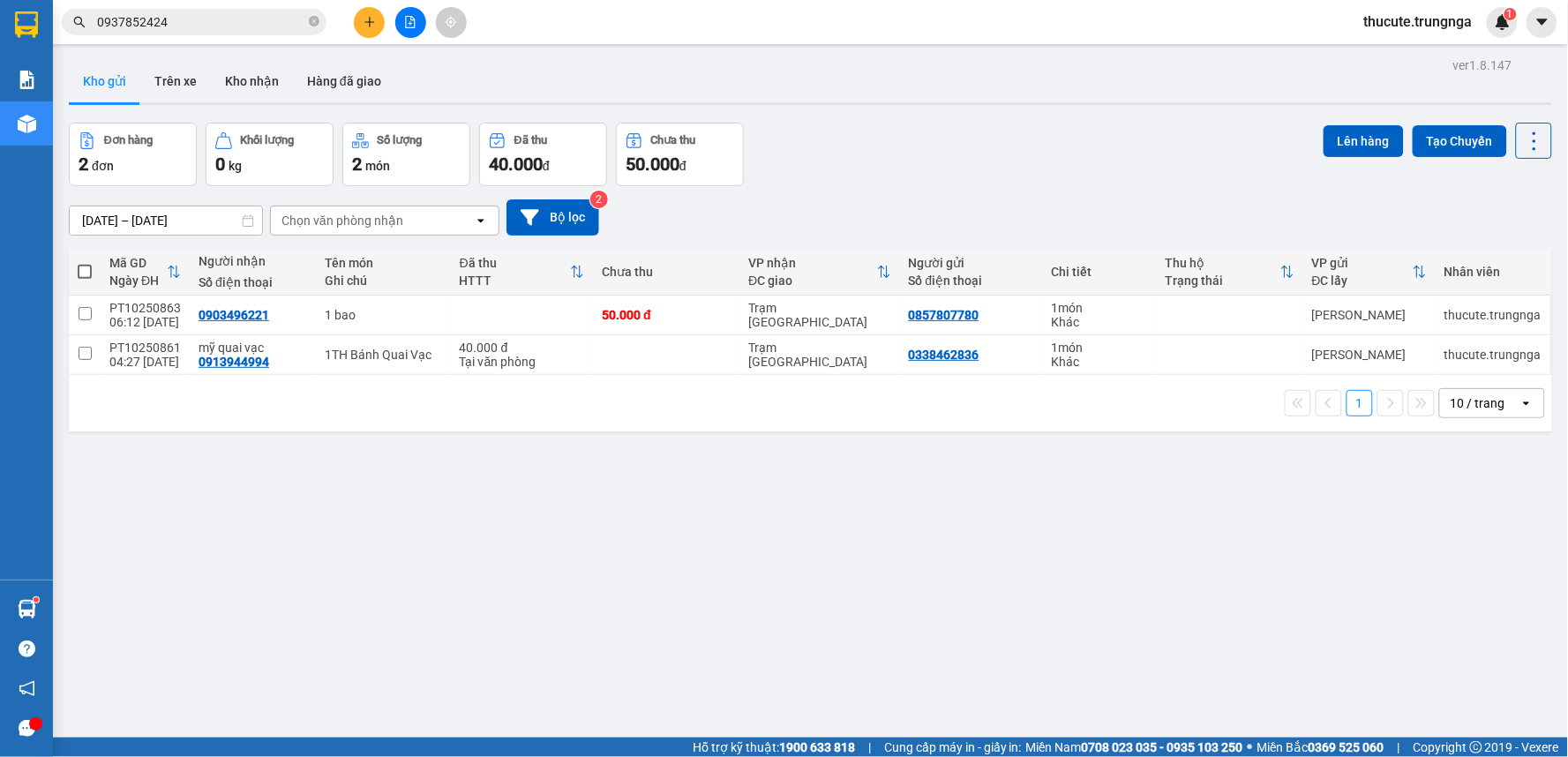
click at [375, 14] on button at bounding box center [369, 22] width 31 height 31
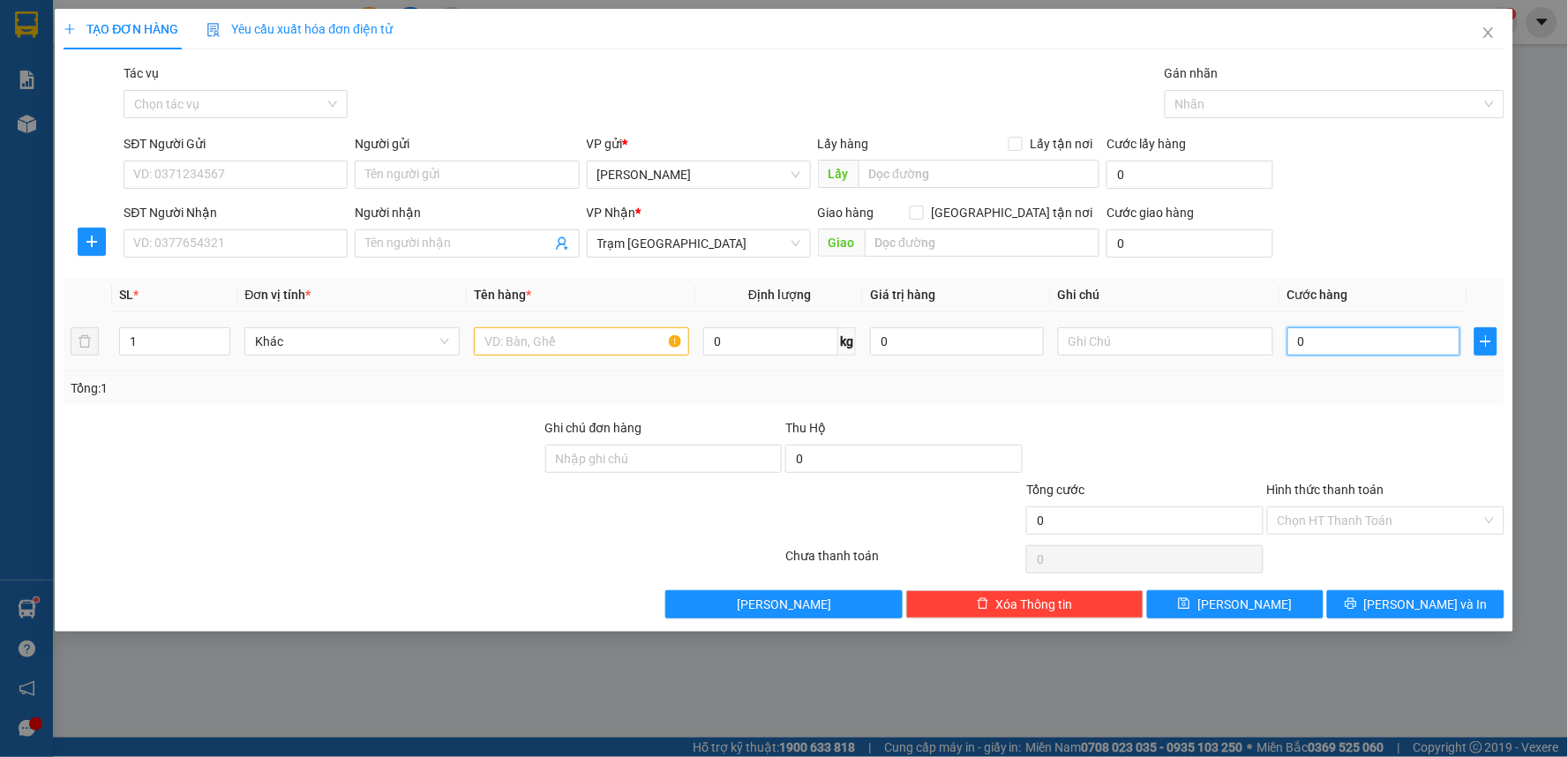
click at [1357, 350] on input "0" at bounding box center [1374, 342] width 174 height 28
type input "6"
type input "60"
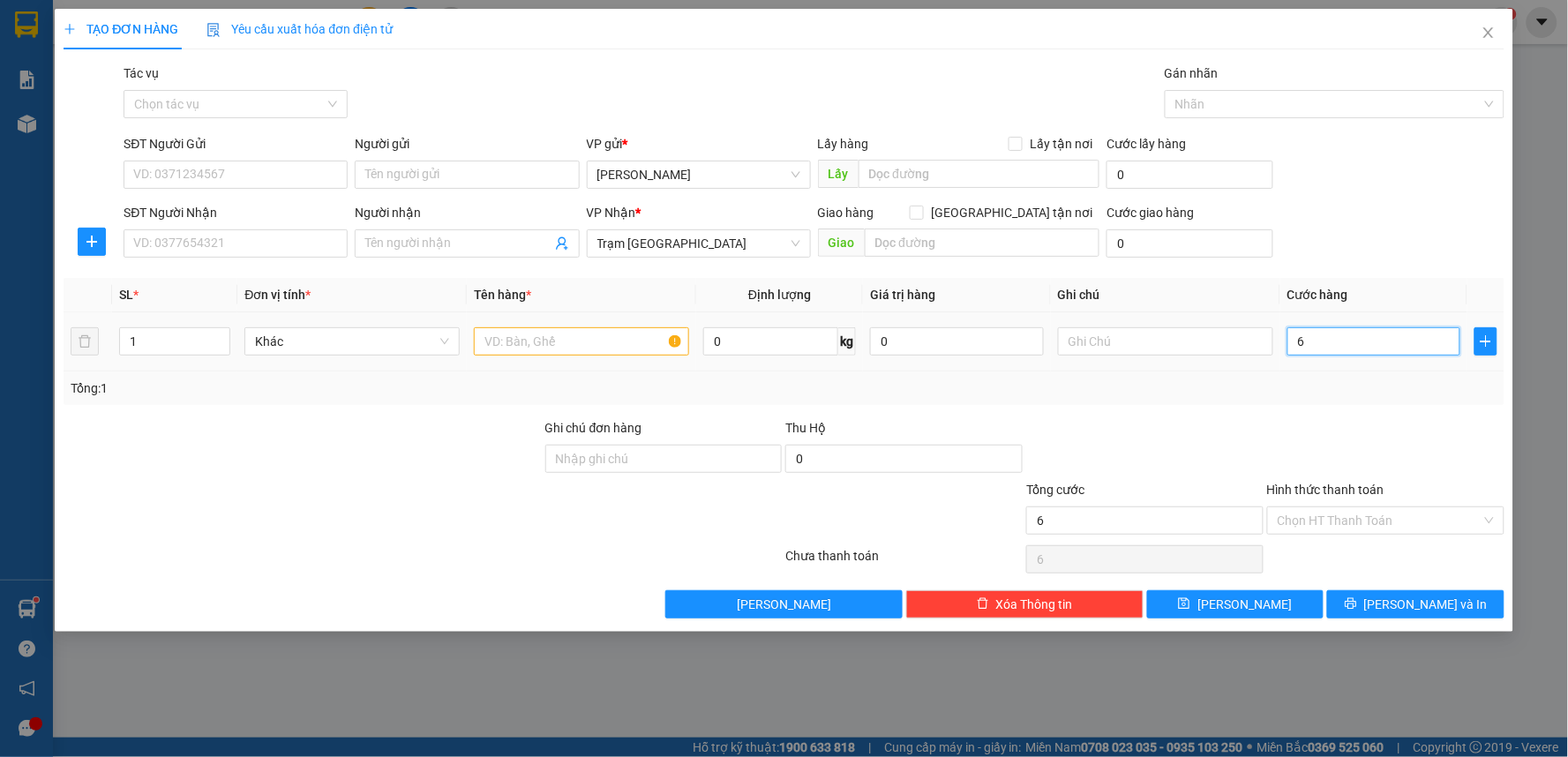
type input "60"
type input "60.000"
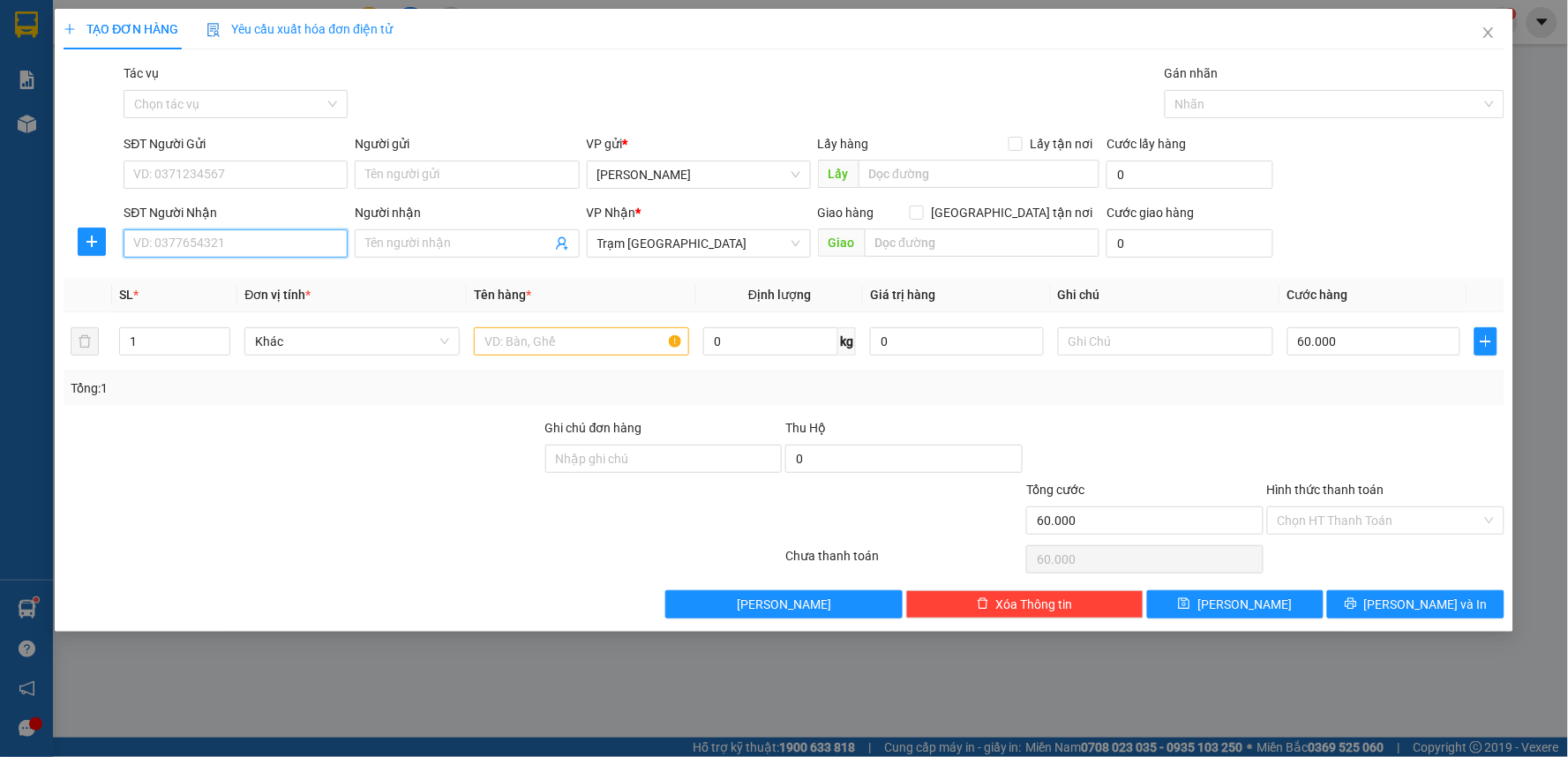
click at [231, 242] on input "SĐT Người Nhận" at bounding box center [235, 244] width 224 height 28
type input "0818171785"
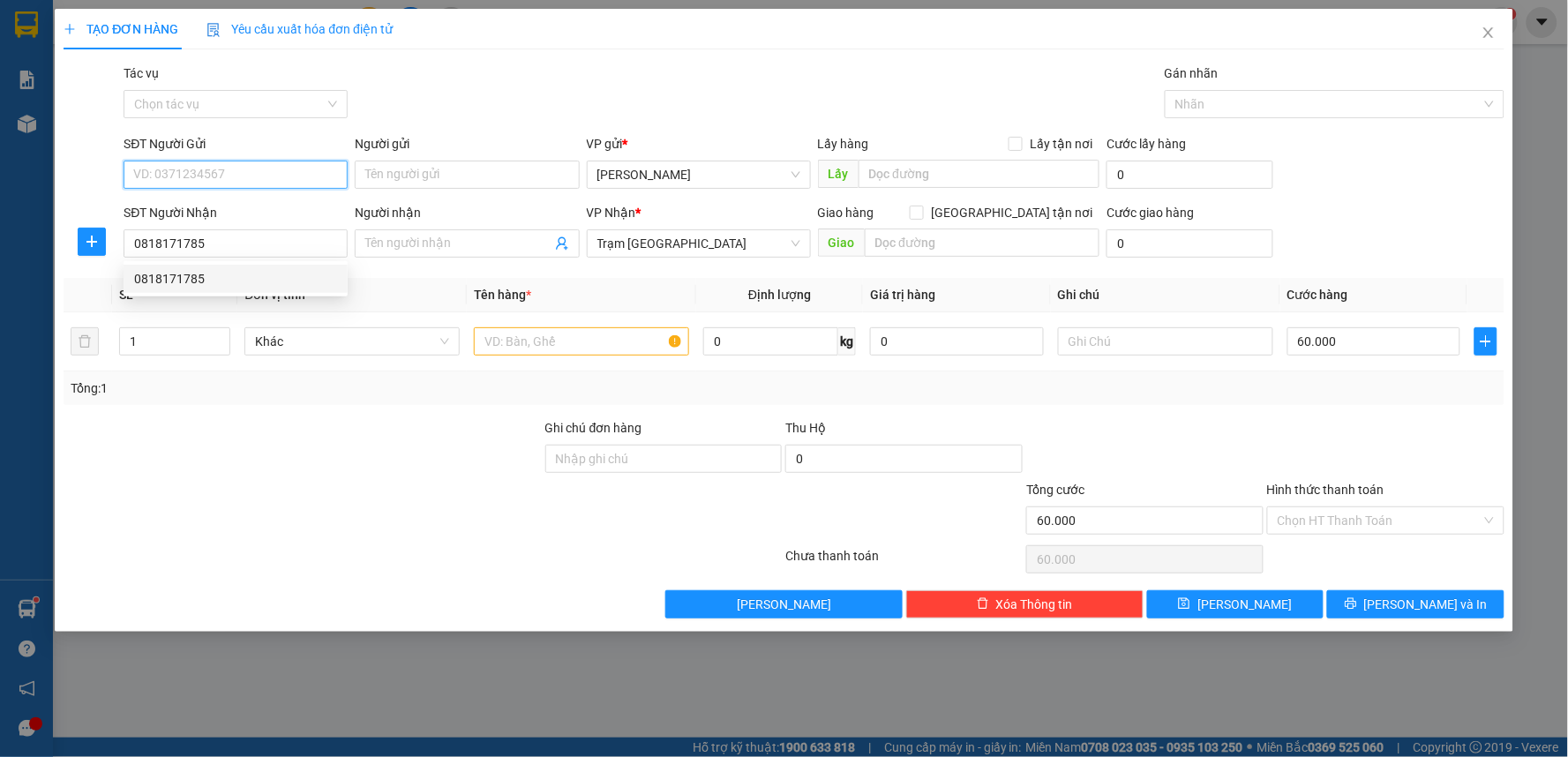
click at [272, 175] on input "SĐT Người Gửi" at bounding box center [235, 175] width 224 height 28
click at [220, 214] on div "0396094347" at bounding box center [234, 210] width 202 height 20
type input "0396094347"
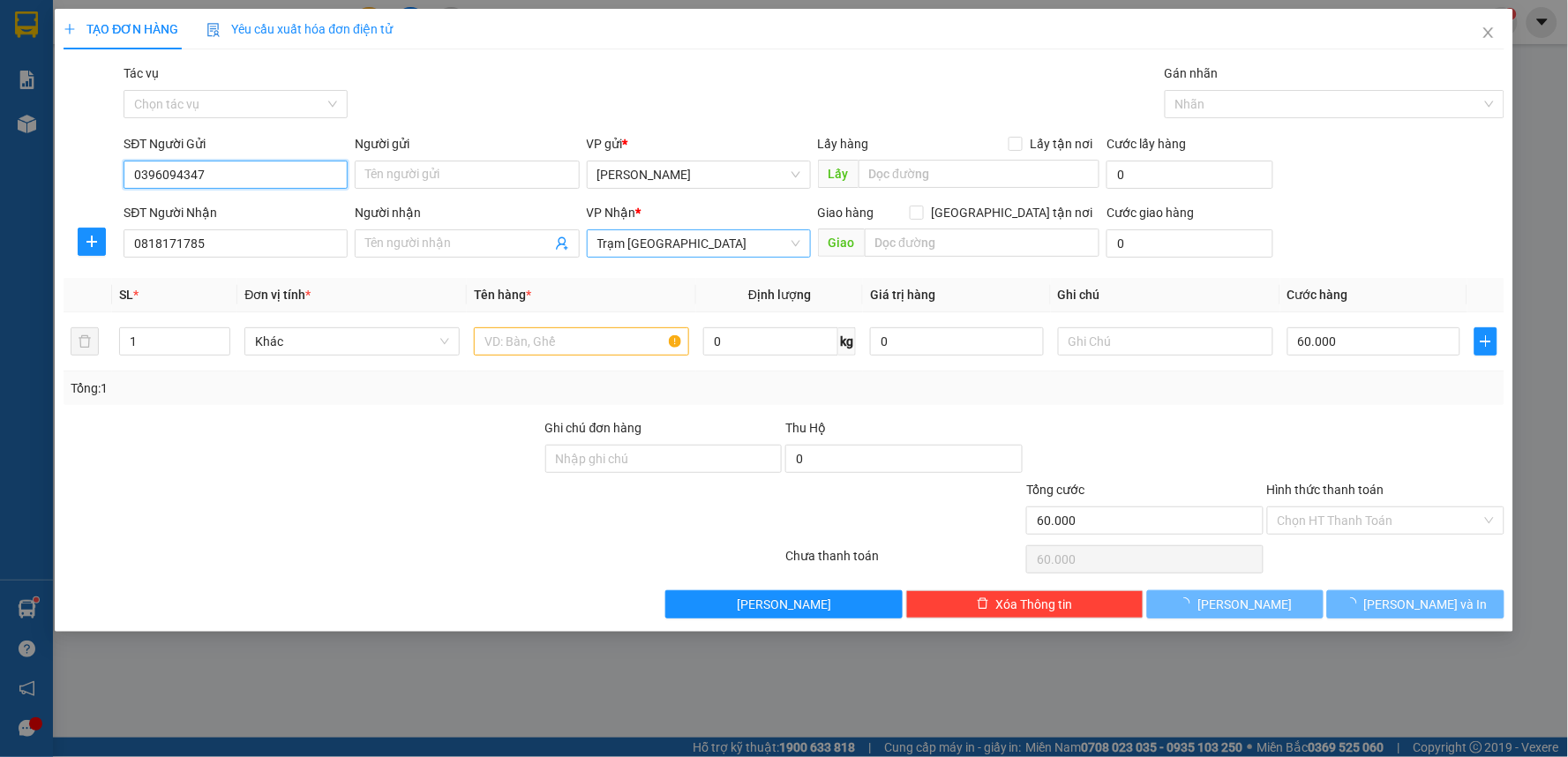
type input "80.000"
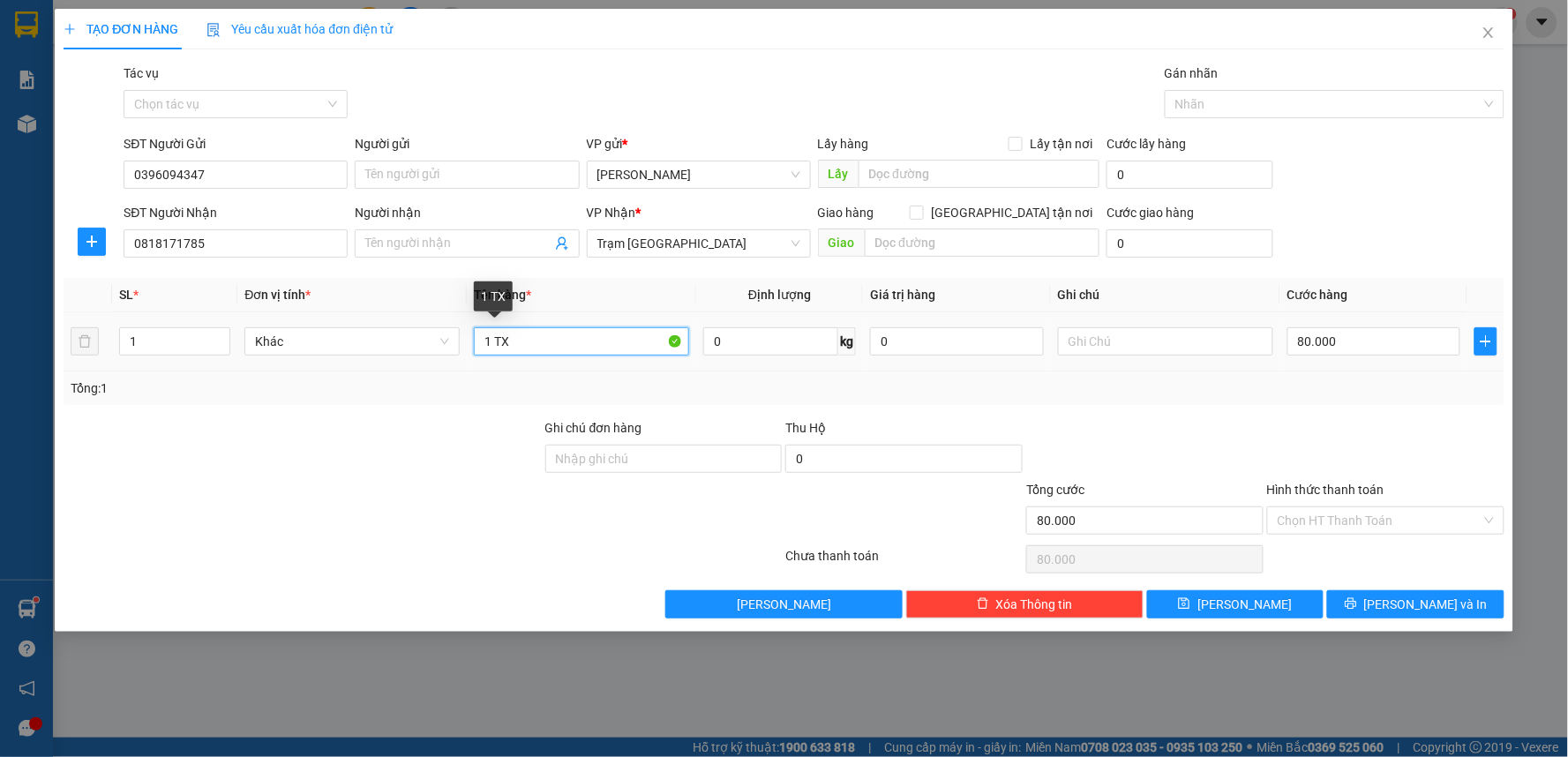
click at [521, 343] on input "1 TX" at bounding box center [581, 342] width 216 height 28
click at [1350, 330] on input "80.000" at bounding box center [1374, 342] width 174 height 28
type input "6"
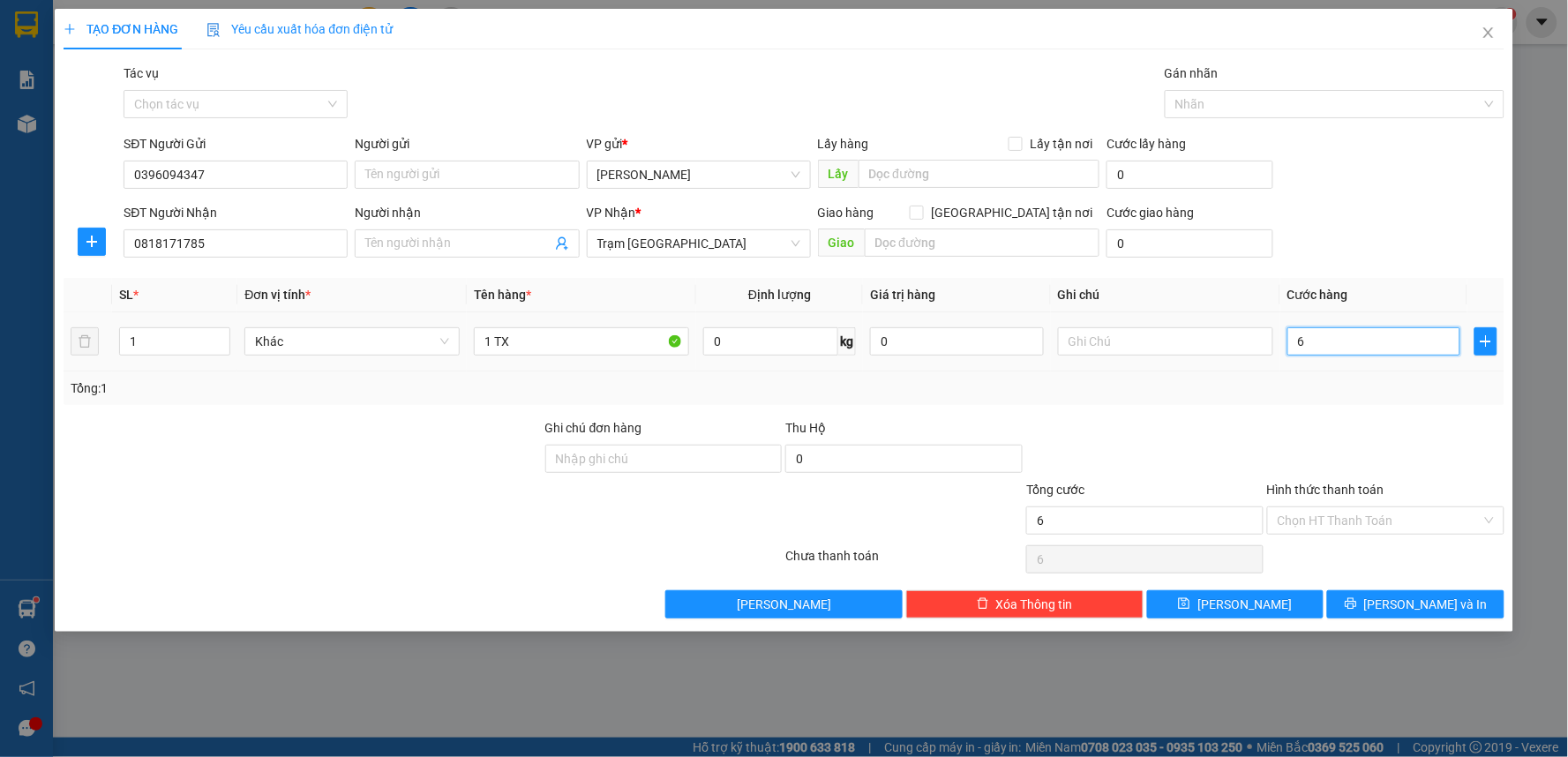
type input "60"
type input "60.000"
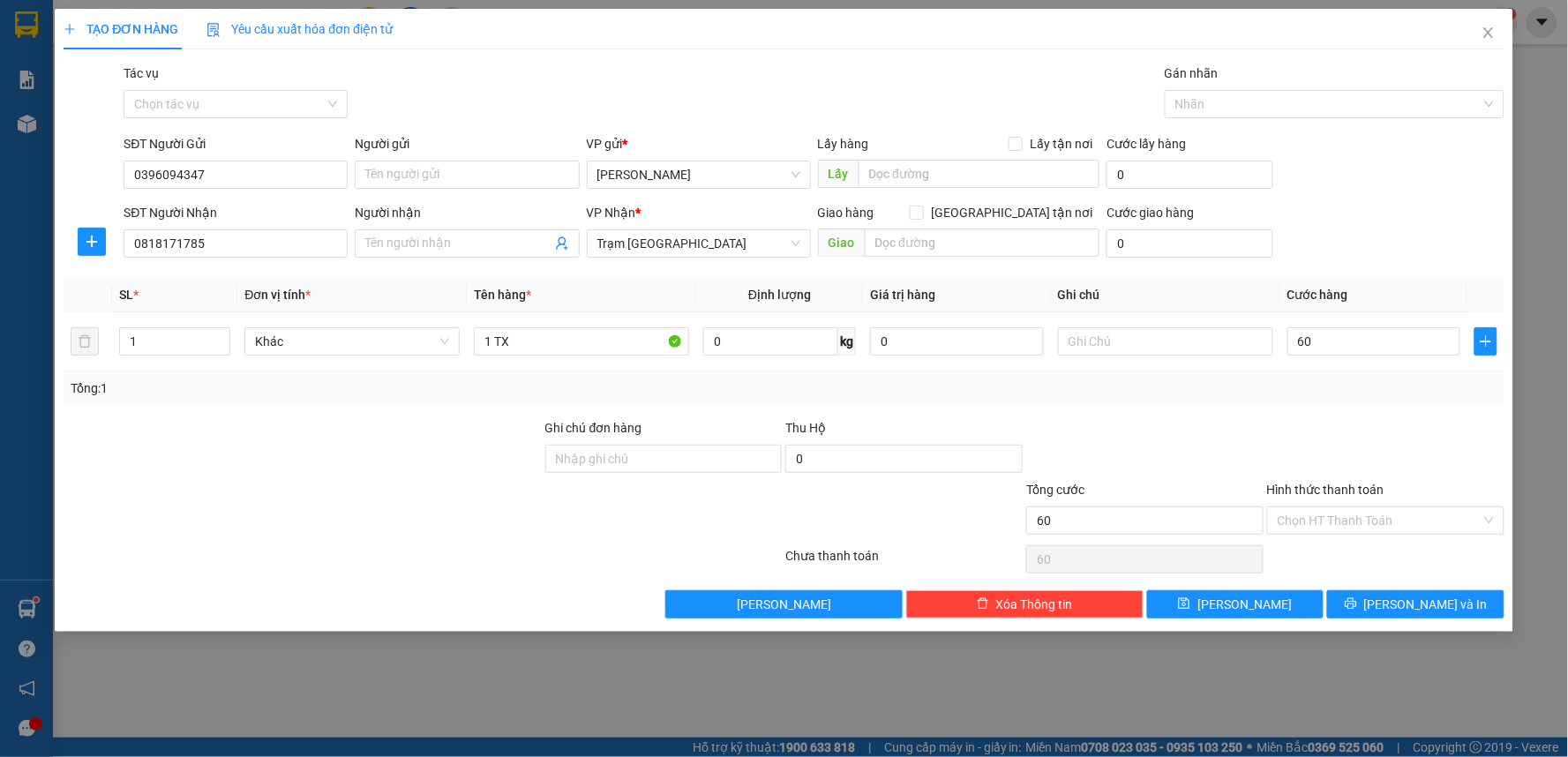
type input "60.000"
click at [433, 562] on div at bounding box center [423, 558] width 721 height 35
click at [534, 327] on div "1 TX" at bounding box center [581, 341] width 216 height 35
click at [540, 337] on input "1 TX" at bounding box center [581, 342] width 216 height 28
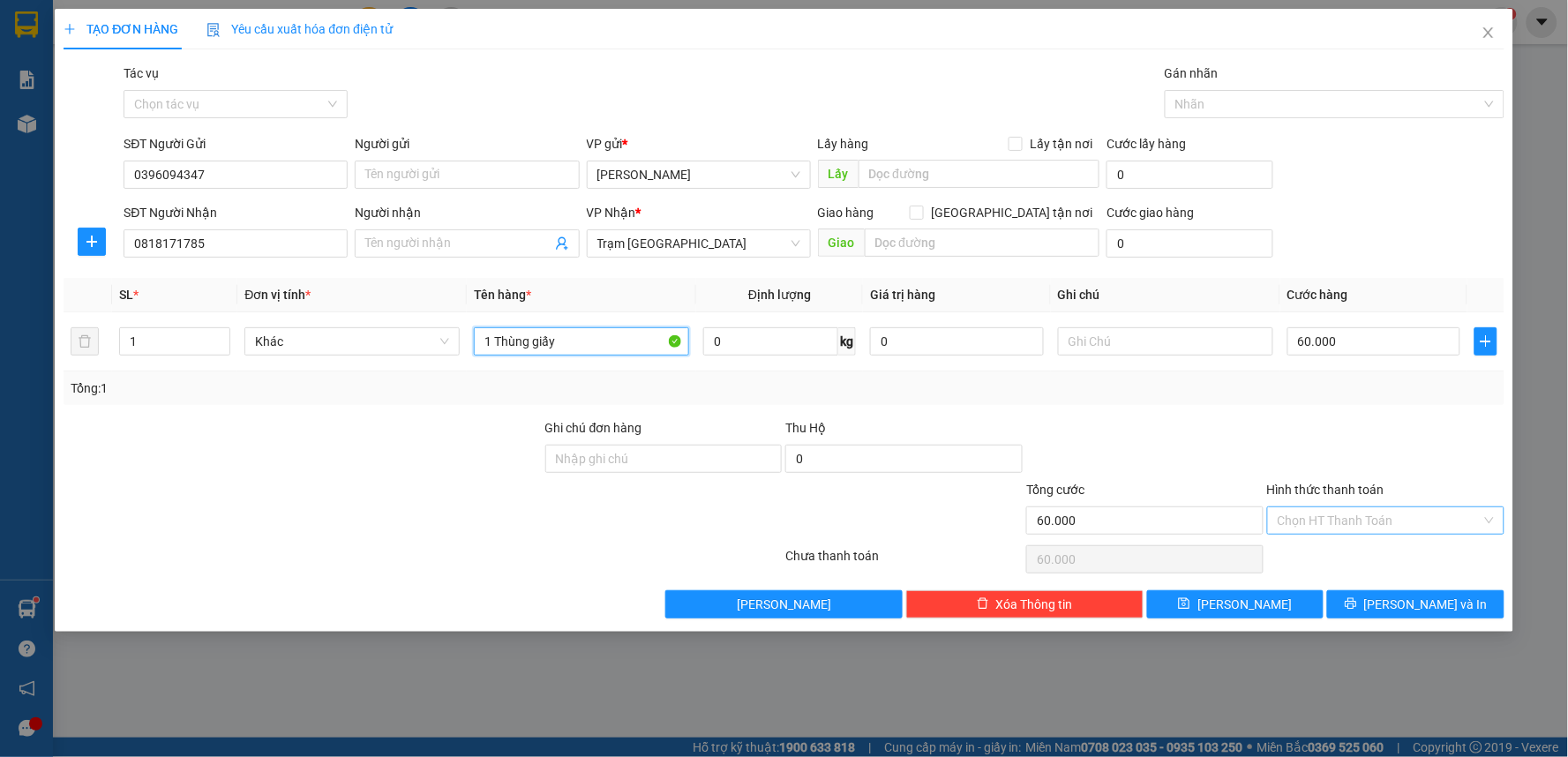
click at [1318, 507] on div "Chọn HT Thanh Toán" at bounding box center [1385, 521] width 237 height 28
type input "1 Thùng giấy"
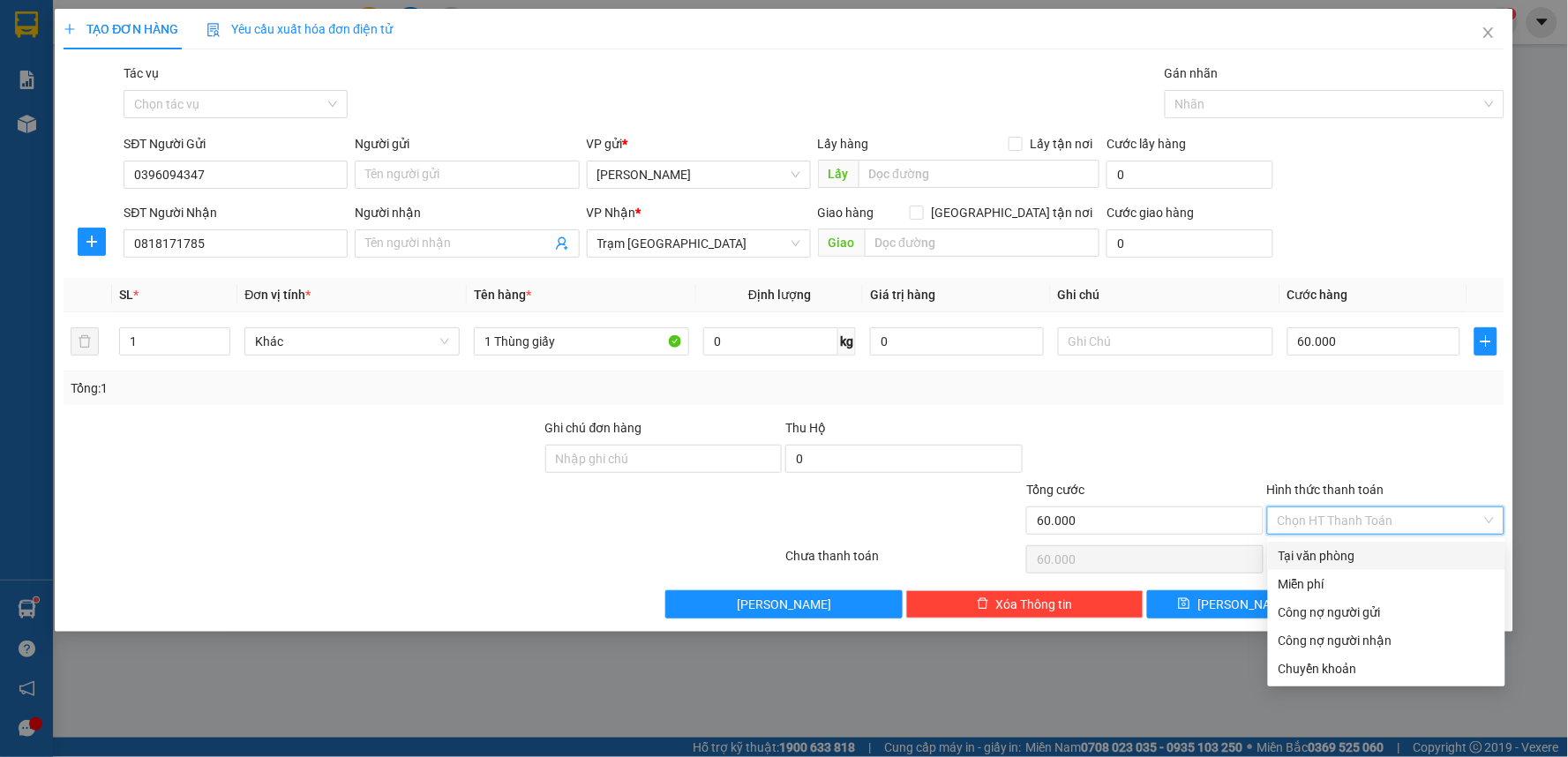
click at [1311, 563] on div "Tại văn phòng" at bounding box center [1387, 556] width 217 height 20
type input "0"
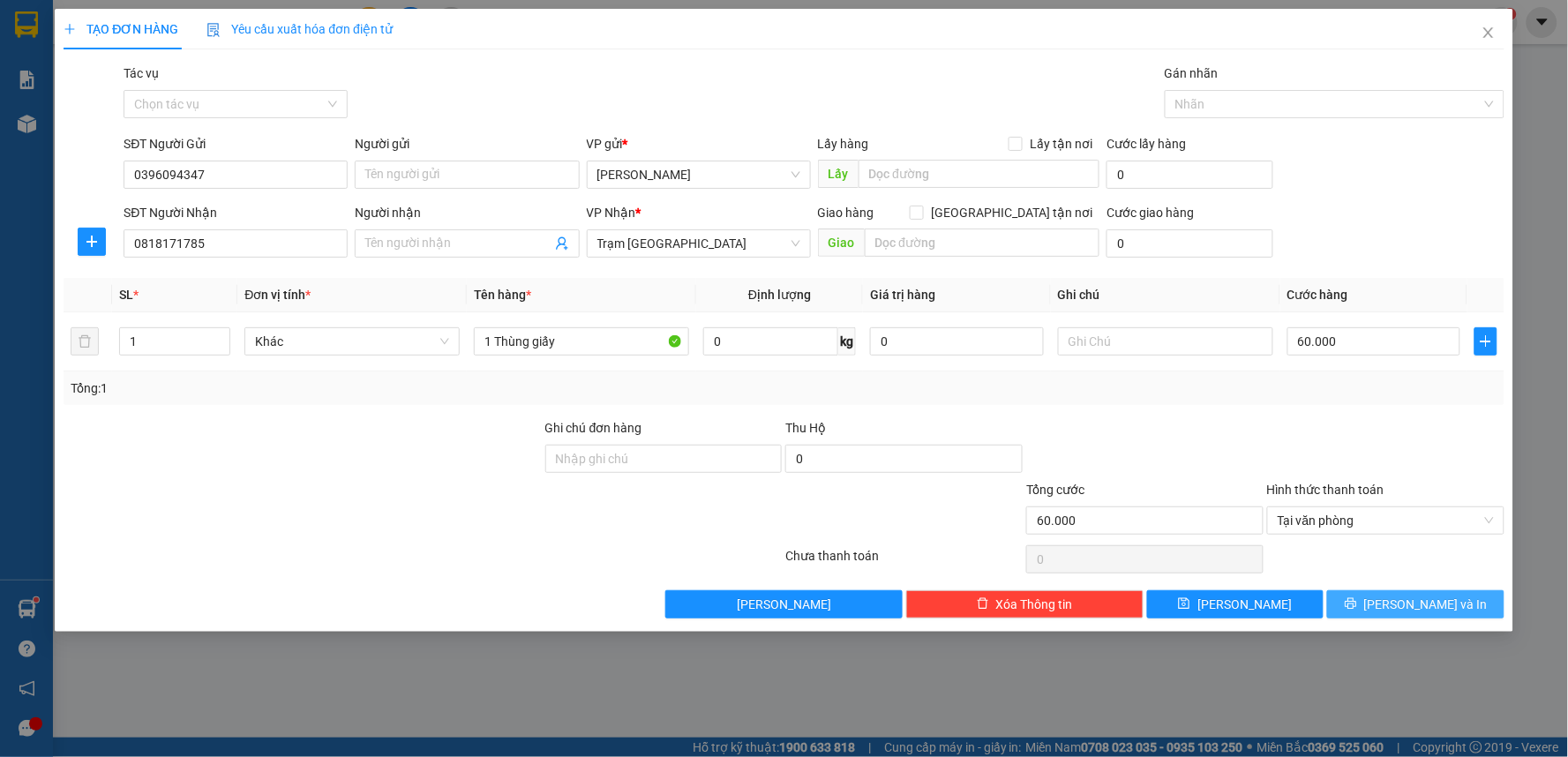
click at [1431, 601] on span "Lưu và In" at bounding box center [1426, 604] width 123 height 20
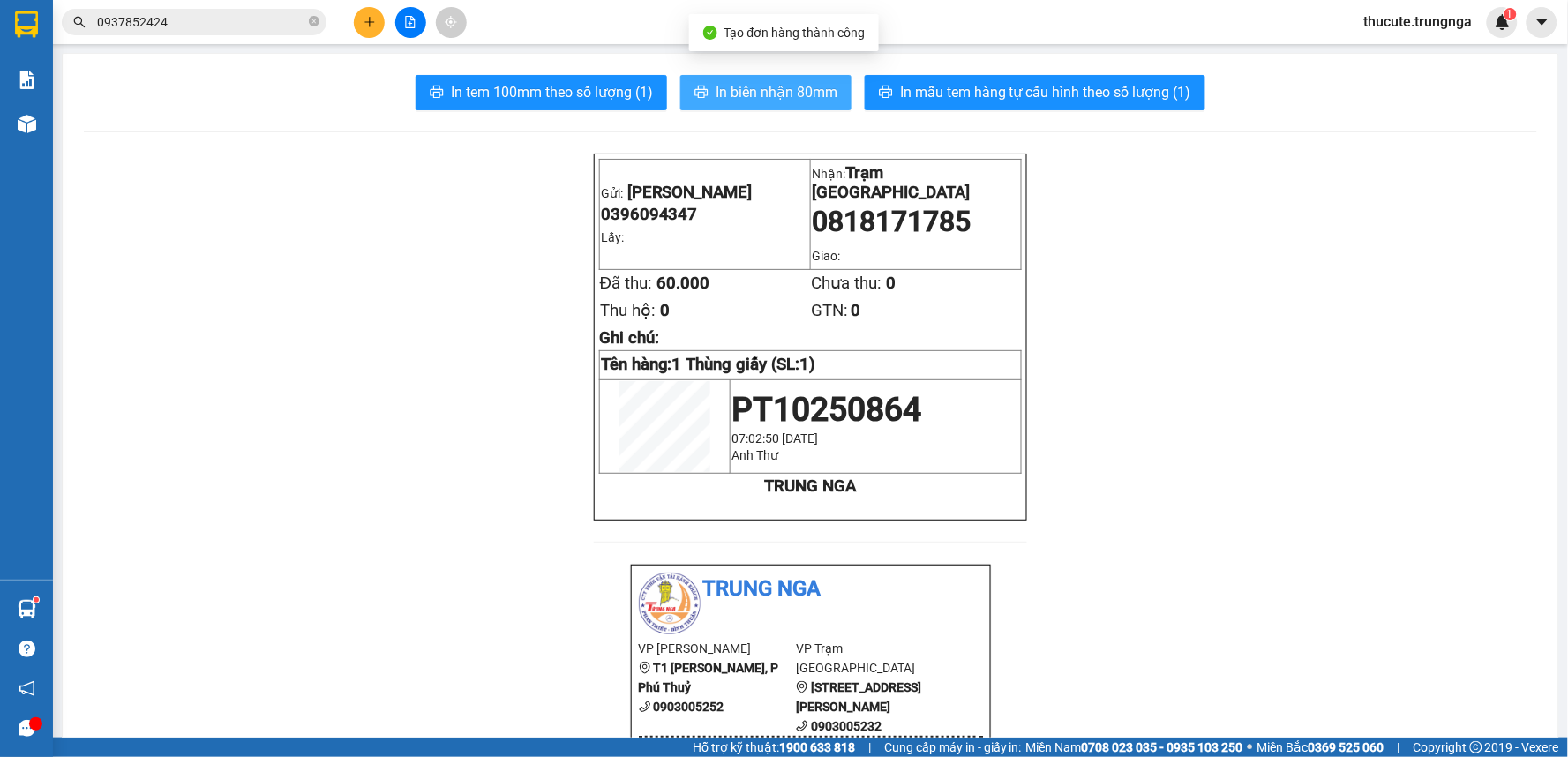
click at [763, 89] on span "In biên nhận 80mm" at bounding box center [776, 91] width 121 height 22
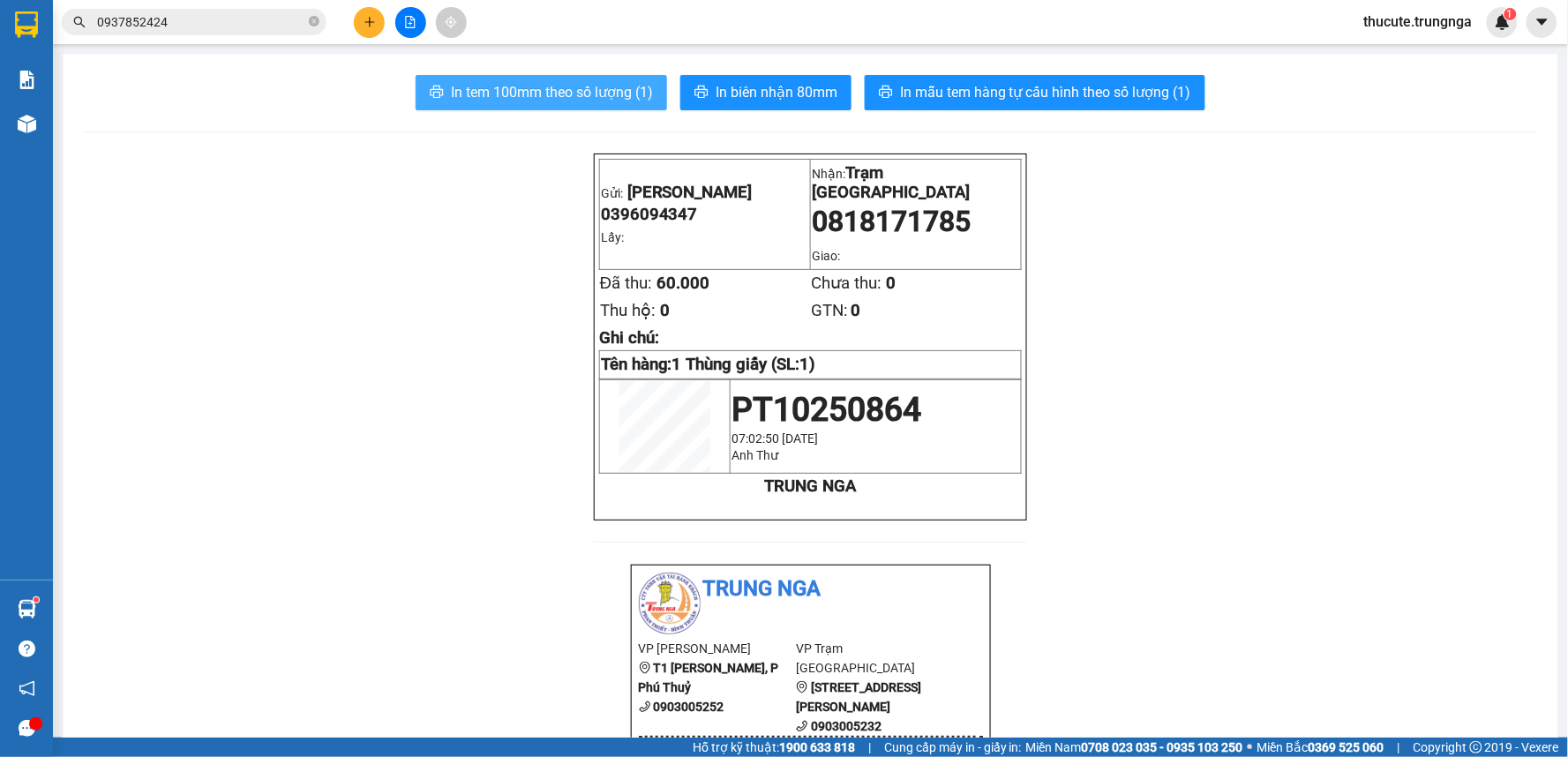
click at [543, 107] on button "In tem 100mm theo số lượng (1)" at bounding box center [541, 92] width 251 height 35
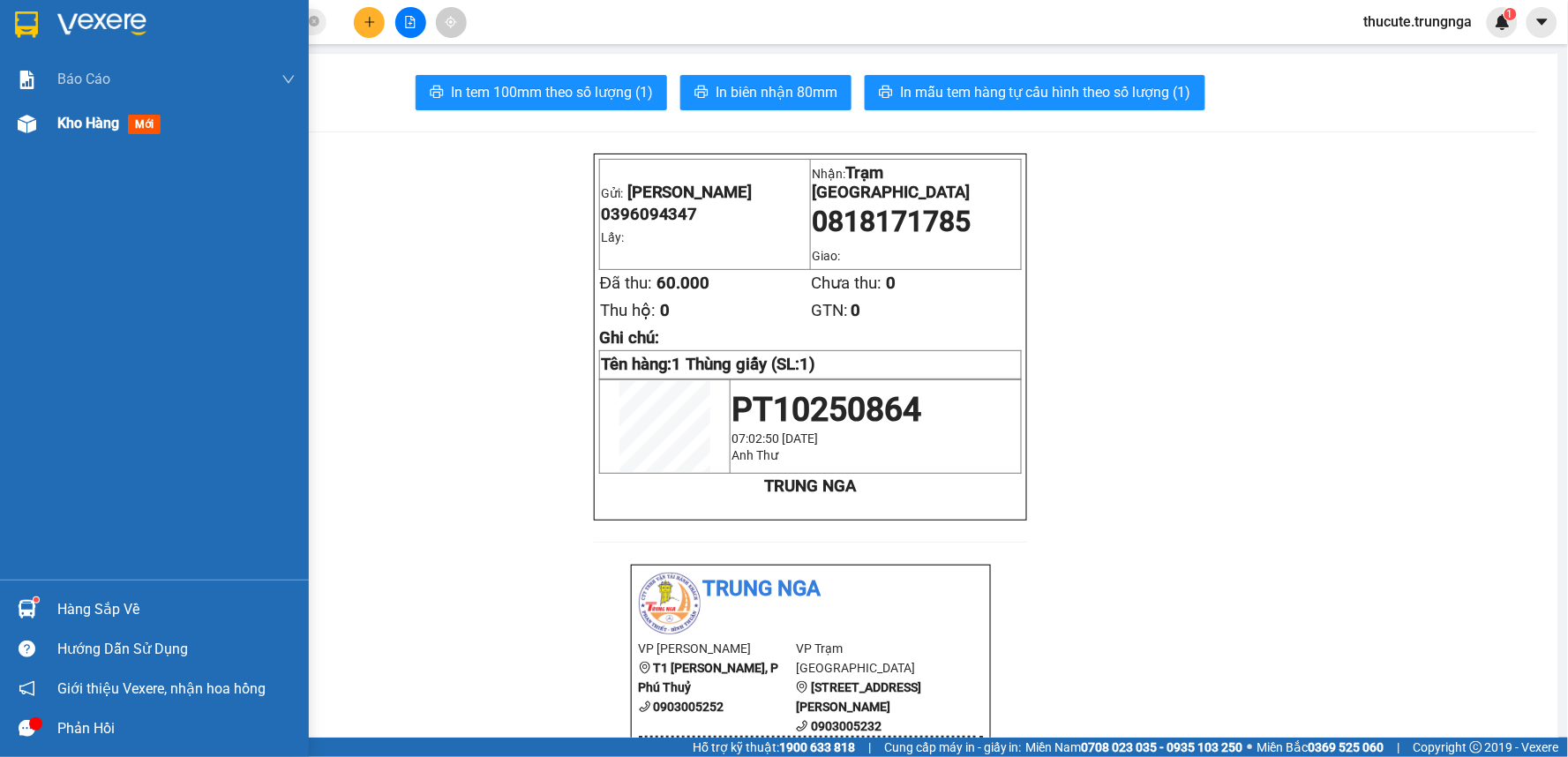
click at [94, 137] on div "Kho hàng mới" at bounding box center [176, 123] width 238 height 44
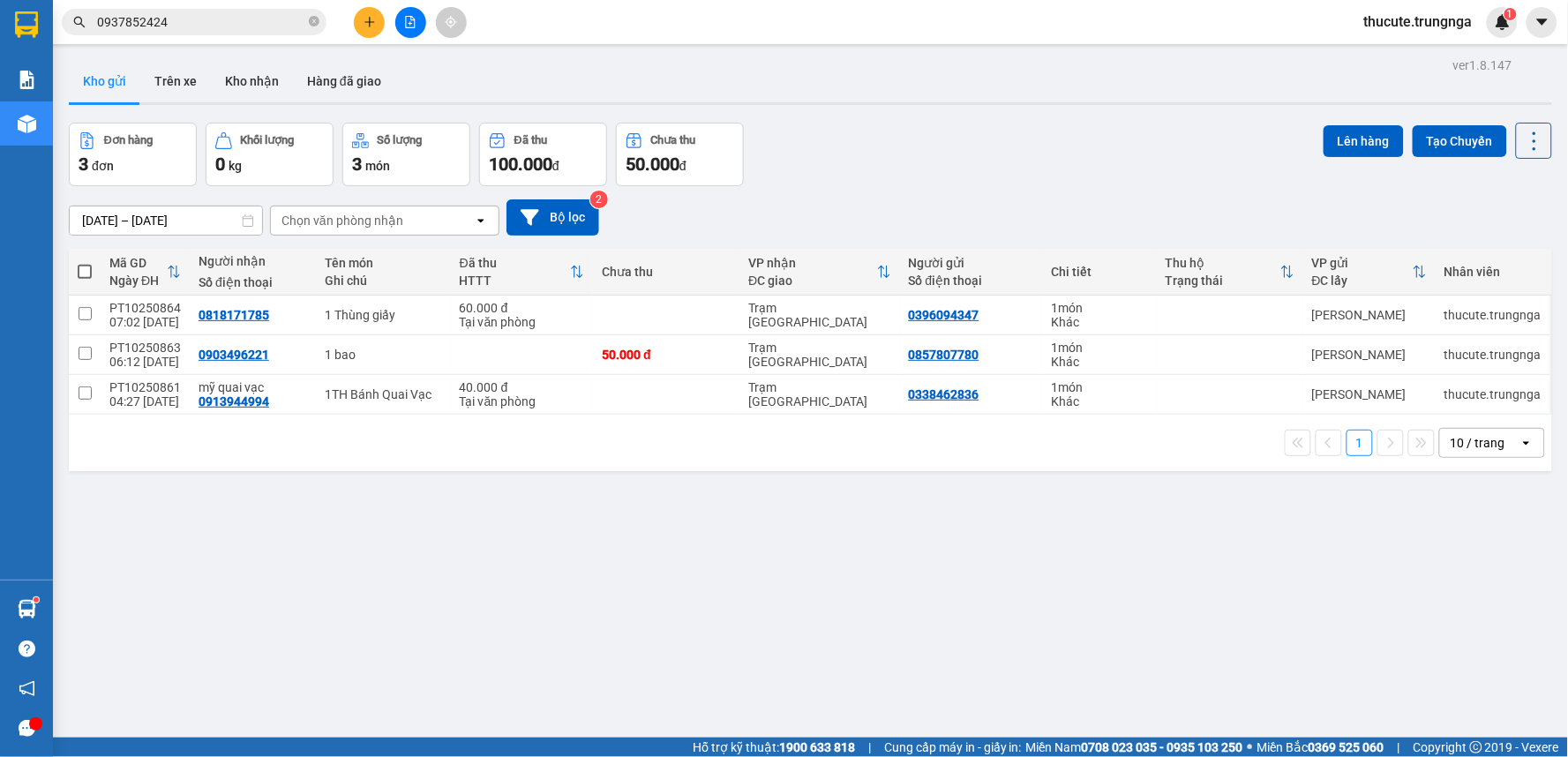
click at [1382, 22] on span "thucute.trungnga" at bounding box center [1418, 21] width 137 height 22
click at [1388, 54] on span "Đăng xuất" at bounding box center [1427, 55] width 102 height 20
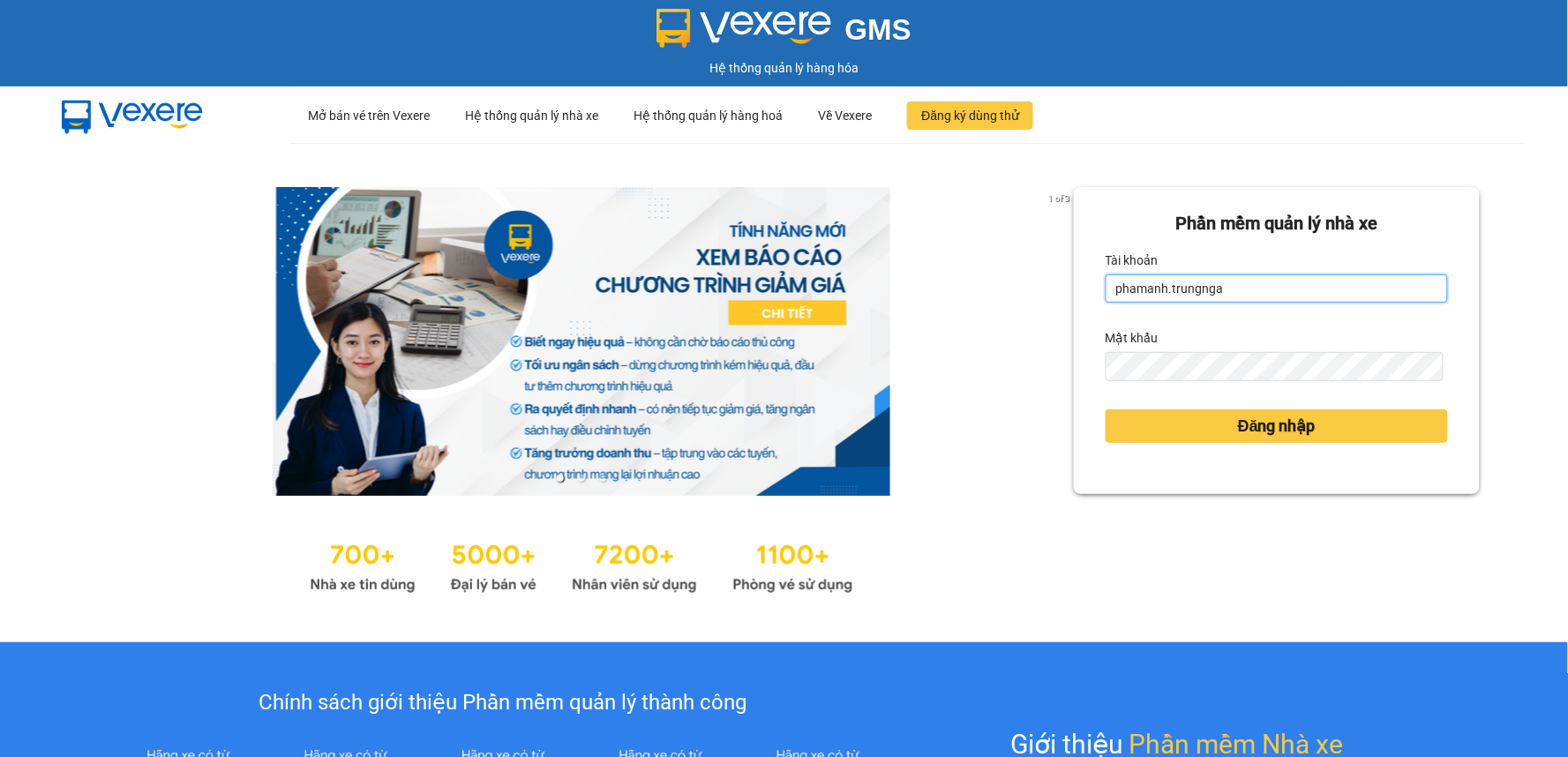
click at [1350, 286] on input "phamanh.trungnga" at bounding box center [1277, 288] width 343 height 28
type input "quynhquynh.trungnga"
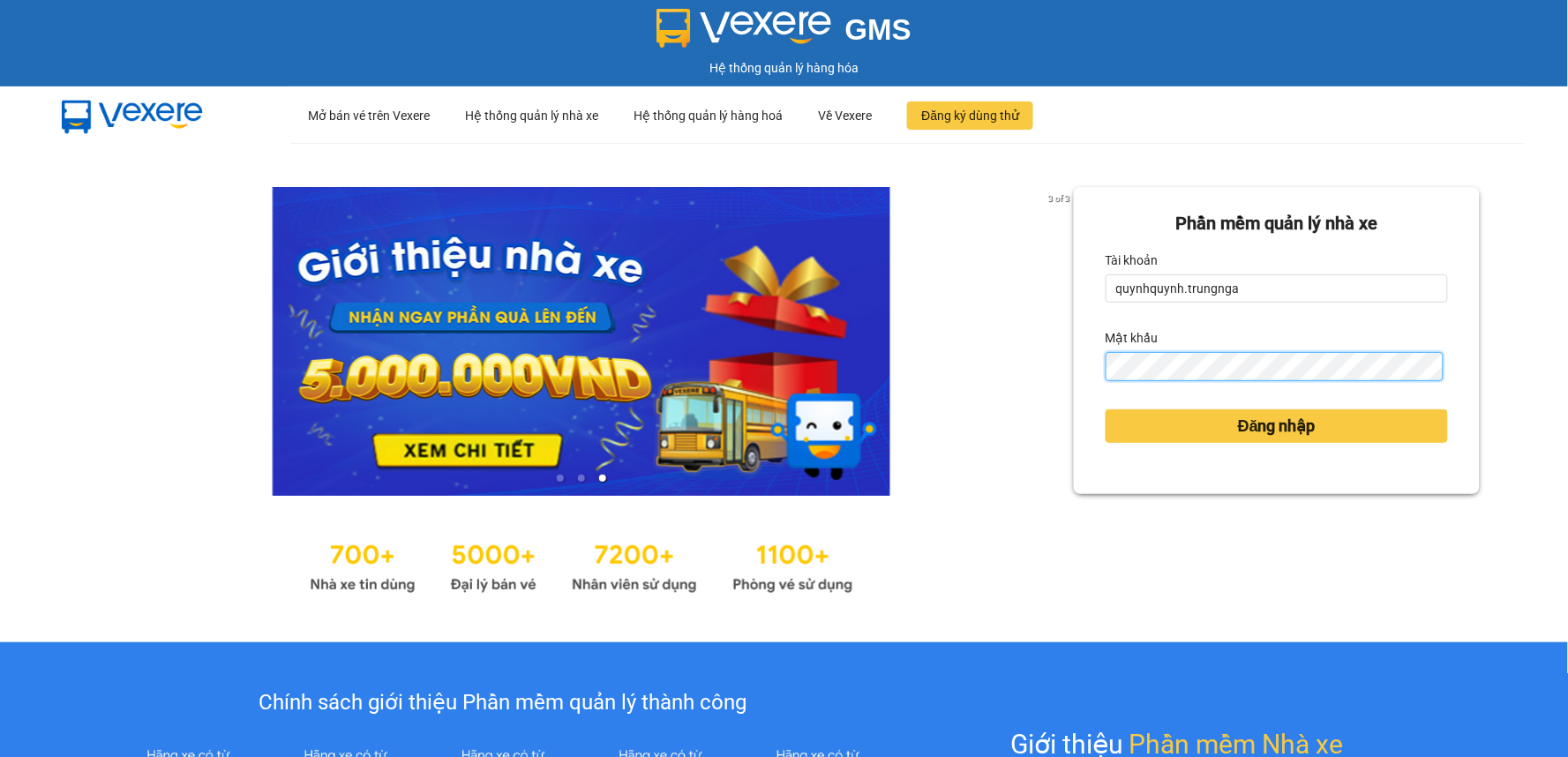
click at [1106, 410] on button "Đăng nhập" at bounding box center [1277, 427] width 343 height 34
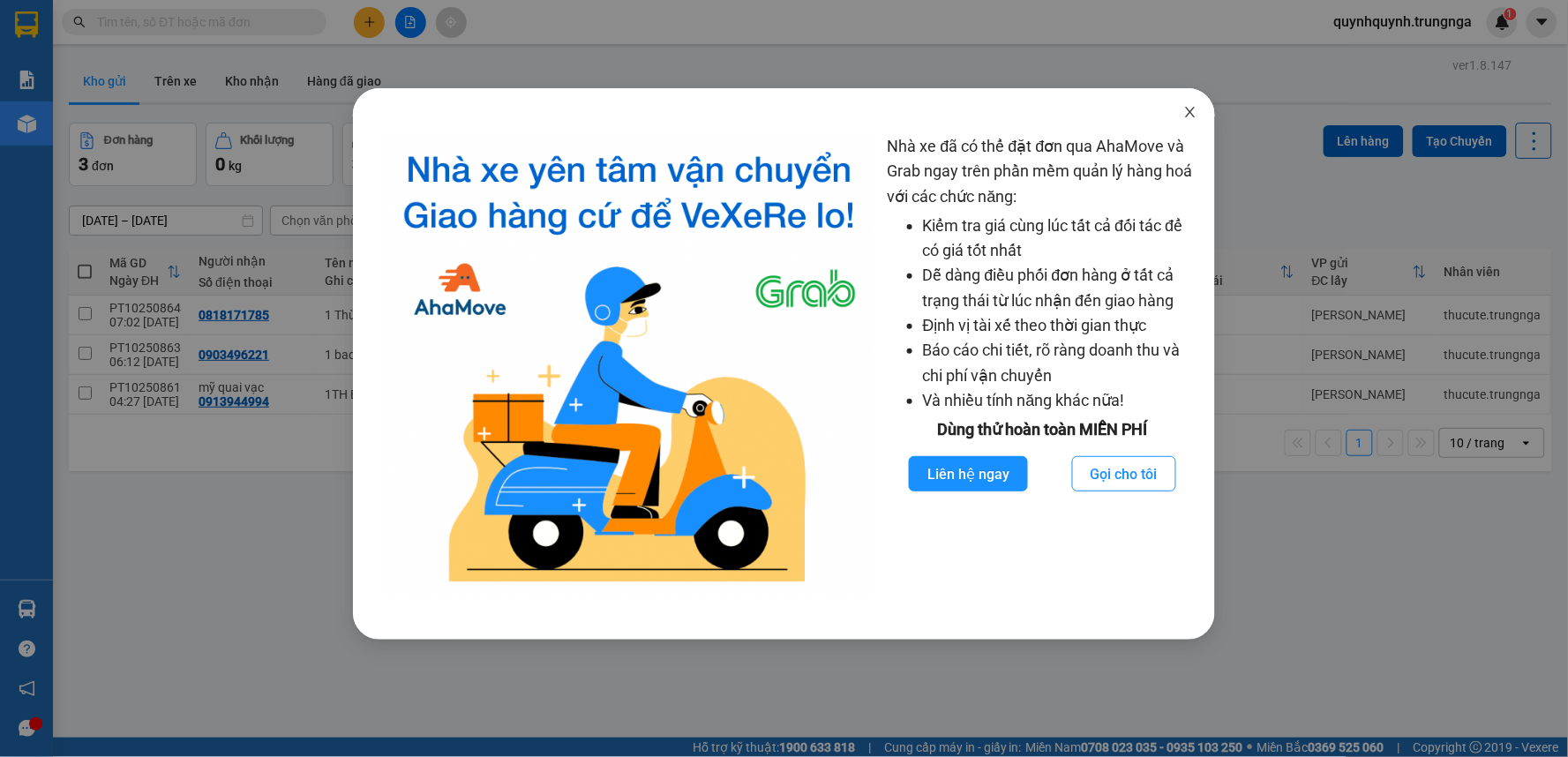
click at [1194, 105] on icon "close" at bounding box center [1189, 111] width 14 height 14
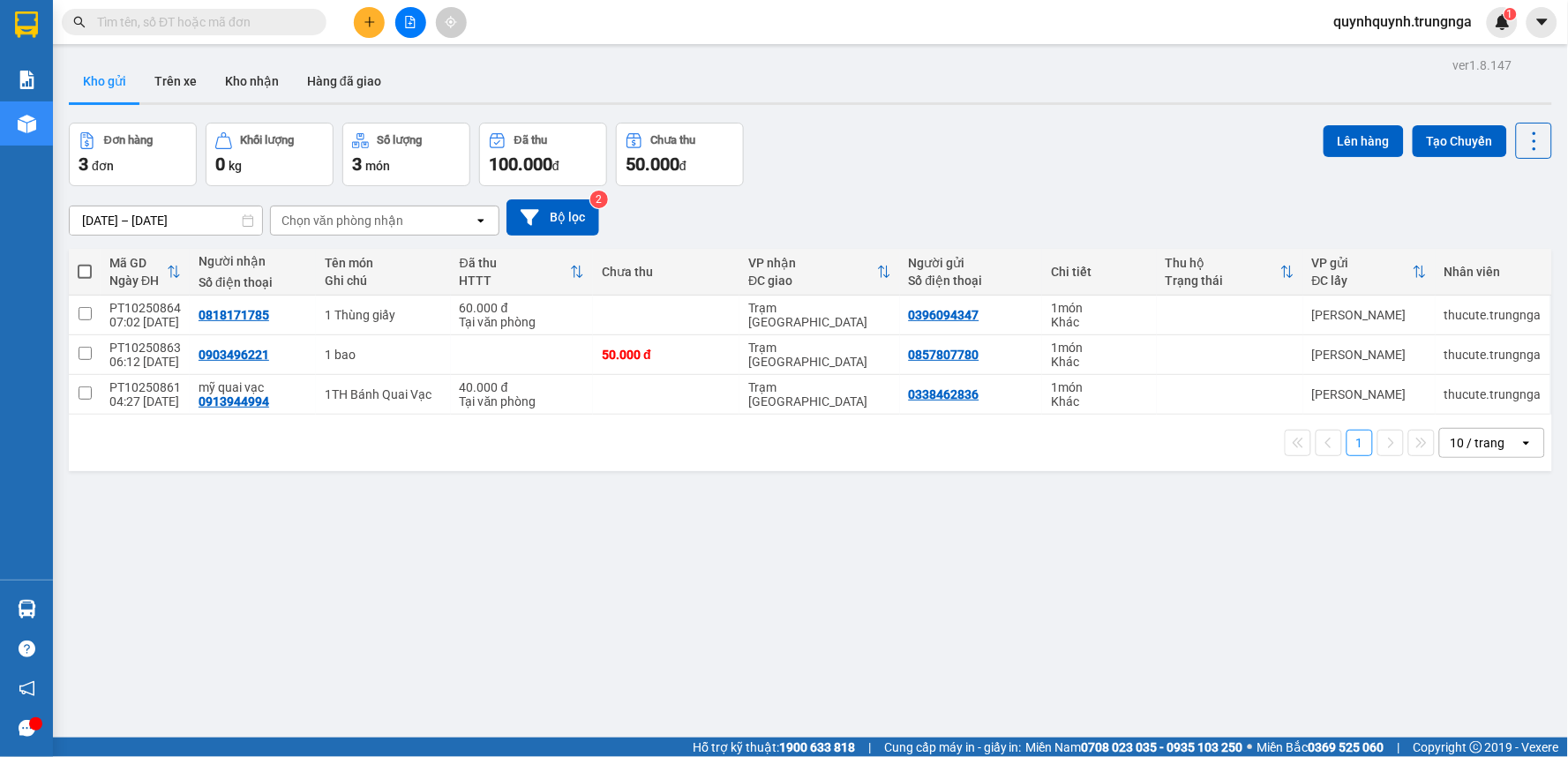
click at [91, 266] on span at bounding box center [84, 271] width 14 height 14
click at [85, 263] on input "checkbox" at bounding box center [85, 263] width 0 height 0
checkbox input "true"
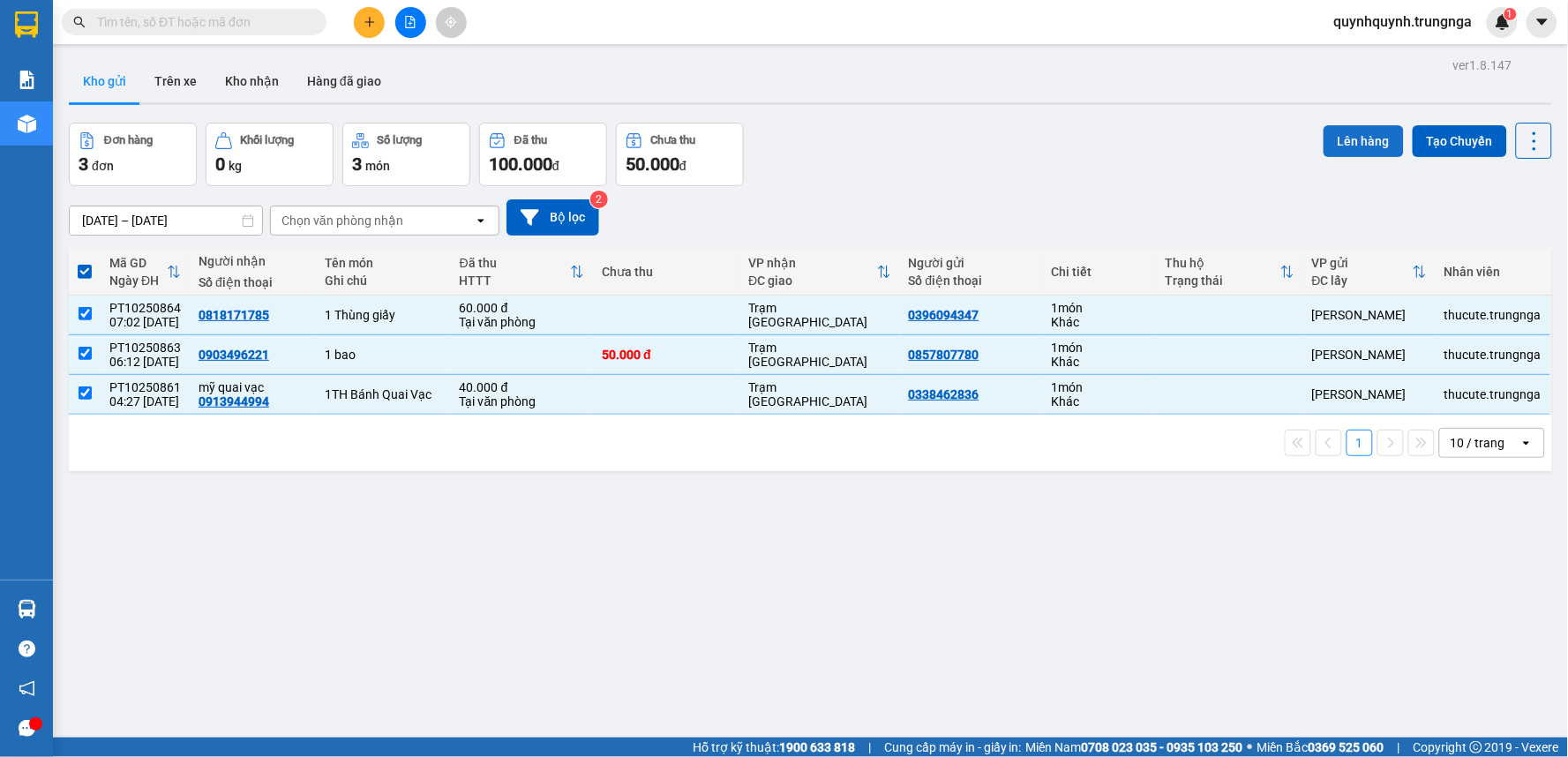
click at [1368, 145] on button "Lên hàng" at bounding box center [1363, 141] width 80 height 32
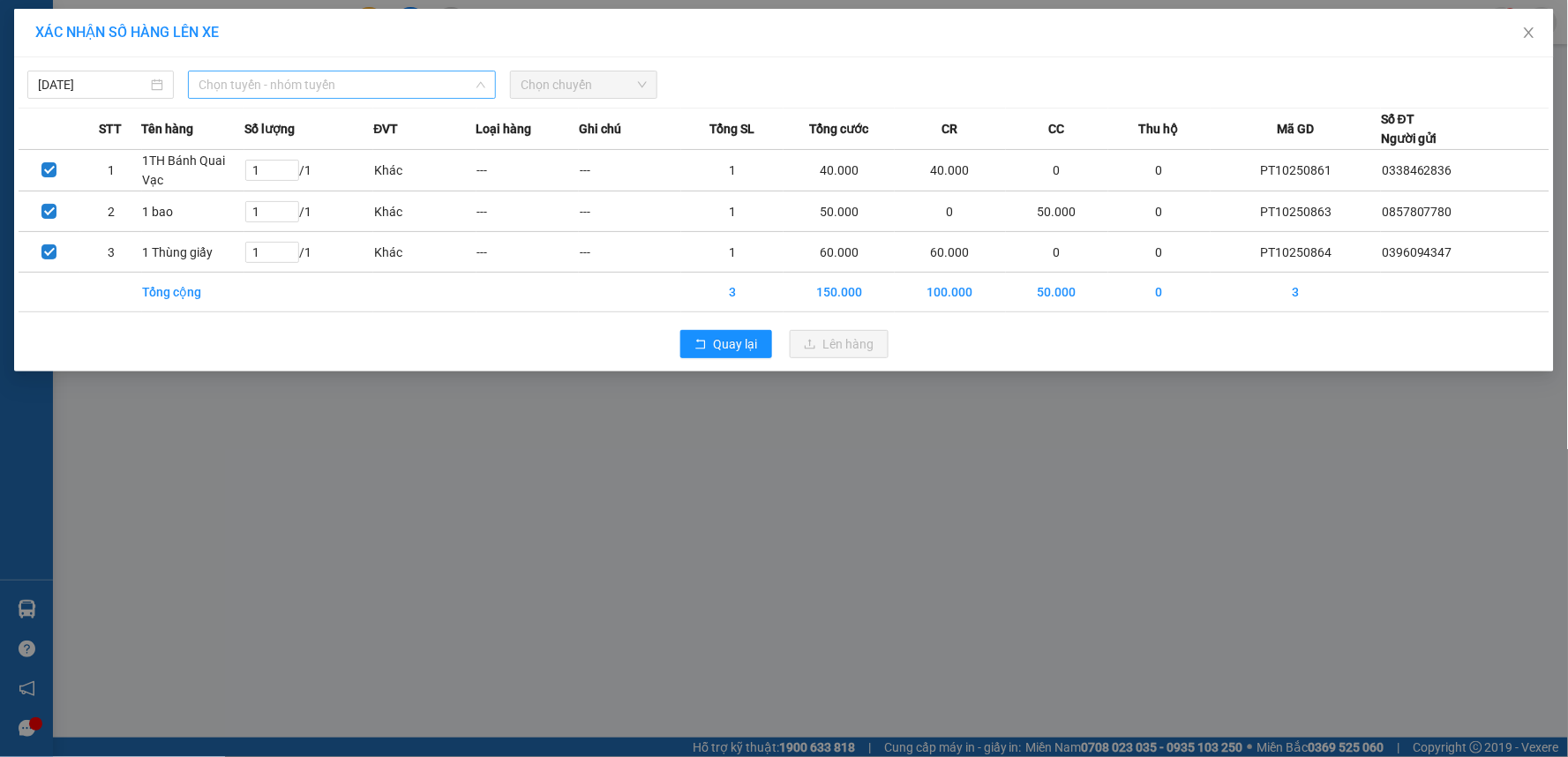
click at [265, 87] on span "Chọn tuyến - nhóm tuyến" at bounding box center [342, 85] width 287 height 26
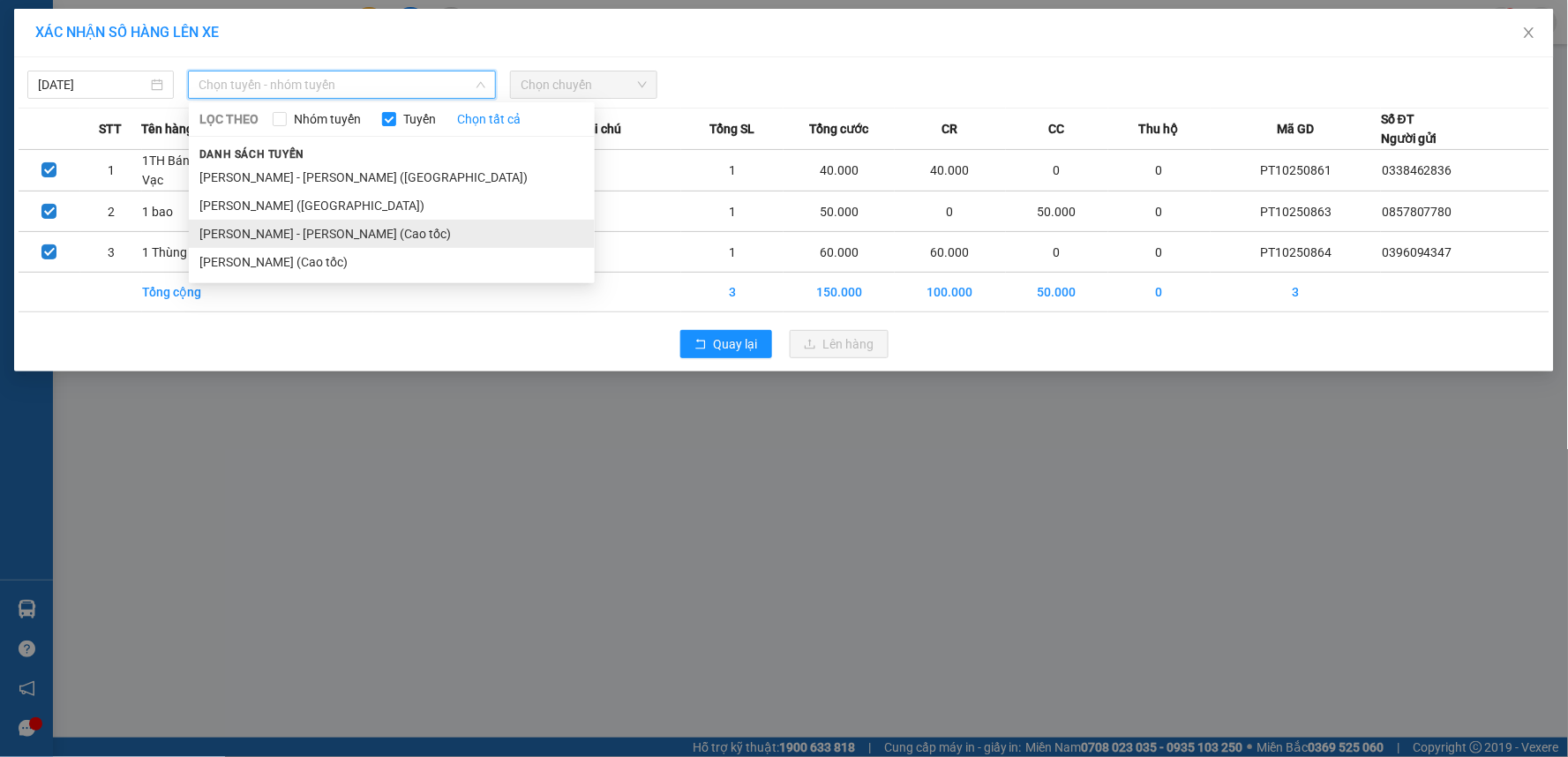
click at [299, 235] on li "[PERSON_NAME] - [PERSON_NAME] (Cao tốc)" at bounding box center [392, 234] width 406 height 28
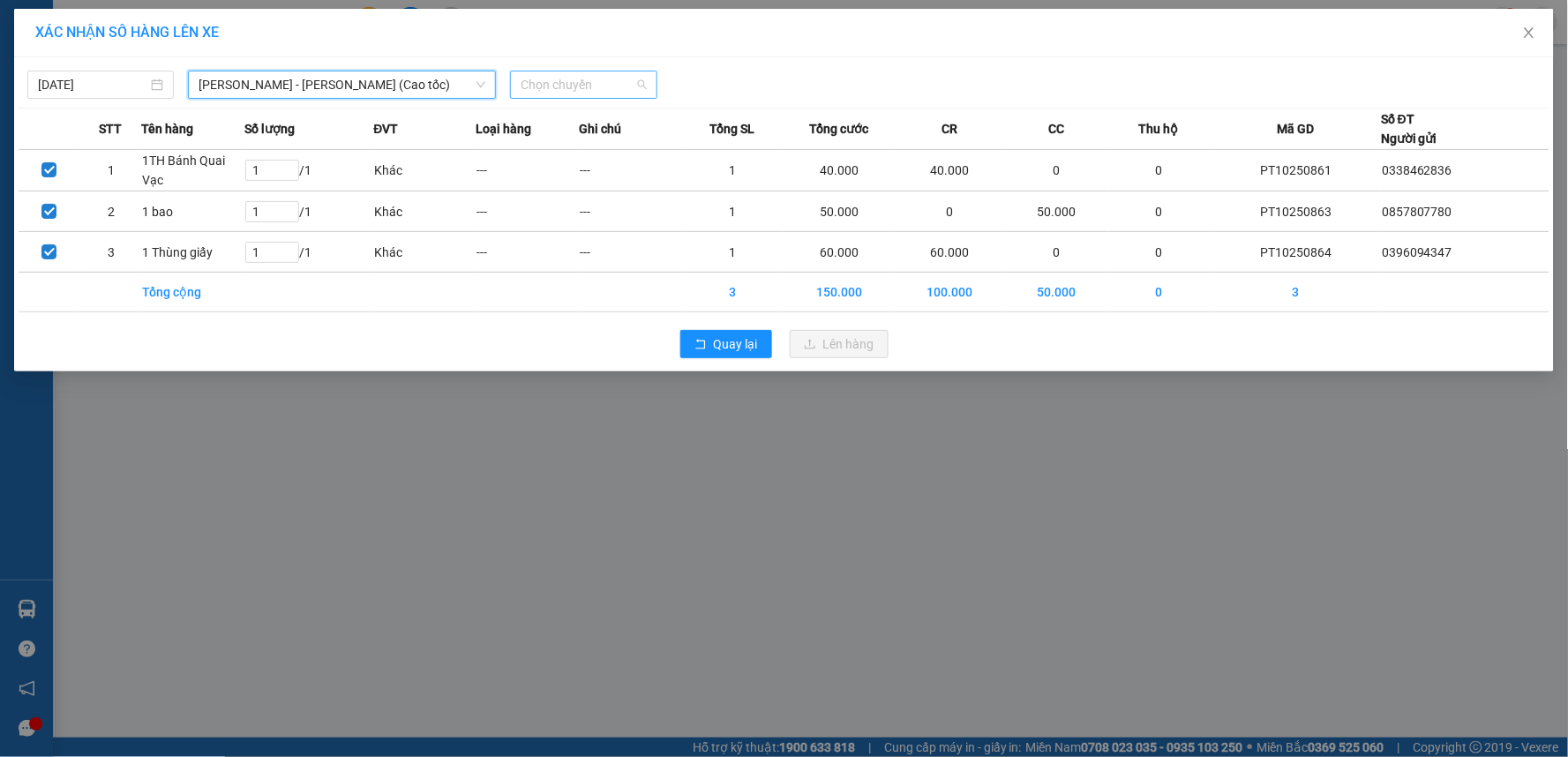
click at [593, 83] on span "Chọn chuyến" at bounding box center [583, 85] width 125 height 26
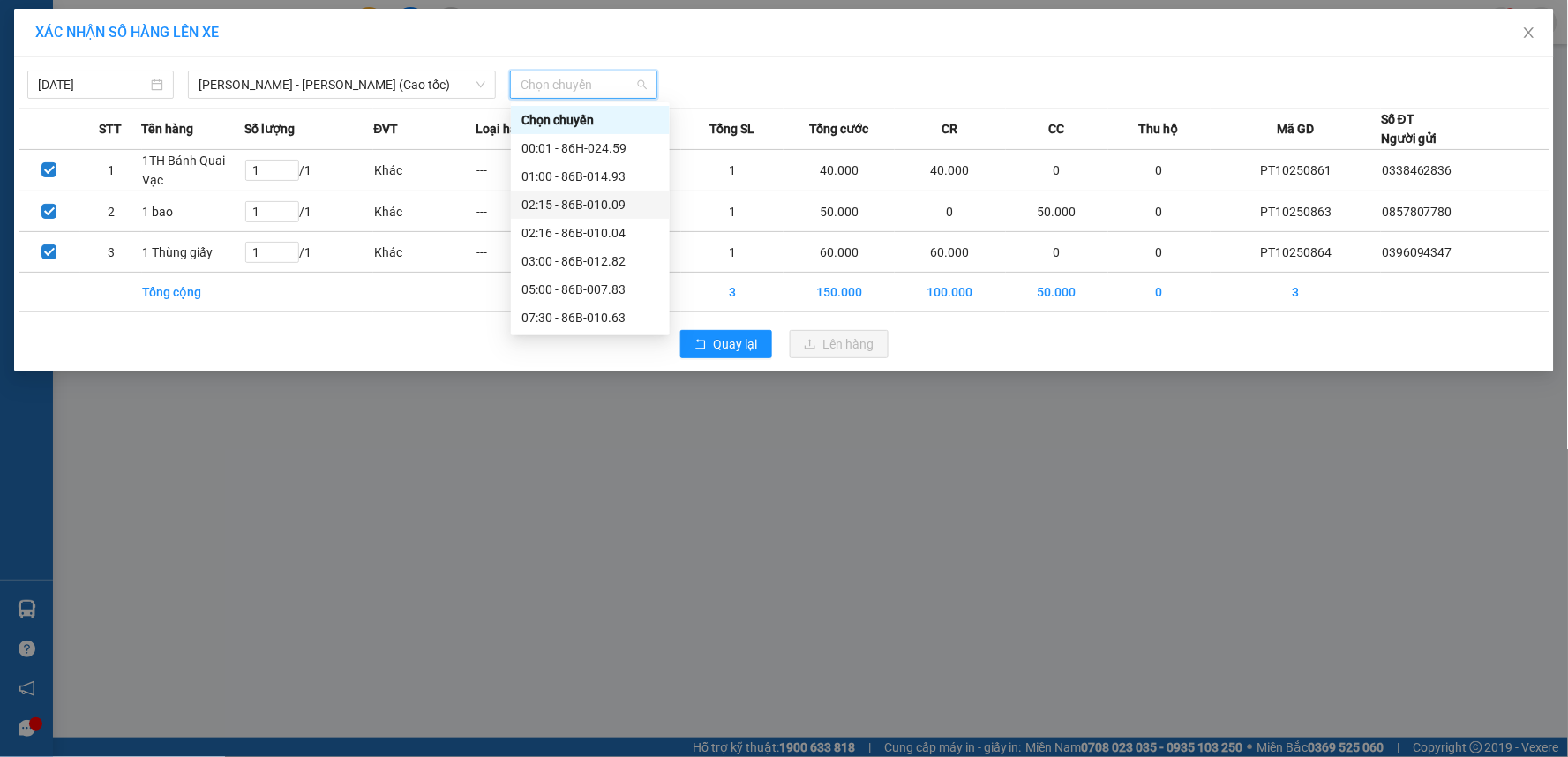
scroll to position [98, 0]
click at [568, 217] on div "07:30 - 86B-010.63" at bounding box center [590, 219] width 137 height 20
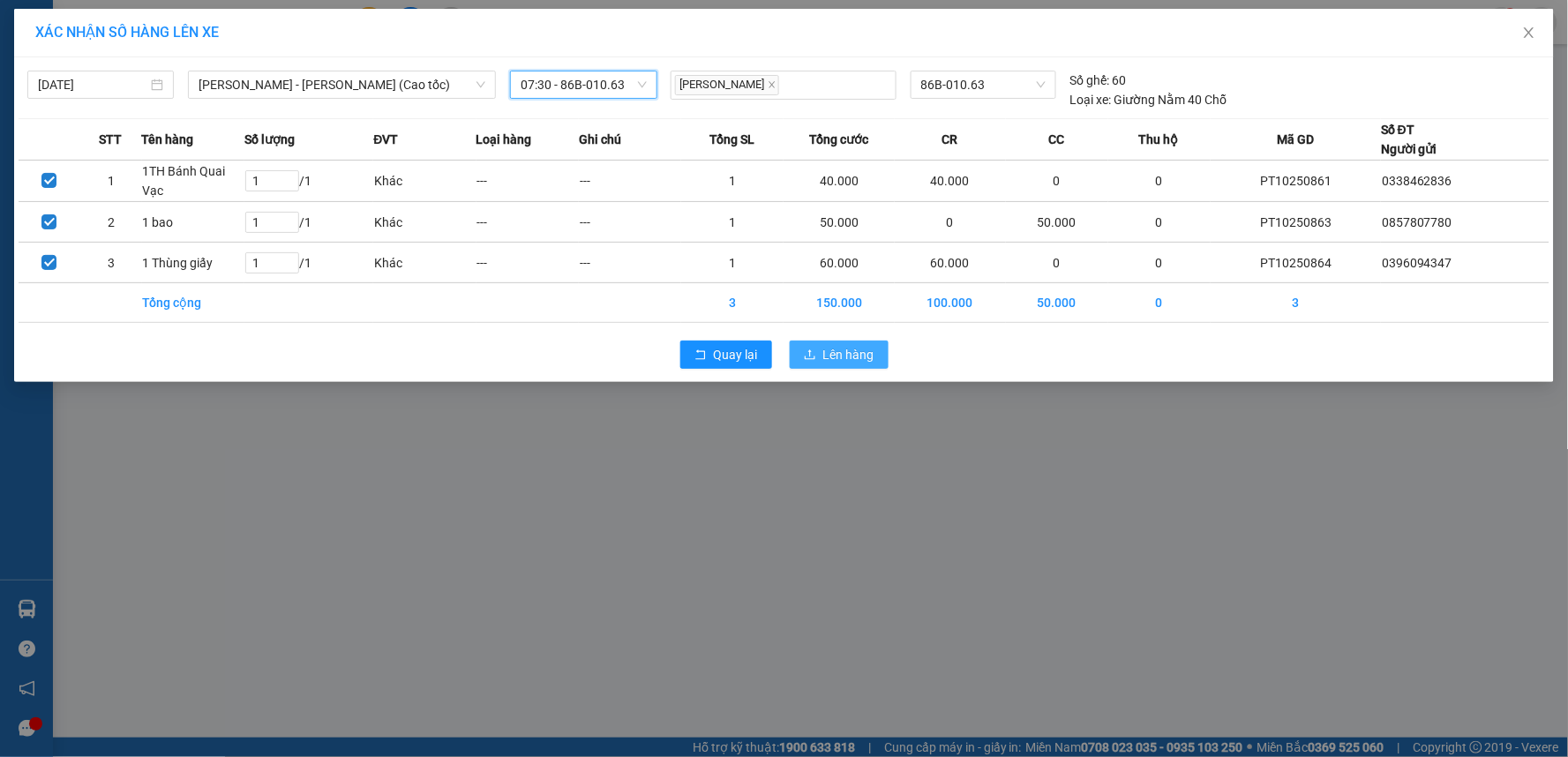
click at [833, 357] on span "Lên hàng" at bounding box center [849, 354] width 51 height 20
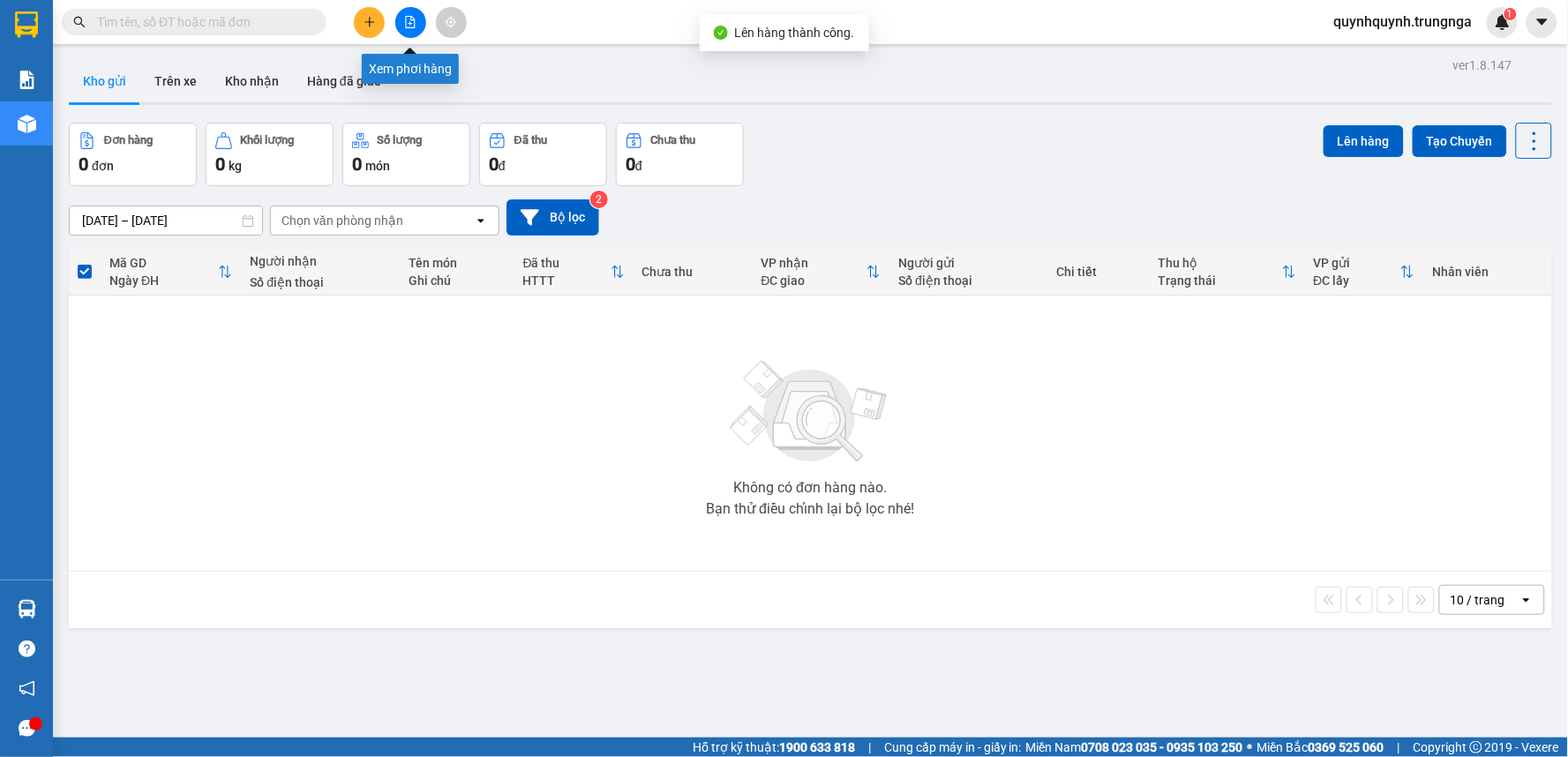
click at [410, 29] on button at bounding box center [411, 22] width 31 height 31
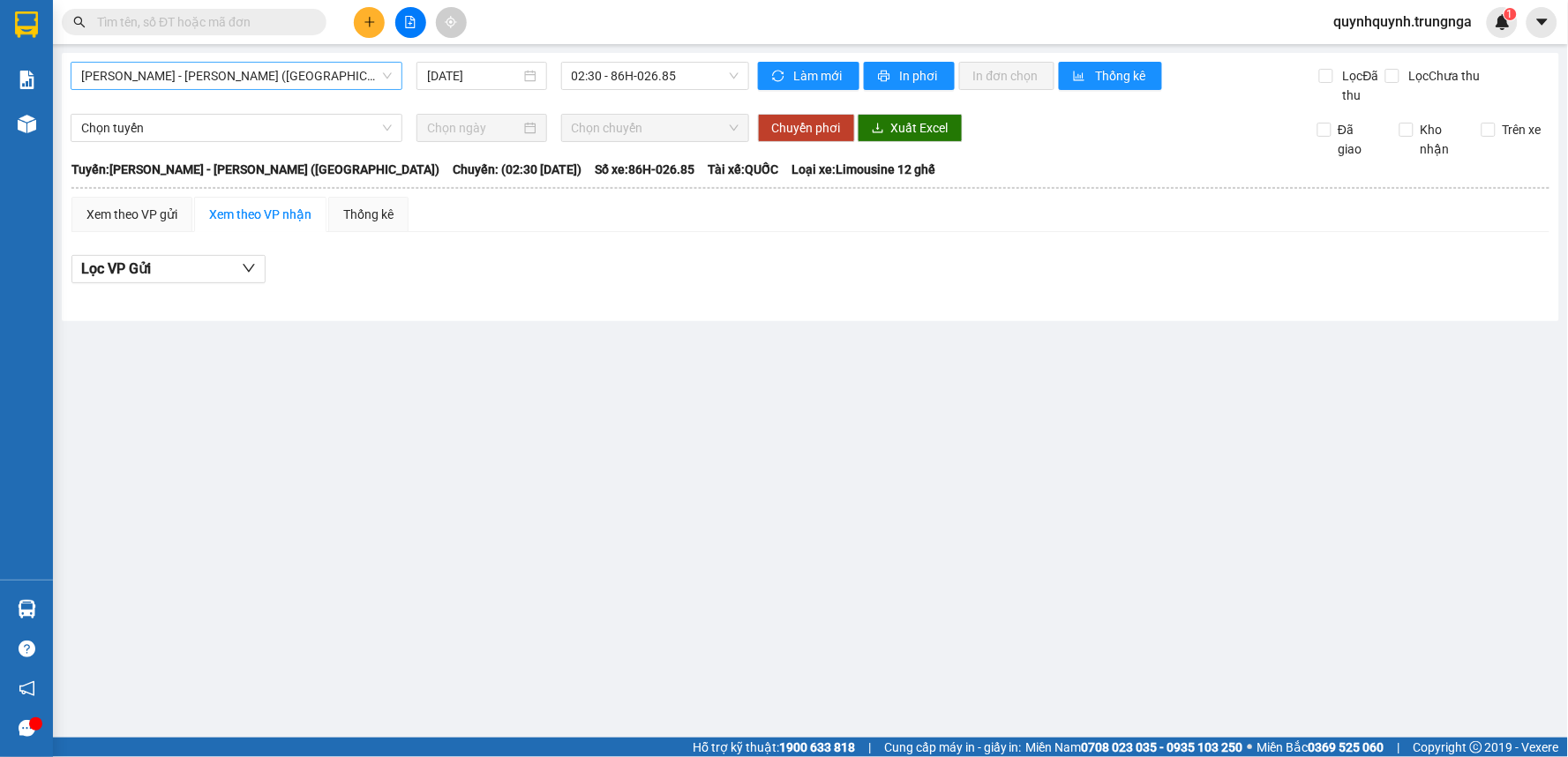
click at [234, 79] on span "[PERSON_NAME] - [PERSON_NAME] ([GEOGRAPHIC_DATA])" at bounding box center [236, 76] width 311 height 26
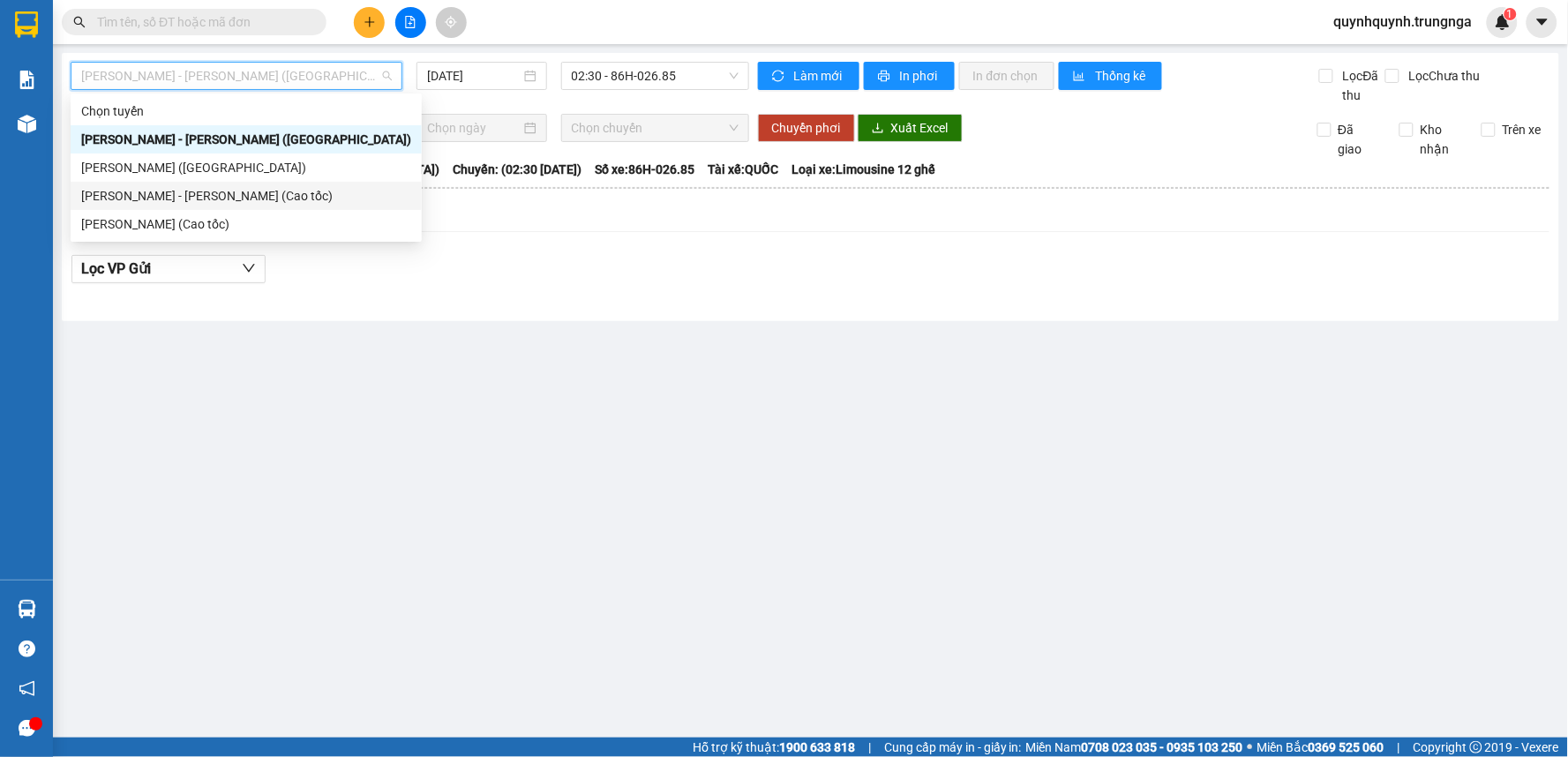
click at [238, 192] on div "[PERSON_NAME] - [PERSON_NAME] (Cao tốc)" at bounding box center [246, 196] width 330 height 20
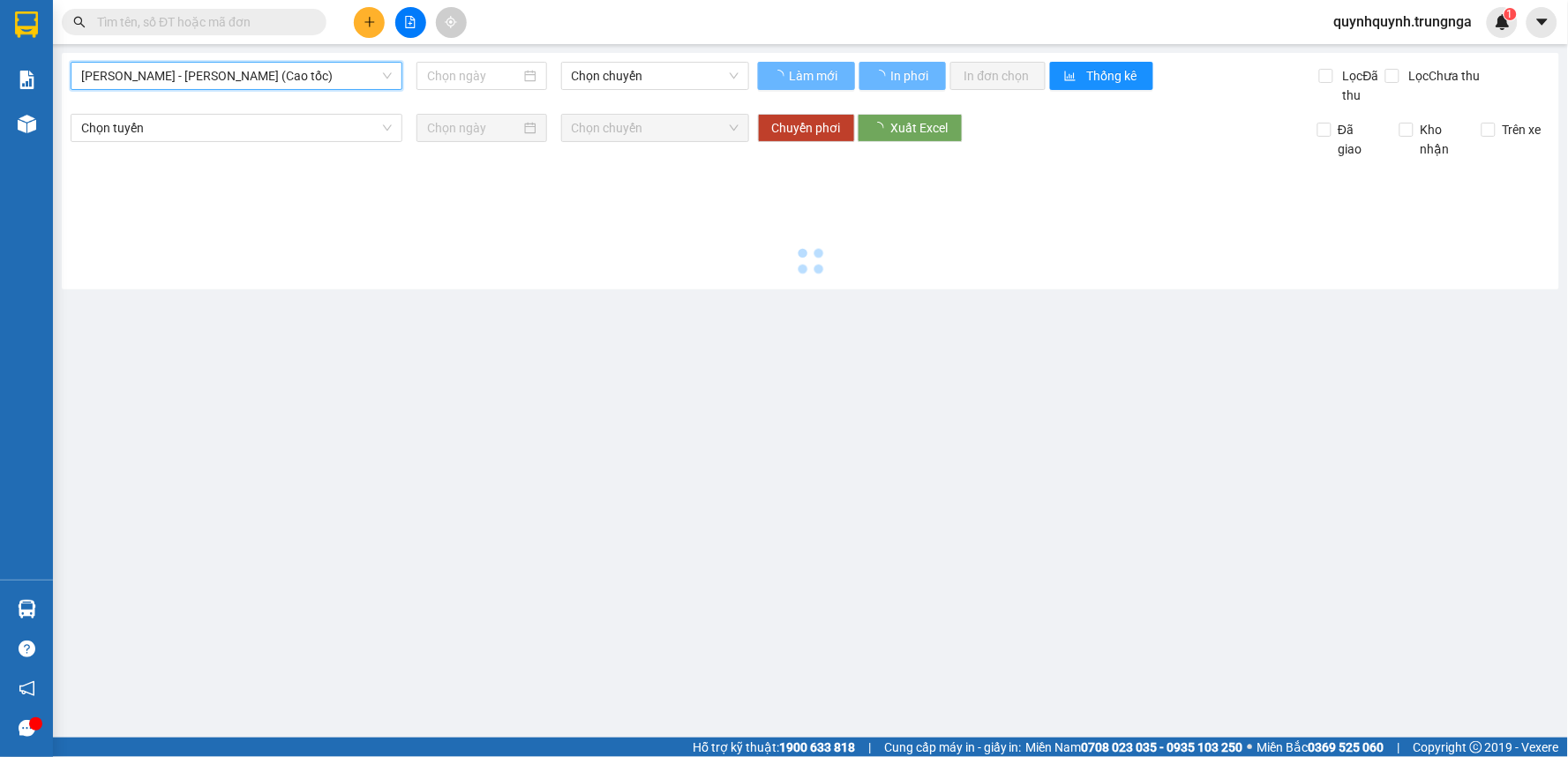
type input "[DATE]"
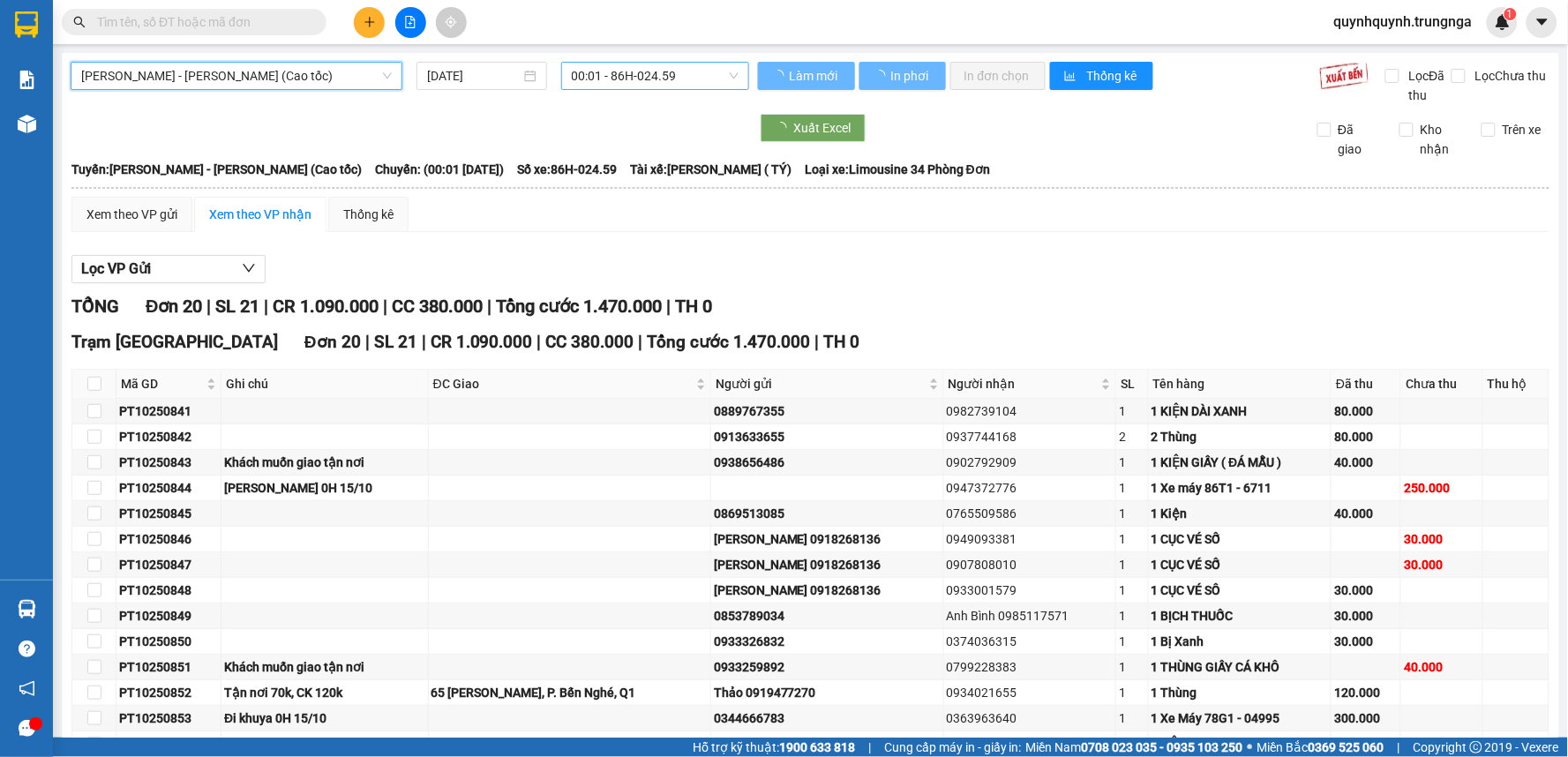
click at [688, 73] on span "00:01 - 86H-024.59" at bounding box center [655, 76] width 167 height 26
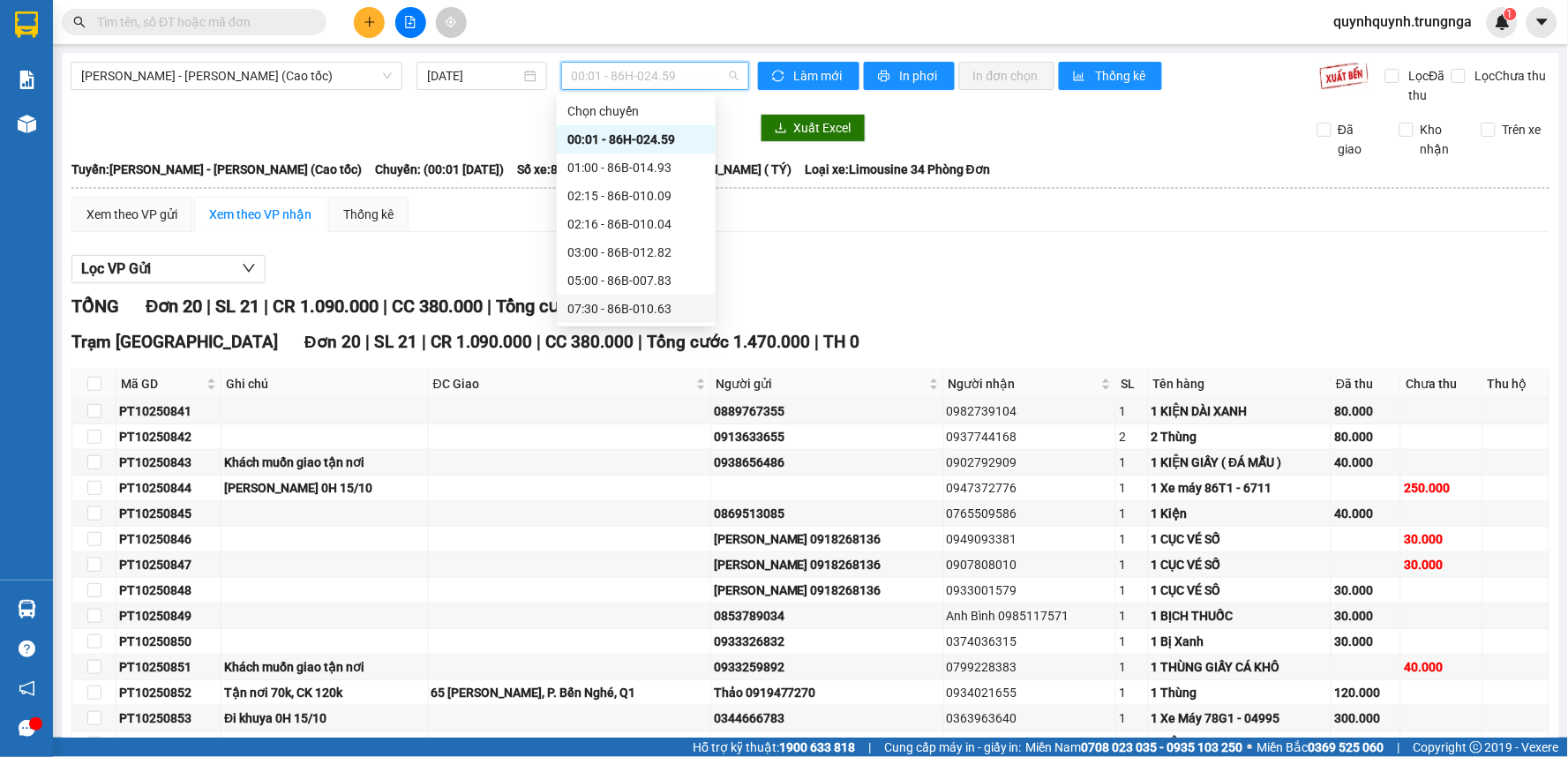
click at [638, 301] on div "07:30 - 86B-010.63" at bounding box center [636, 309] width 137 height 20
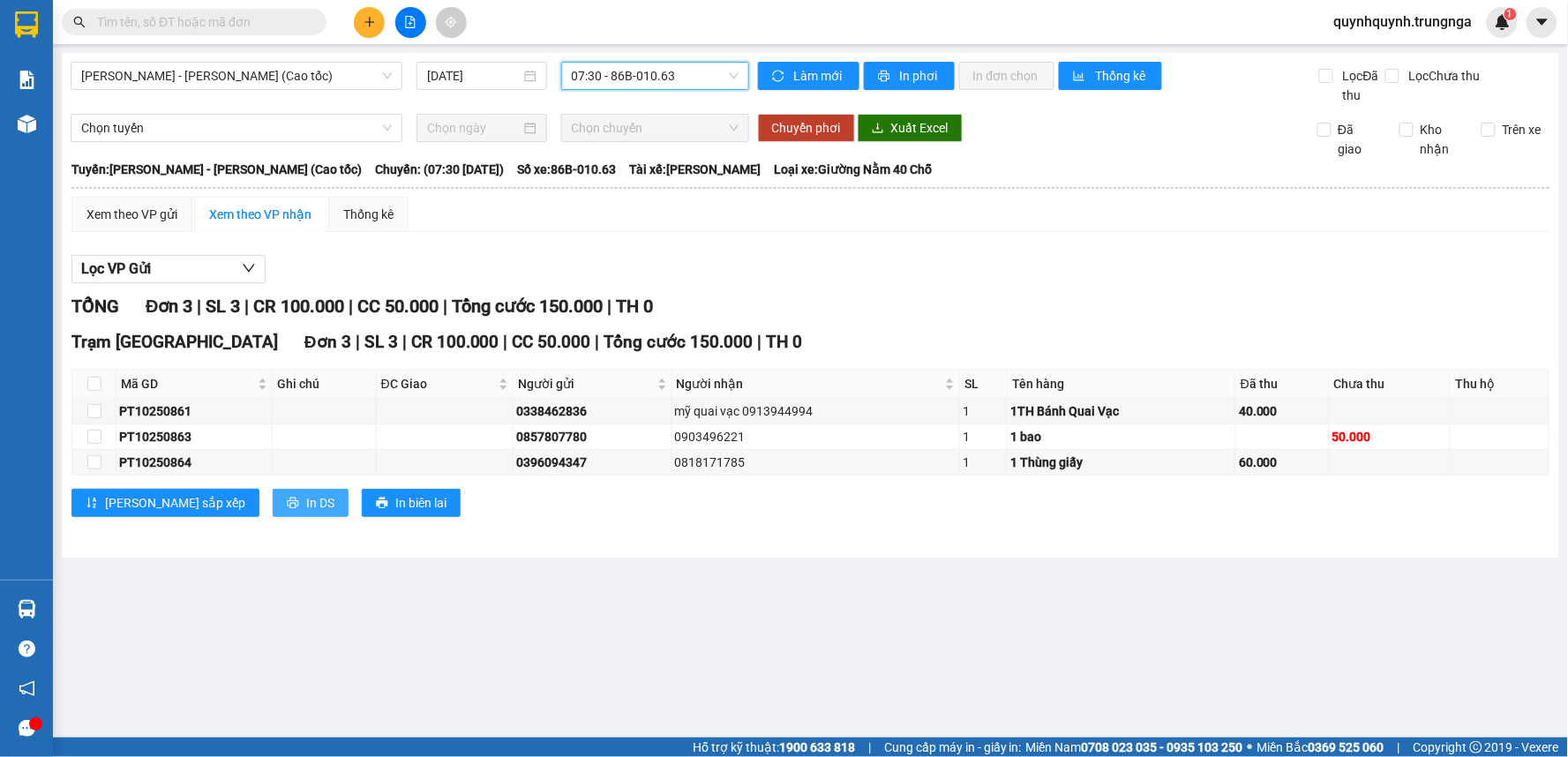
click at [306, 509] on span "In DS" at bounding box center [320, 503] width 28 height 20
drag, startPoint x: 1567, startPoint y: 313, endPoint x: 1205, endPoint y: 309, distance: 362.0
click at [1205, 309] on div "TỔNG Đơn 3 | SL 3 | CR 100.000 | CC 50.000 | Tổng cước 150.000 | TH 0" at bounding box center [810, 306] width 1478 height 27
click at [294, 26] on input "text" at bounding box center [201, 22] width 208 height 20
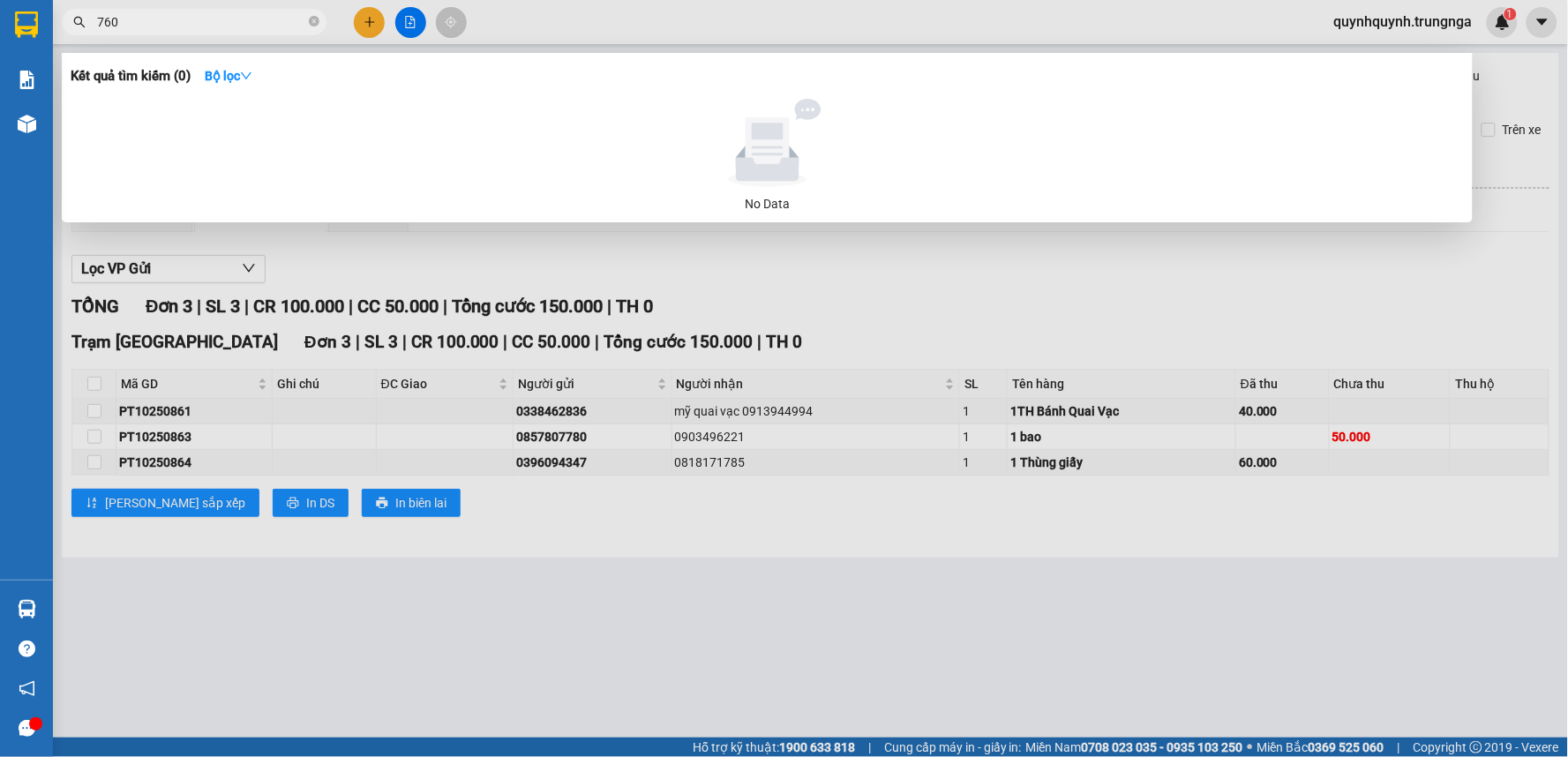
type input "7601"
click at [309, 16] on icon "close-circle" at bounding box center [314, 21] width 10 height 10
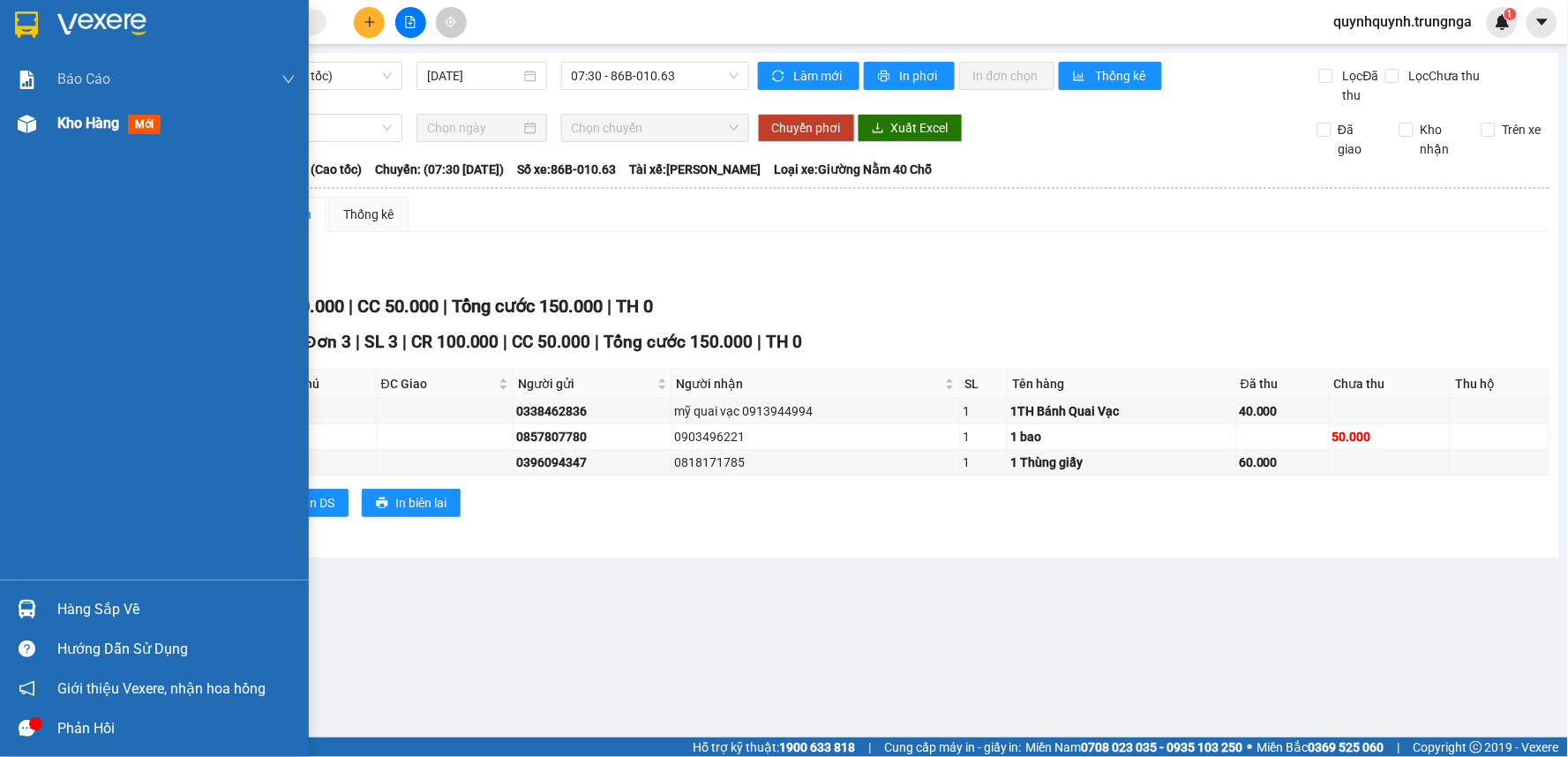
click at [28, 120] on img at bounding box center [27, 124] width 19 height 19
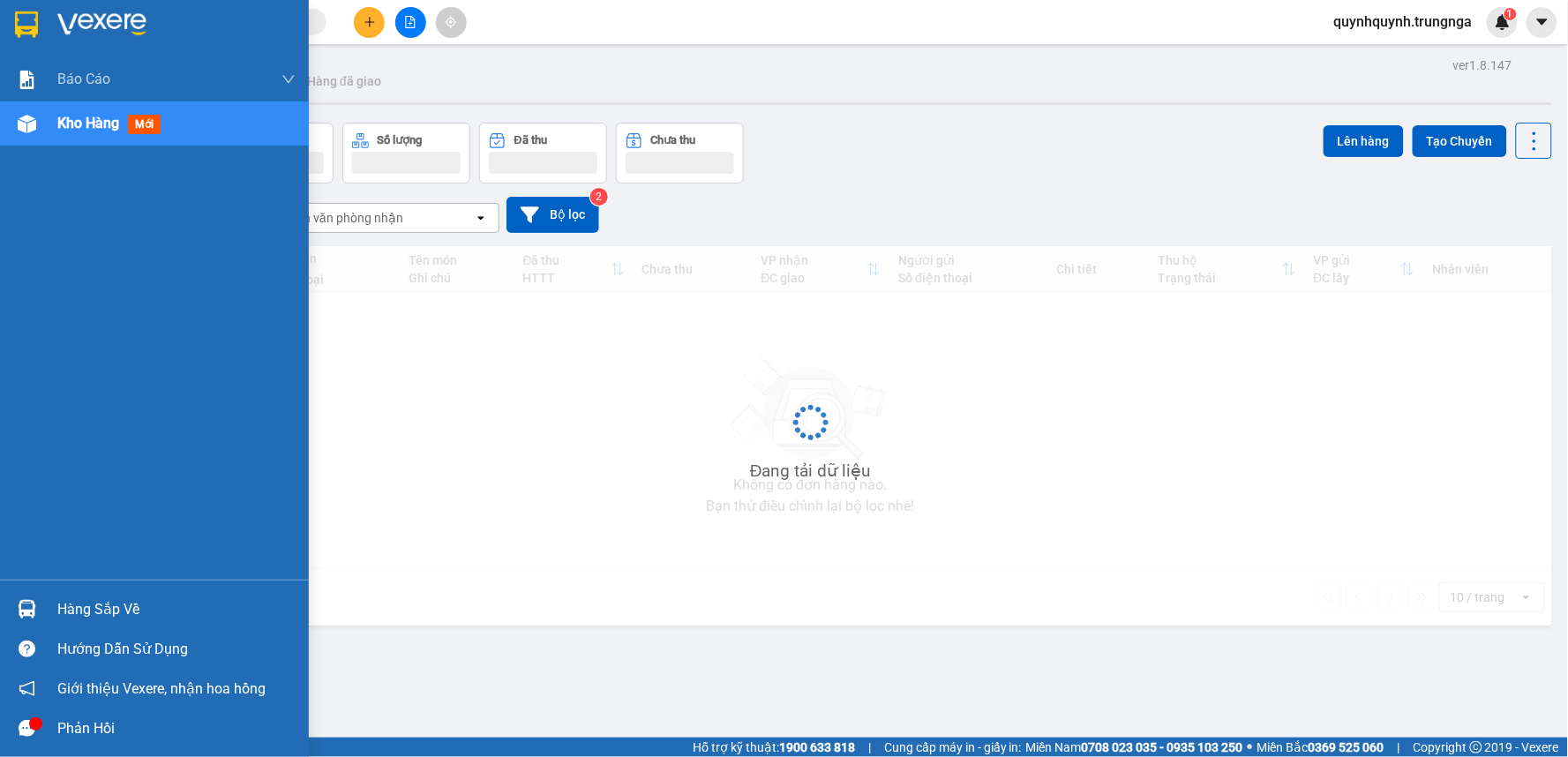
click at [28, 120] on img at bounding box center [27, 124] width 19 height 19
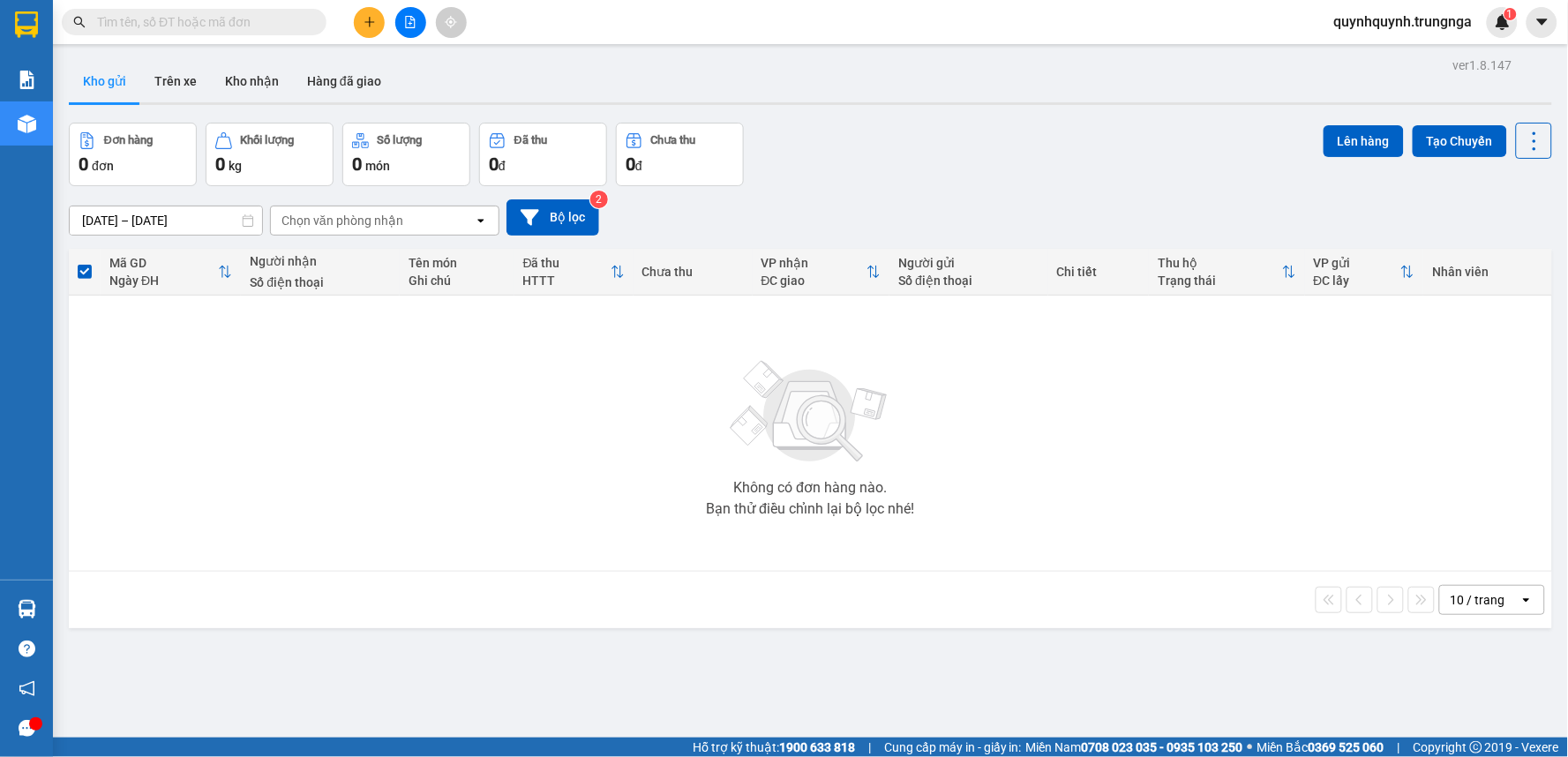
click at [267, 12] on input "text" at bounding box center [201, 22] width 208 height 20
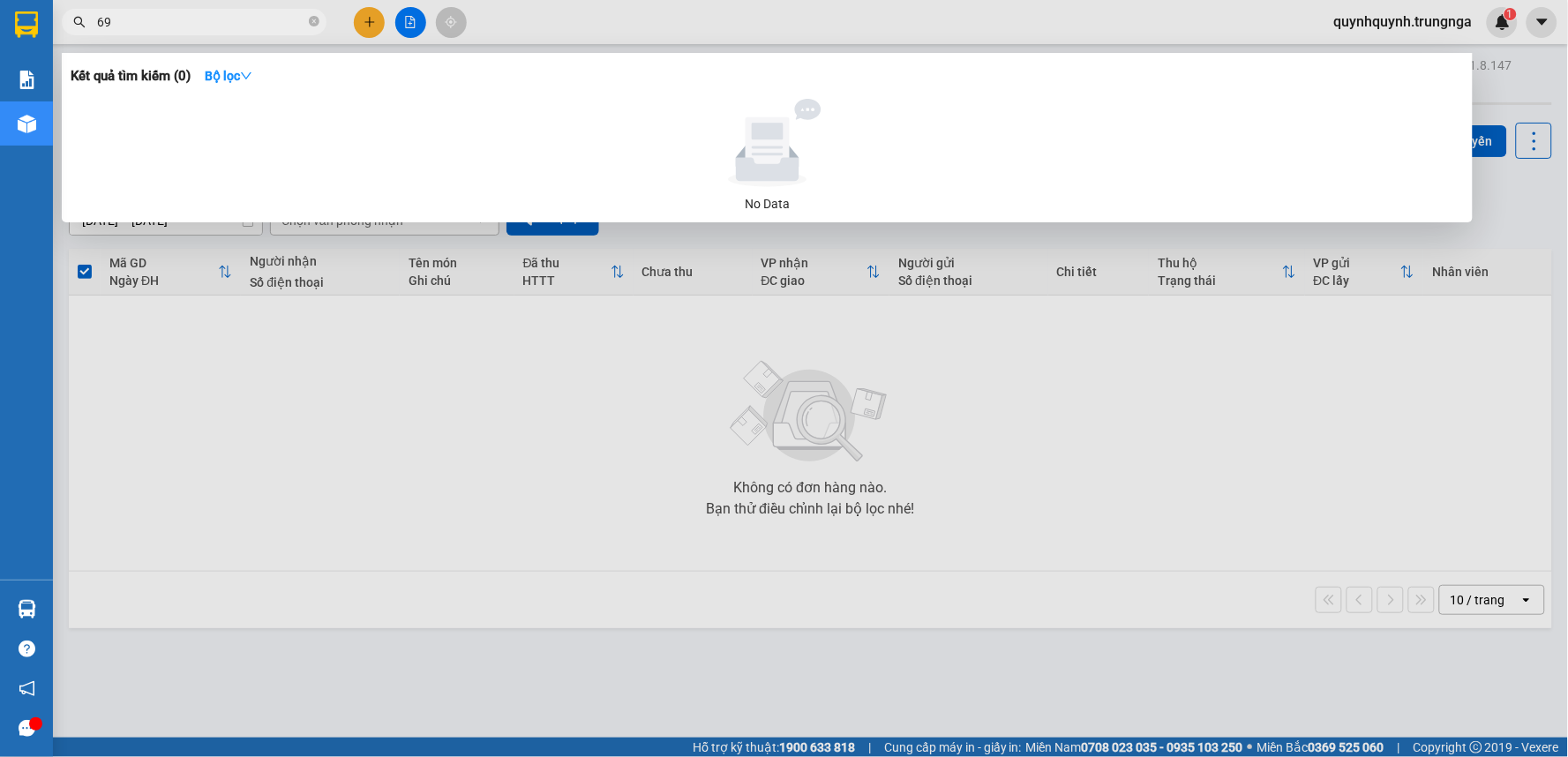
type input "692"
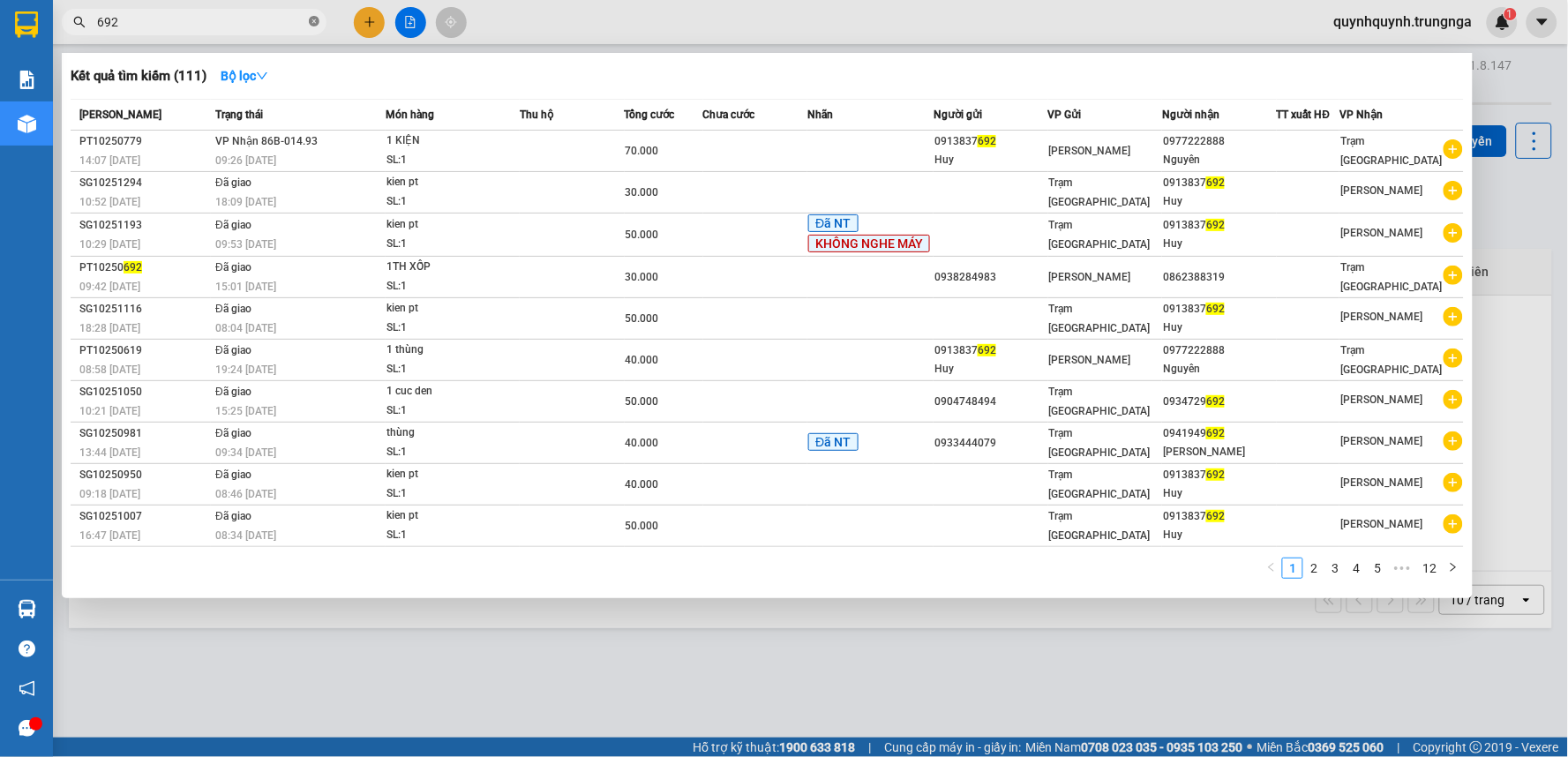
click at [311, 23] on icon "close-circle" at bounding box center [314, 21] width 10 height 10
